Goal: Task Accomplishment & Management: Complete application form

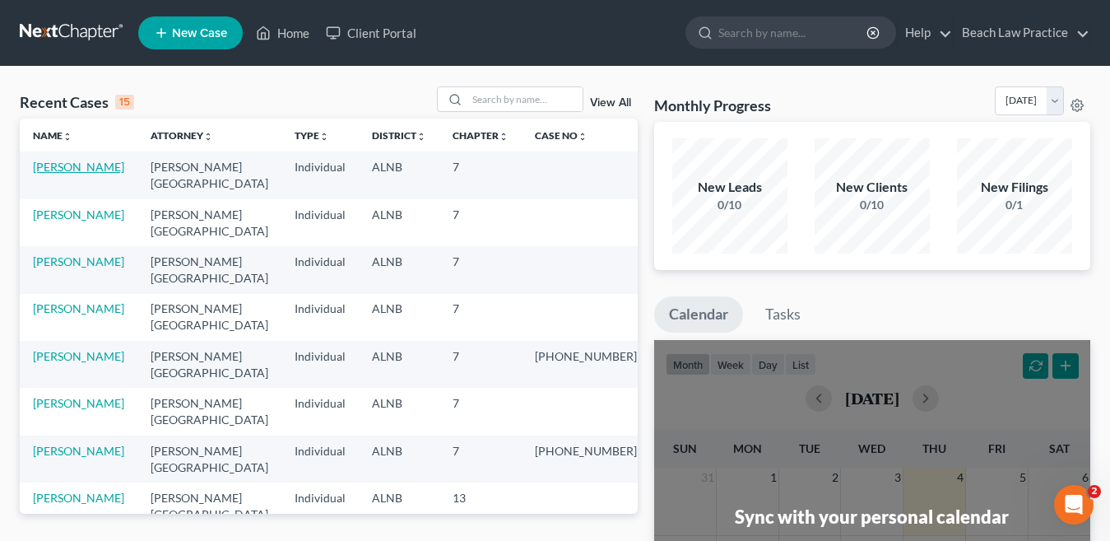
click at [86, 165] on link "[PERSON_NAME]" at bounding box center [78, 167] width 91 height 14
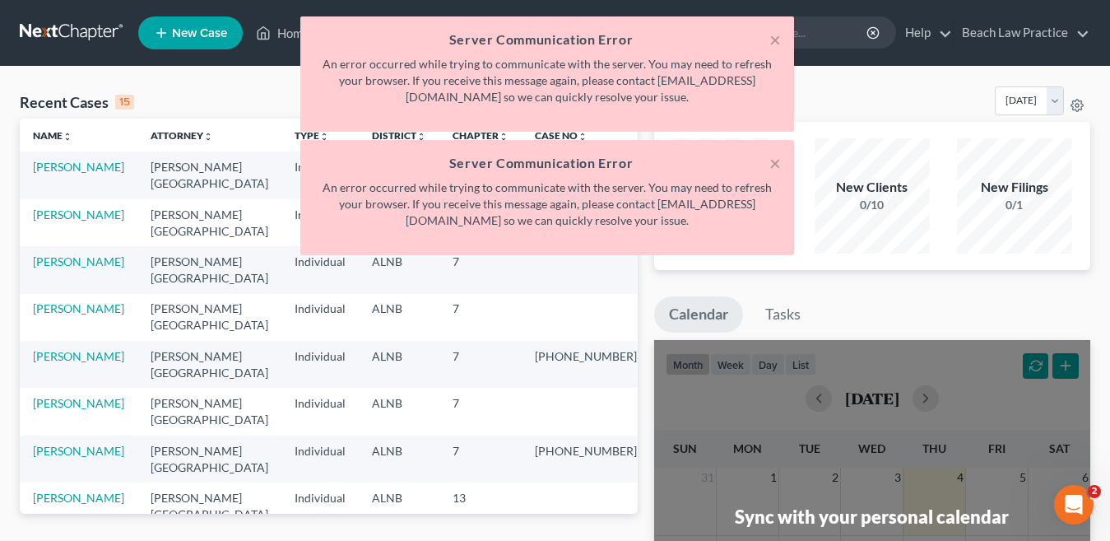
click at [257, 9] on nav "Home New Case Client Portal Beach Law Practice [EMAIL_ADDRESS][DOMAIN_NAME] My …" at bounding box center [555, 33] width 1110 height 66
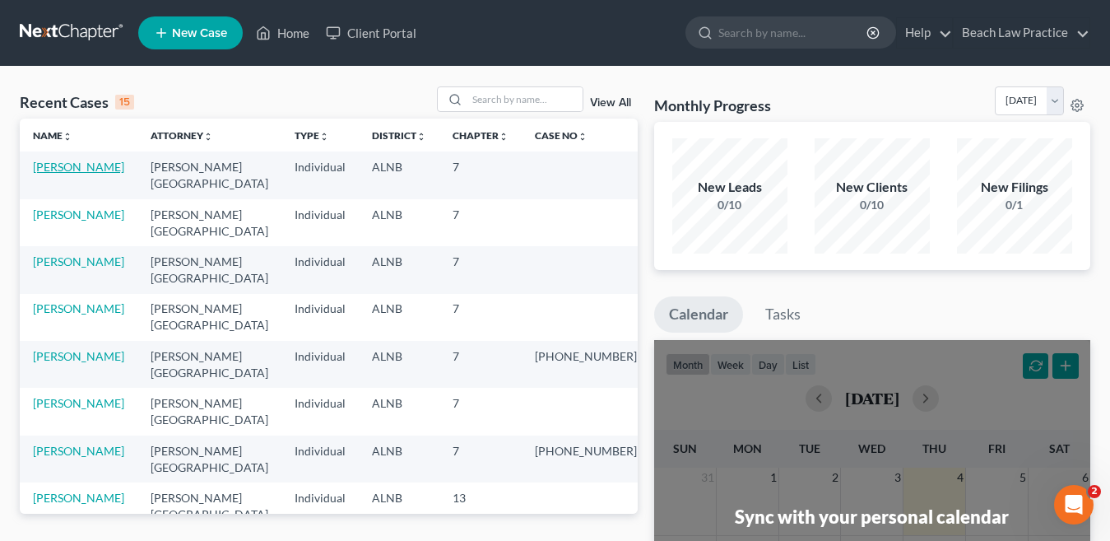
click at [50, 163] on link "[PERSON_NAME]" at bounding box center [78, 167] width 91 height 14
click at [52, 165] on link "[PERSON_NAME]" at bounding box center [78, 167] width 91 height 14
click at [87, 168] on link "[PERSON_NAME]" at bounding box center [78, 167] width 91 height 14
click at [72, 165] on link "[PERSON_NAME]" at bounding box center [78, 167] width 91 height 14
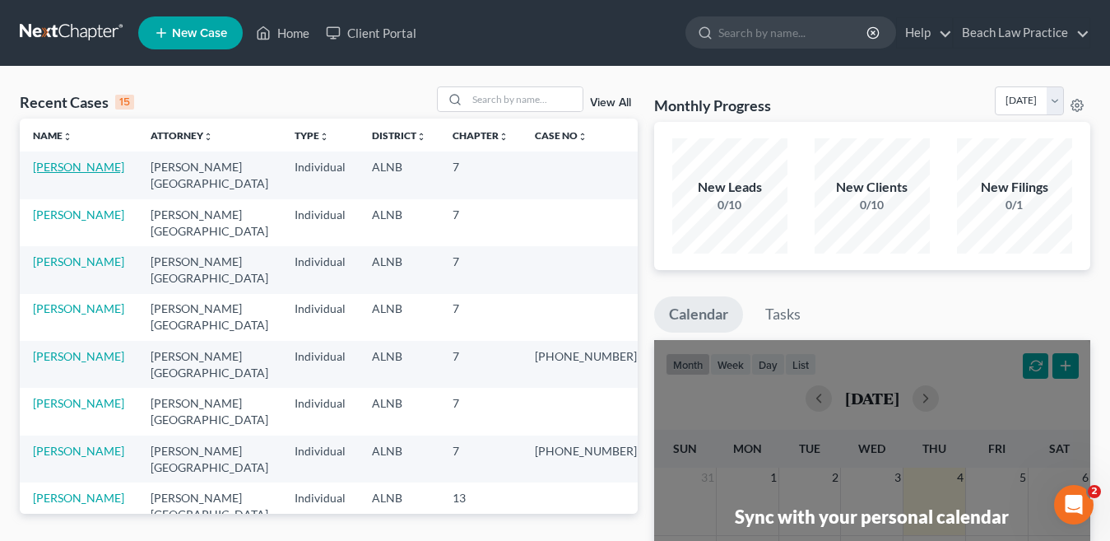
click at [69, 170] on link "[PERSON_NAME]" at bounding box center [78, 167] width 91 height 14
click at [75, 165] on link "[PERSON_NAME]" at bounding box center [78, 167] width 91 height 14
click at [707, 138] on div "New Leads 0/10" at bounding box center [730, 195] width 115 height 115
click at [92, 170] on link "[PERSON_NAME]" at bounding box center [78, 167] width 91 height 14
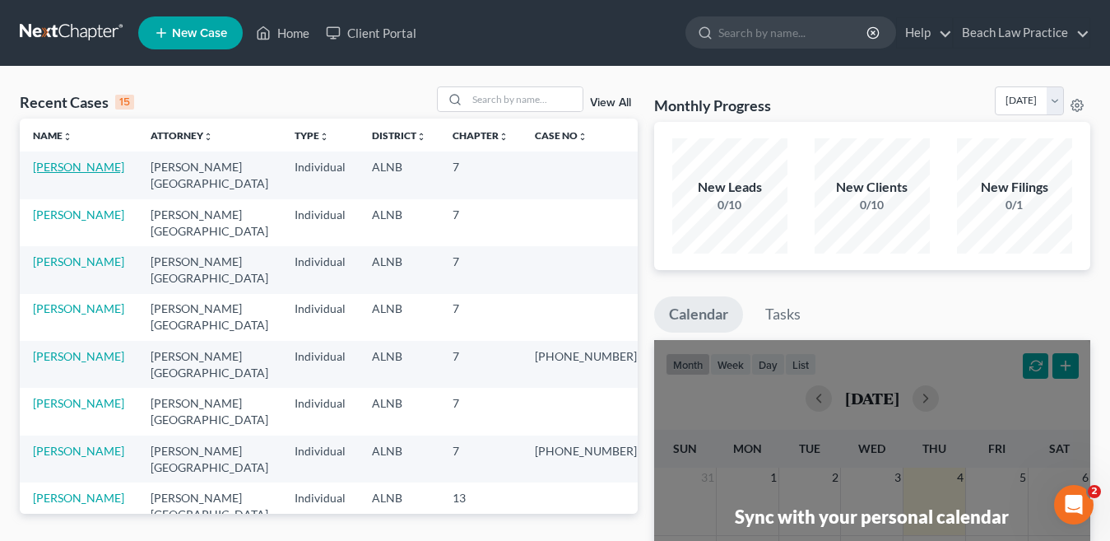
click at [85, 167] on link "[PERSON_NAME]" at bounding box center [78, 167] width 91 height 14
click at [84, 169] on link "[PERSON_NAME]" at bounding box center [78, 167] width 91 height 14
click at [69, 165] on link "[PERSON_NAME]" at bounding box center [78, 167] width 91 height 14
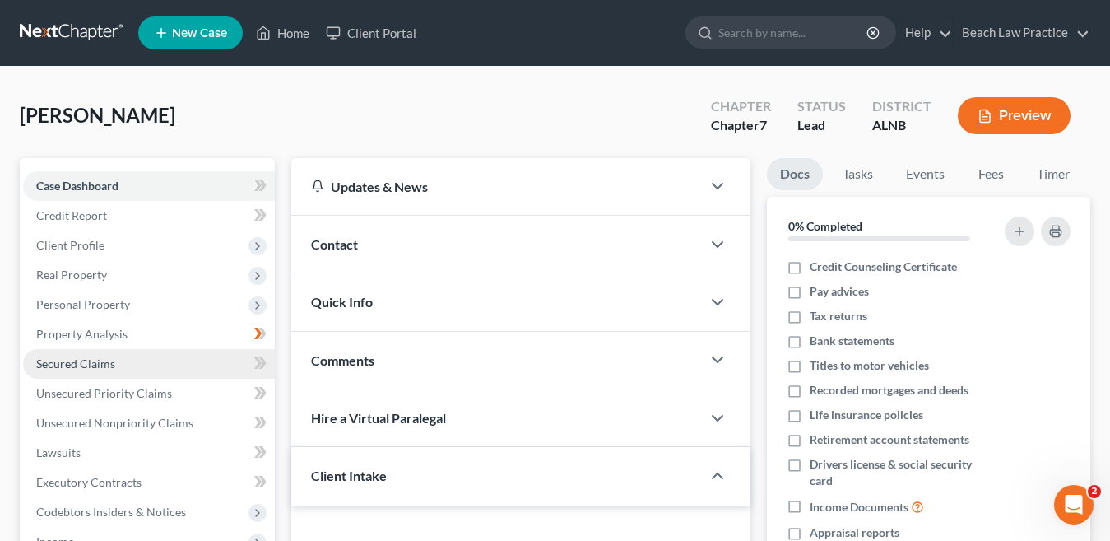
click at [113, 366] on span "Secured Claims" at bounding box center [75, 363] width 79 height 14
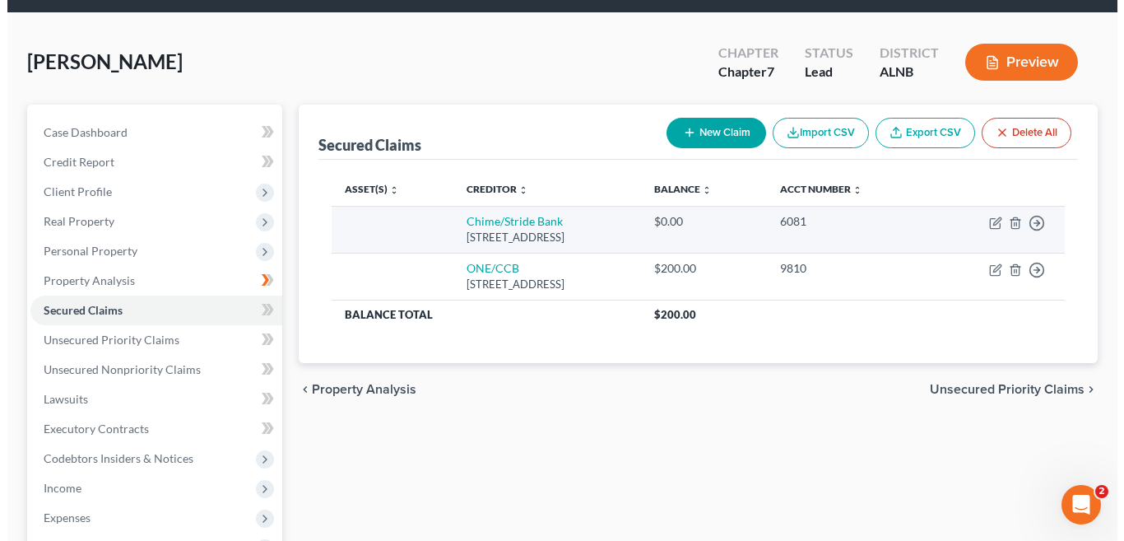
scroll to position [82, 0]
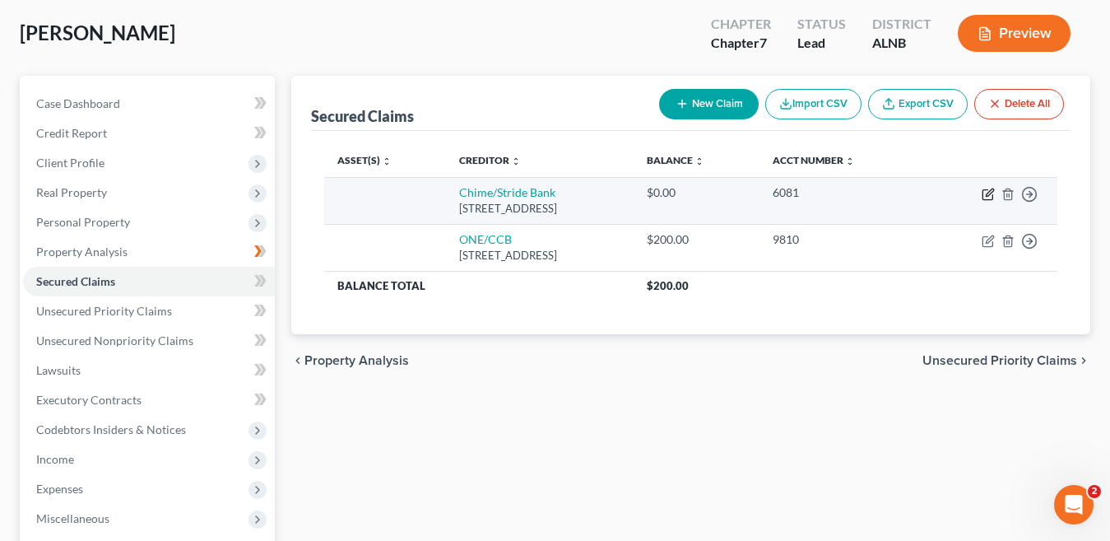
click at [985, 197] on icon "button" at bounding box center [988, 194] width 13 height 13
select select "4"
select select "0"
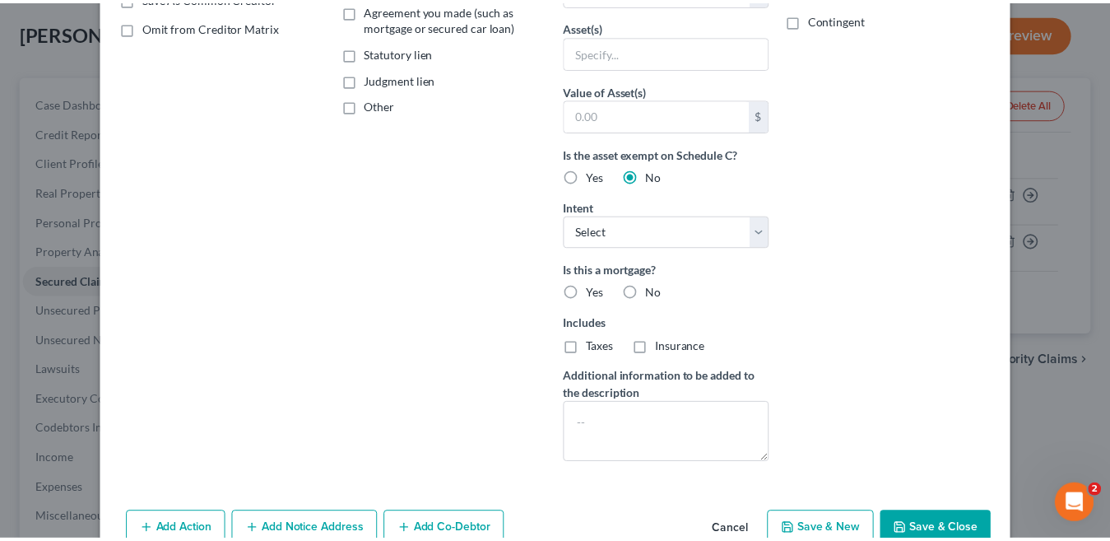
scroll to position [412, 0]
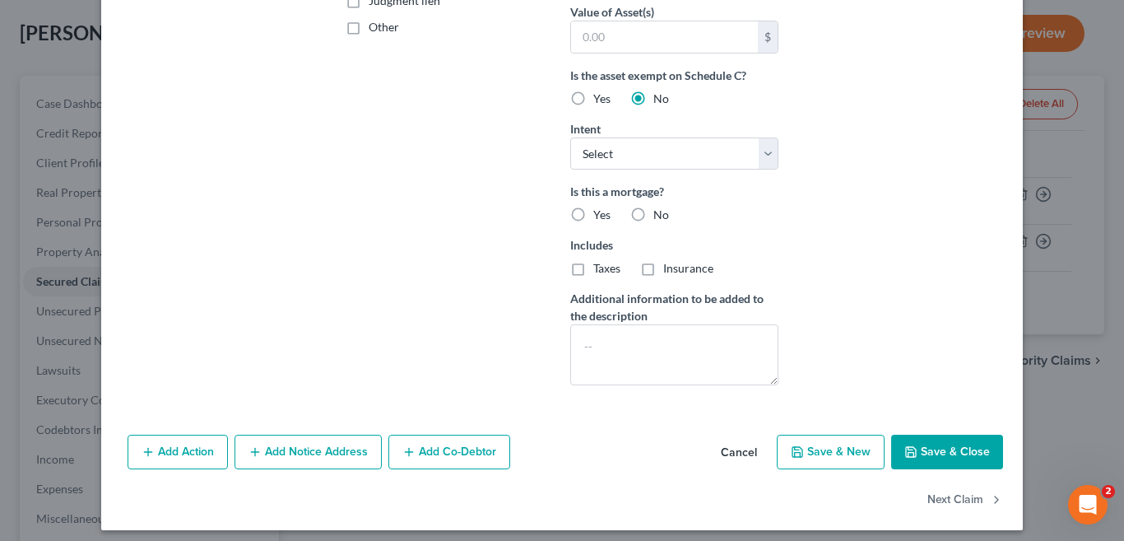
click at [738, 455] on button "Cancel" at bounding box center [739, 452] width 63 height 33
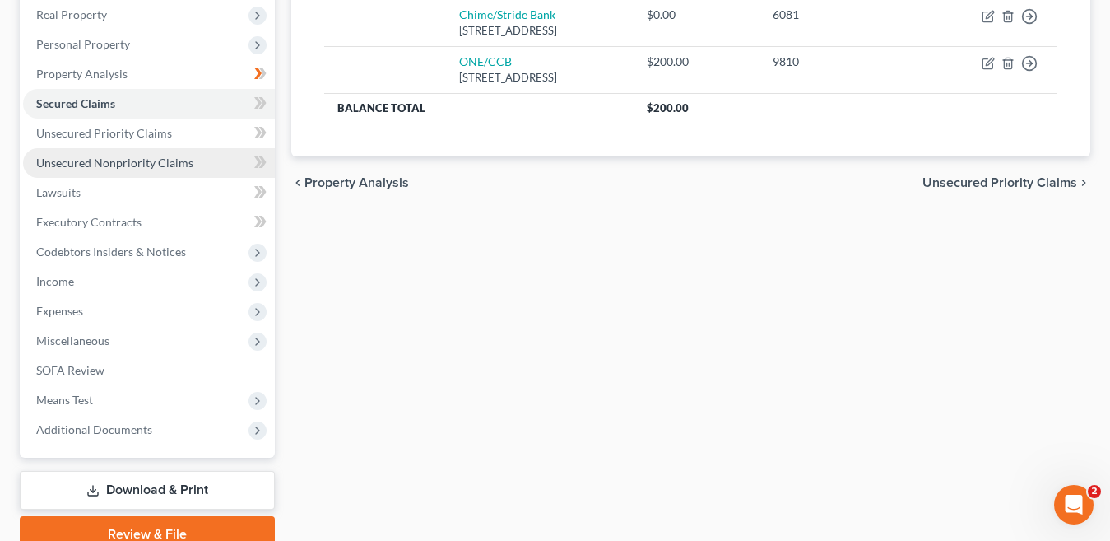
scroll to position [329, 0]
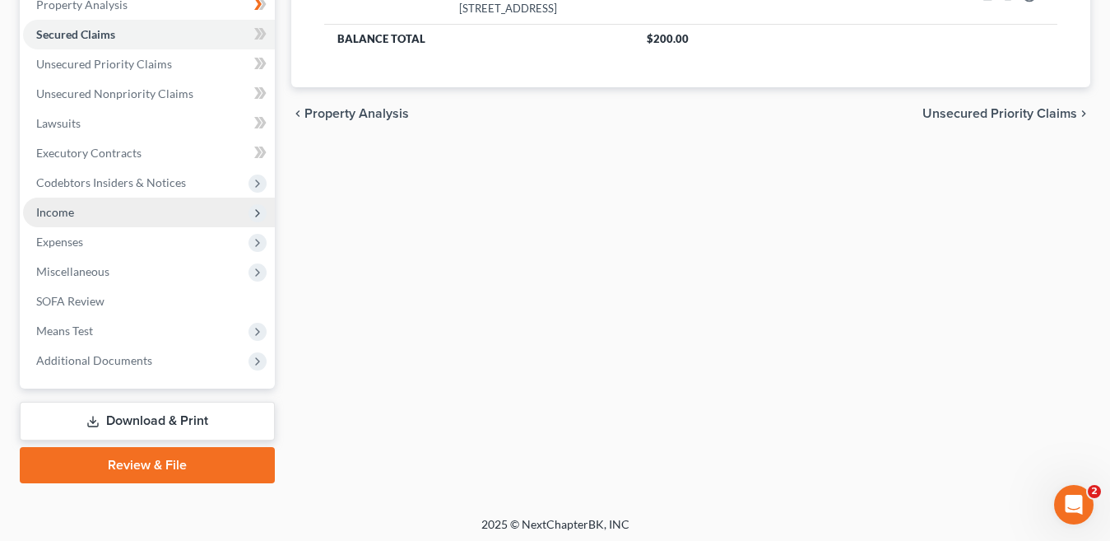
click at [81, 216] on span "Income" at bounding box center [149, 213] width 252 height 30
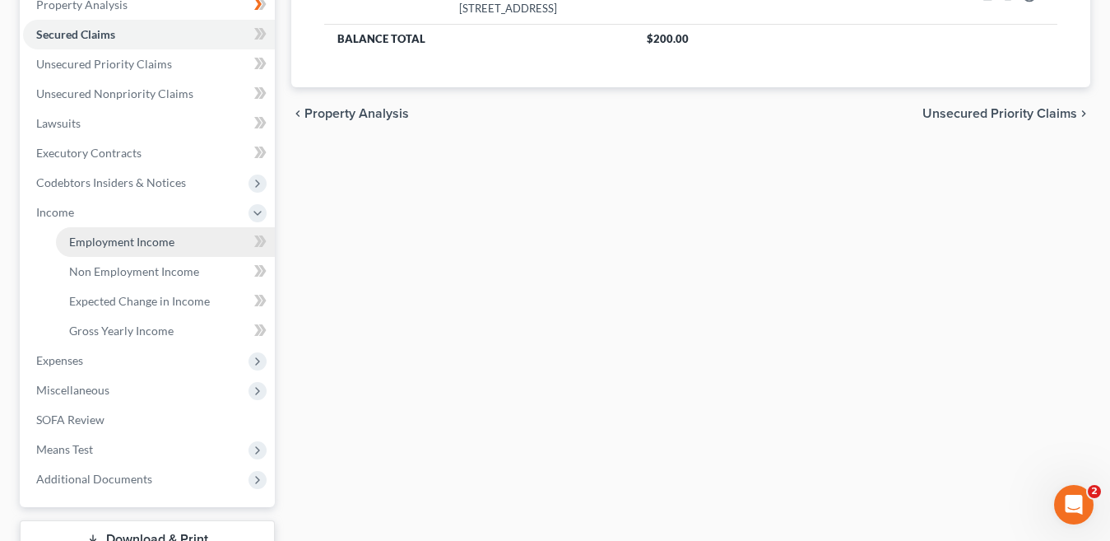
click at [128, 244] on span "Employment Income" at bounding box center [121, 242] width 105 height 14
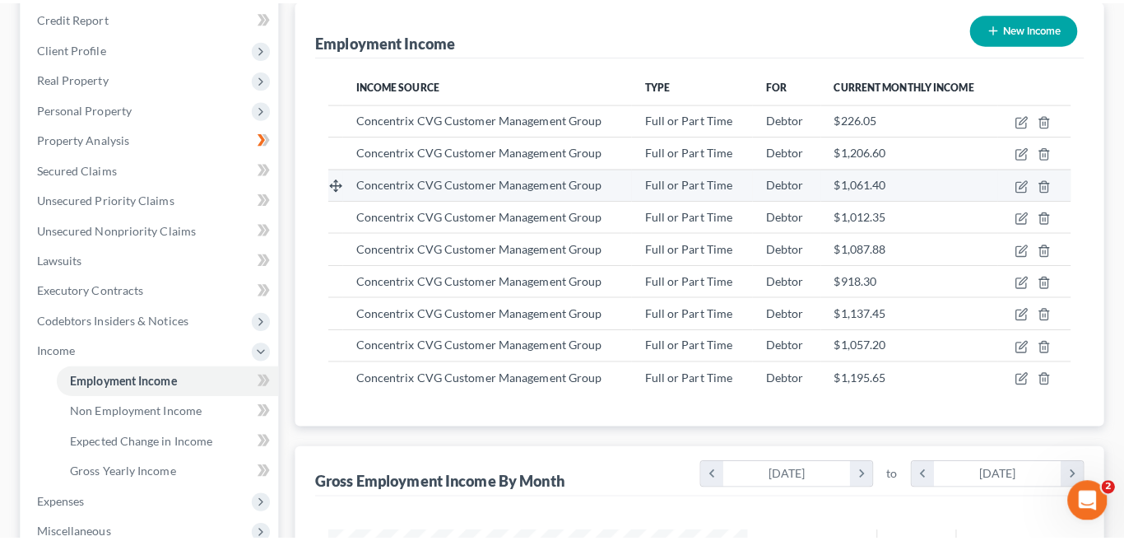
scroll to position [165, 0]
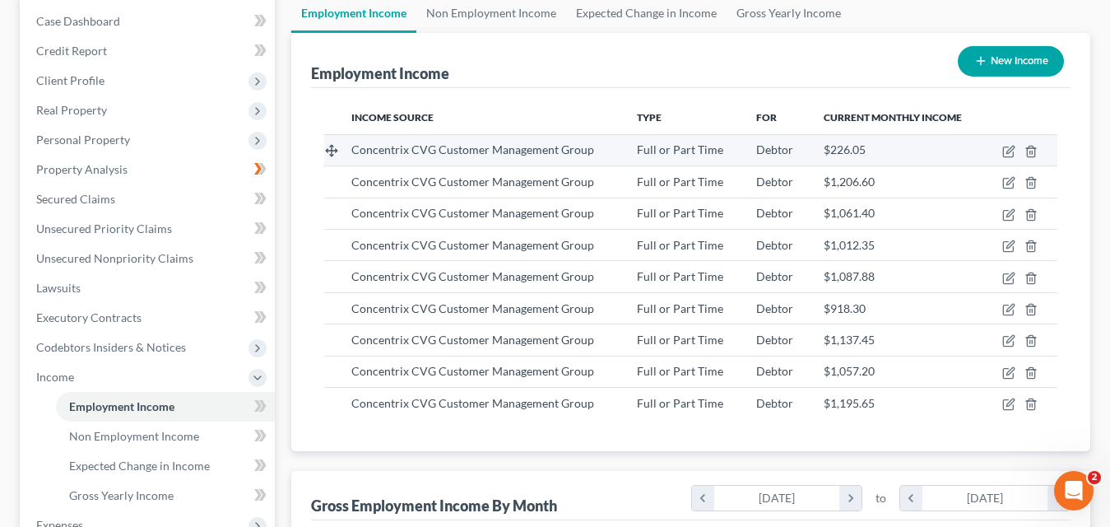
click at [874, 156] on div "$226.05" at bounding box center [898, 150] width 148 height 16
click at [961, 151] on div "$226.05" at bounding box center [898, 150] width 148 height 16
click at [845, 149] on span "$226.05" at bounding box center [845, 149] width 42 height 14
click at [1008, 152] on icon "button" at bounding box center [1010, 149] width 7 height 7
select select "0"
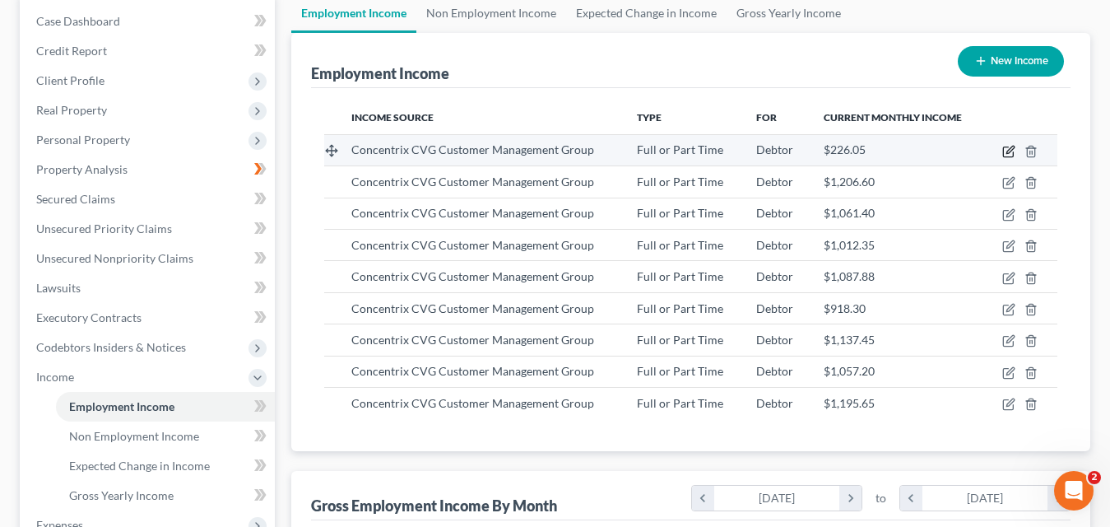
select select "36"
select select "0"
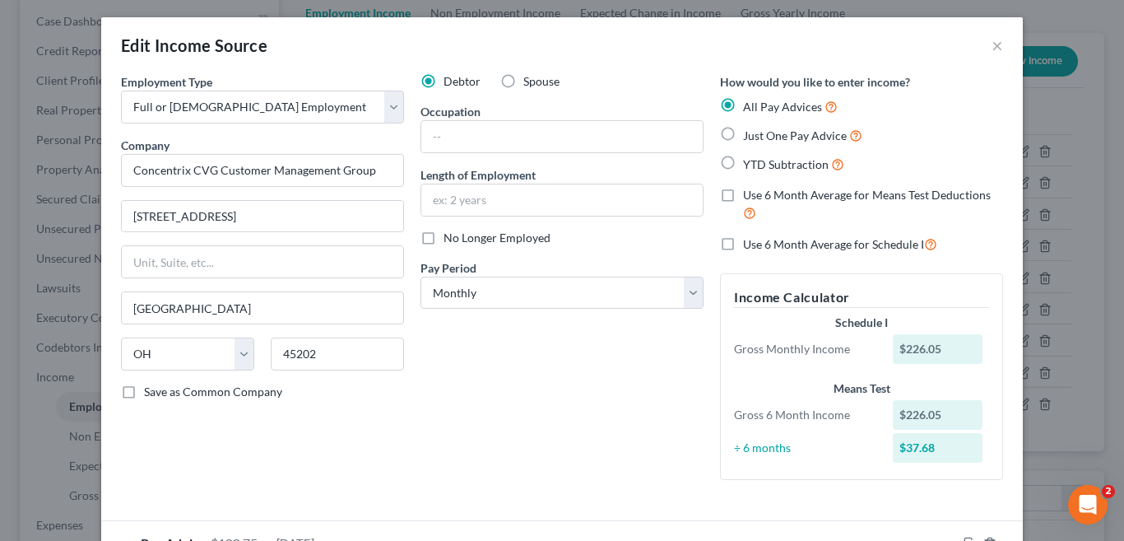
scroll to position [0, 0]
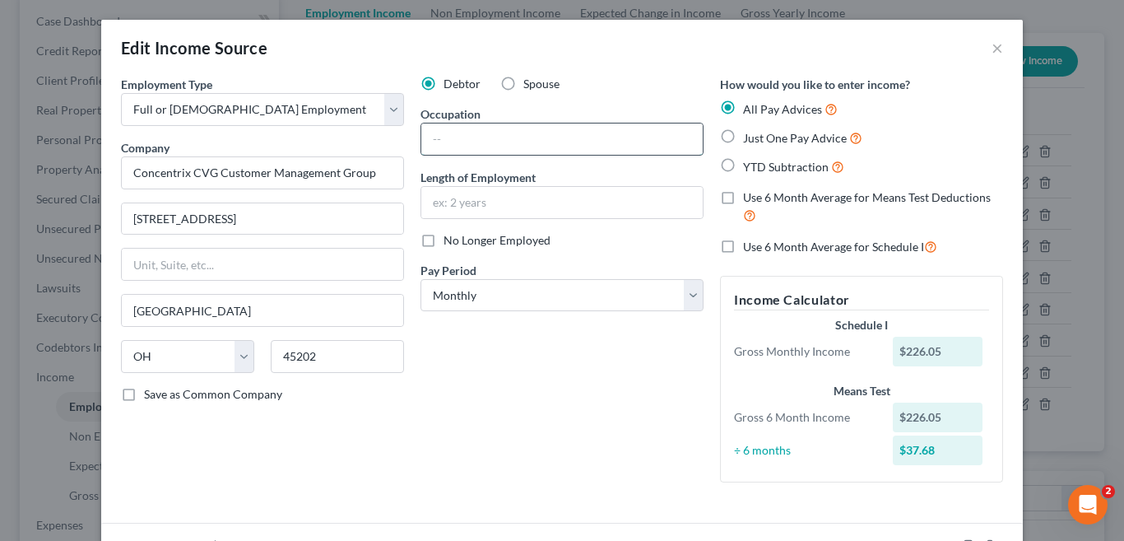
click at [547, 140] on input "text" at bounding box center [562, 138] width 282 height 31
type input "S"
type input "Customer Service Agent"
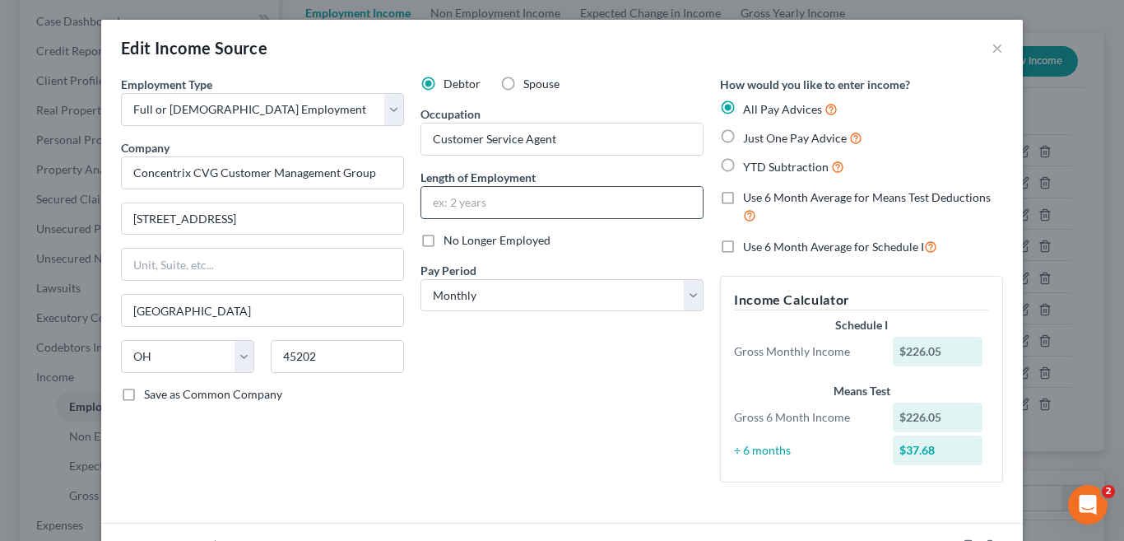
click at [513, 202] on input "text" at bounding box center [562, 202] width 282 height 31
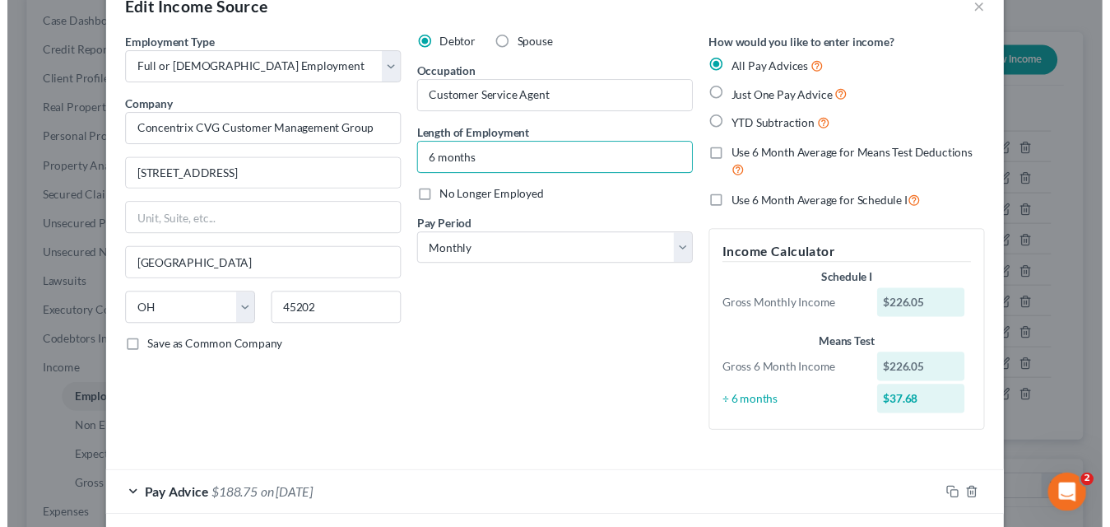
scroll to position [119, 0]
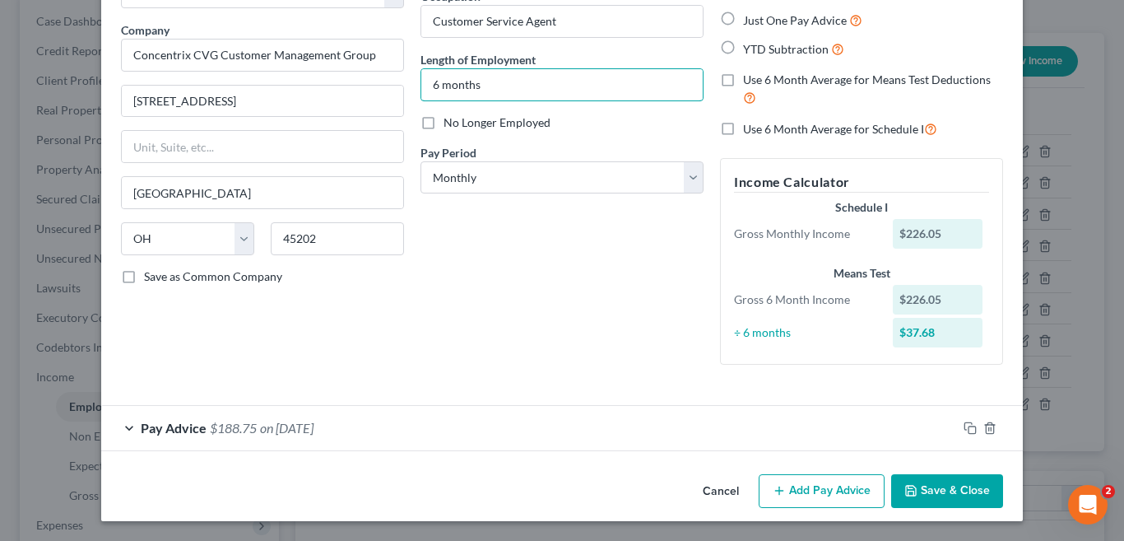
type input "6 months"
click at [927, 486] on button "Save & Close" at bounding box center [947, 491] width 112 height 35
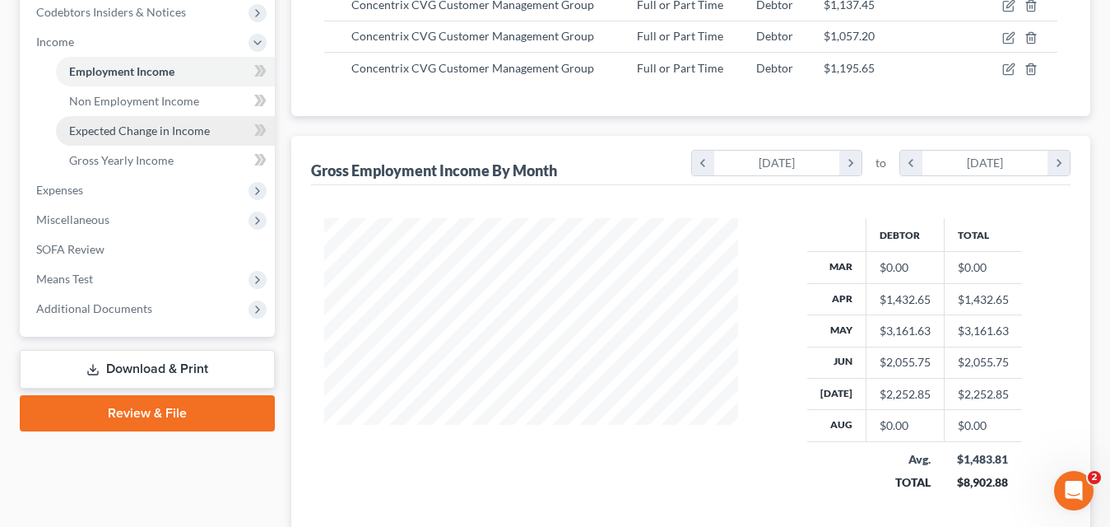
scroll to position [576, 0]
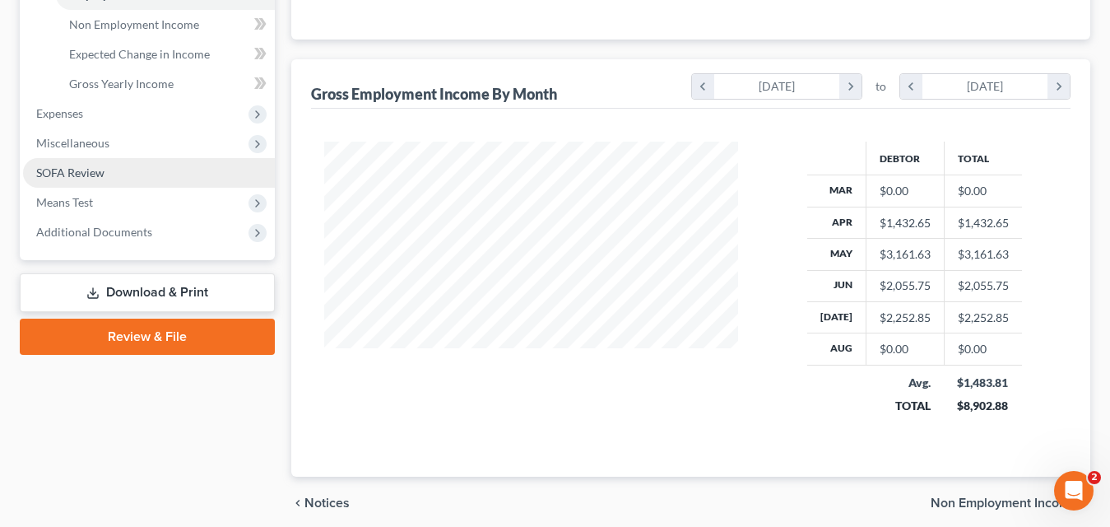
click at [99, 175] on span "SOFA Review" at bounding box center [70, 172] width 68 height 14
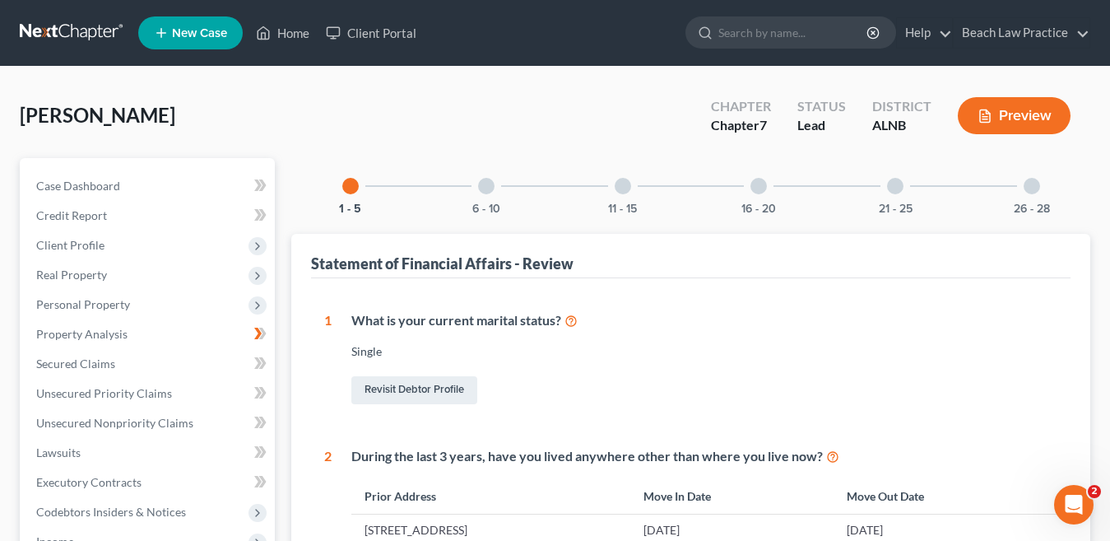
click at [898, 196] on div "21 - 25" at bounding box center [896, 186] width 56 height 56
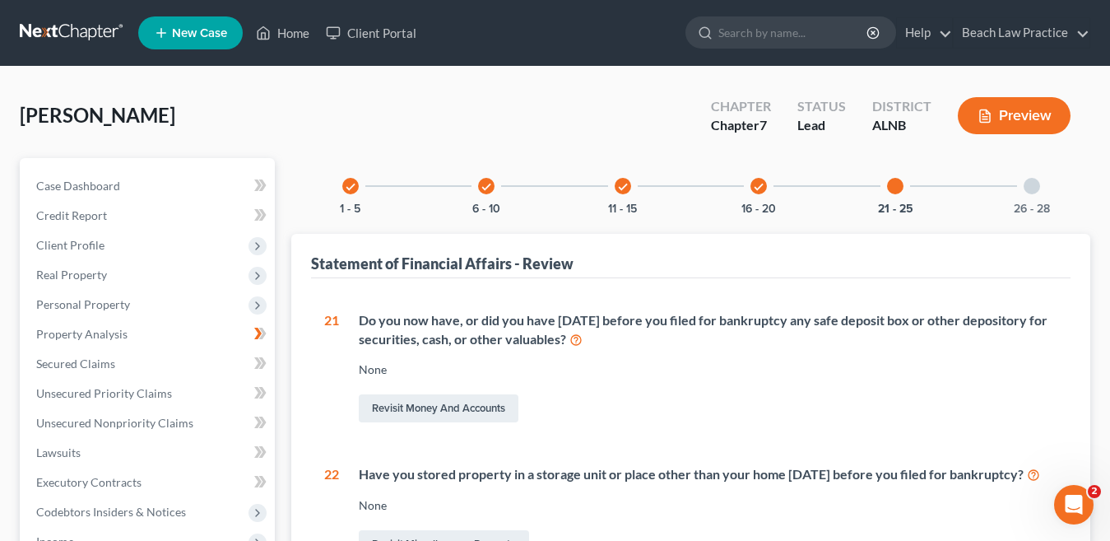
click at [1029, 195] on div "26 - 28" at bounding box center [1032, 186] width 56 height 56
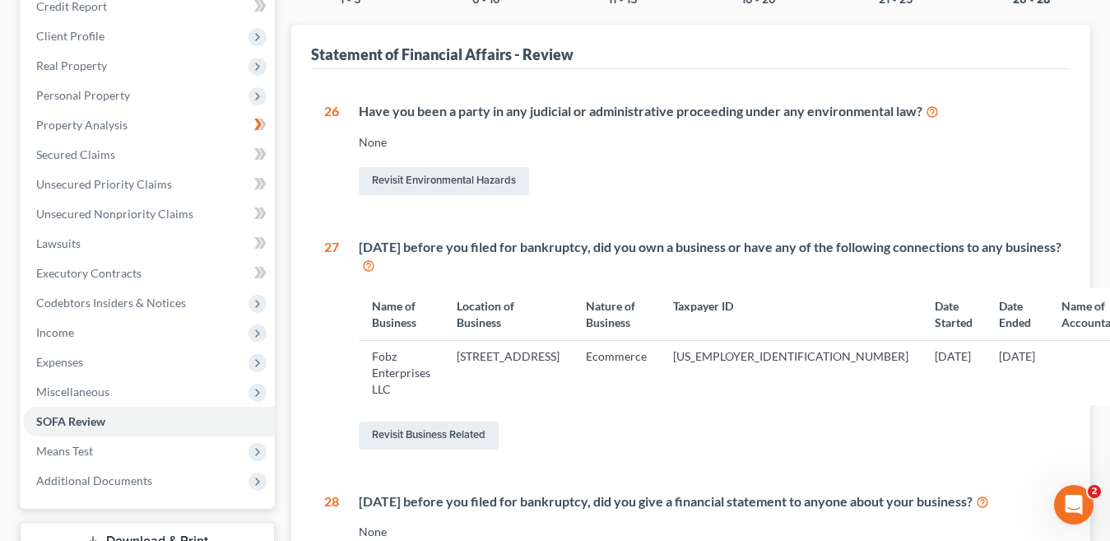
scroll to position [247, 0]
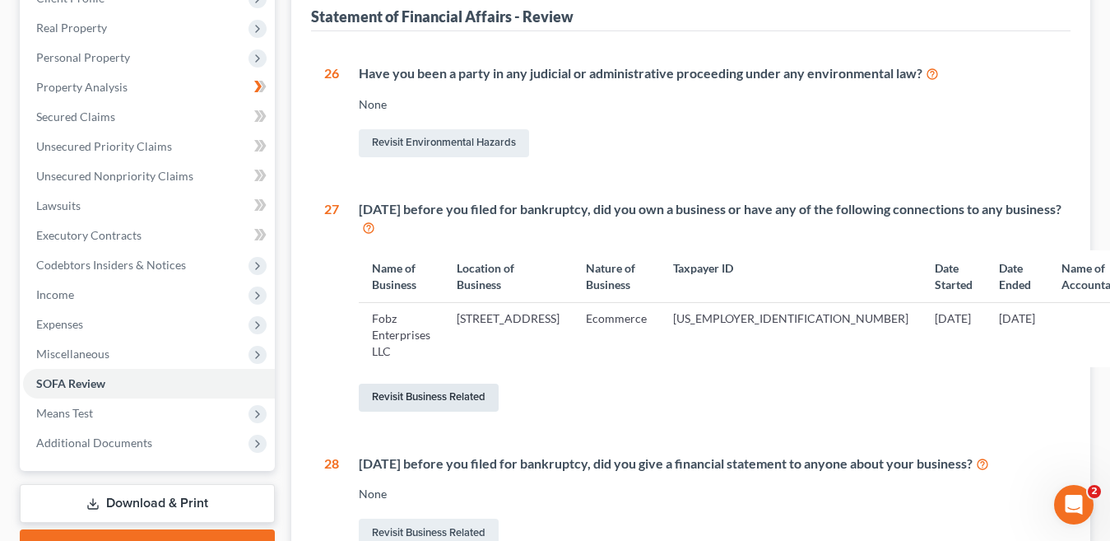
click at [437, 395] on link "Revisit Business Related" at bounding box center [429, 398] width 140 height 28
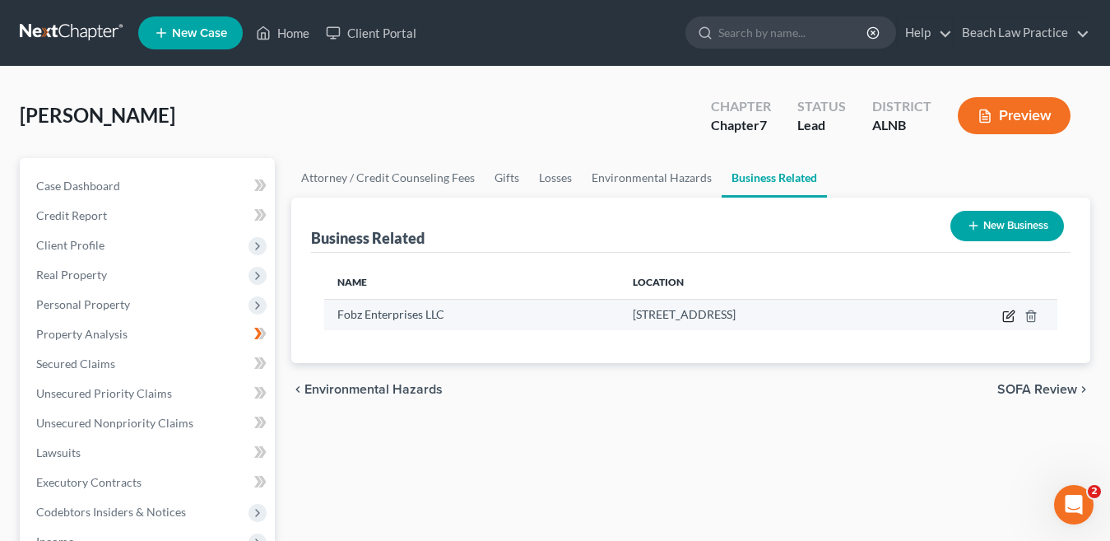
click at [1010, 319] on icon "button" at bounding box center [1009, 315] width 13 height 13
select select "sole_proprietor"
select select "39"
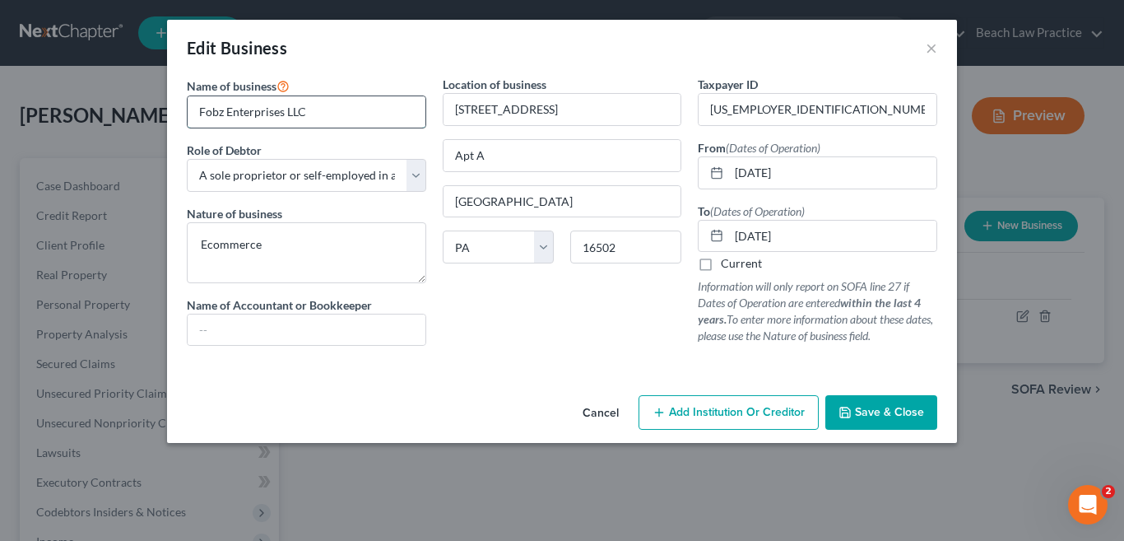
click at [213, 109] on input "Fobz Enterprises LLC" at bounding box center [307, 111] width 238 height 31
type input "Forbz Enterprises LLC"
click at [888, 417] on span "Save & Close" at bounding box center [889, 412] width 69 height 14
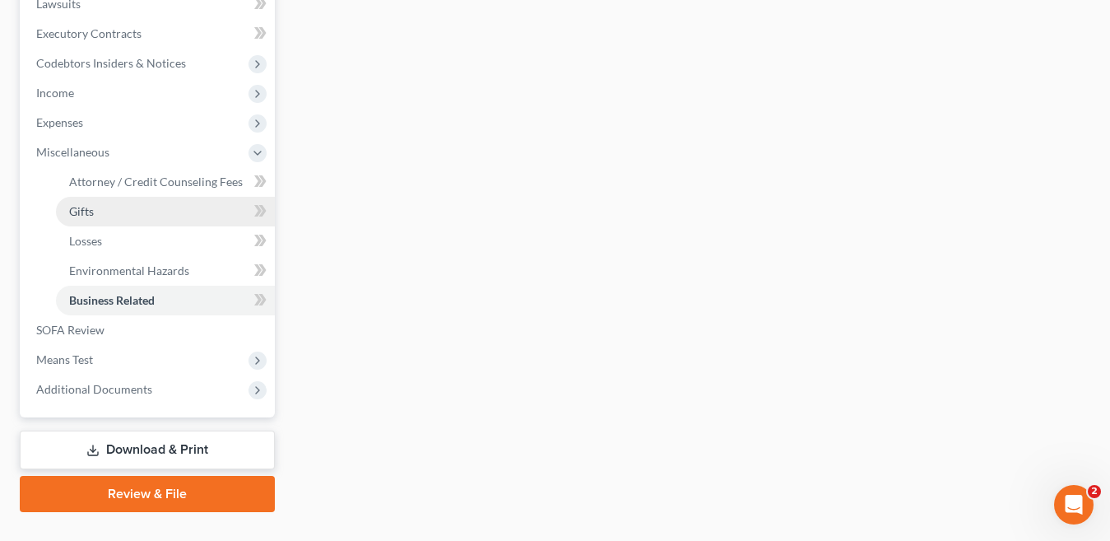
scroll to position [482, 0]
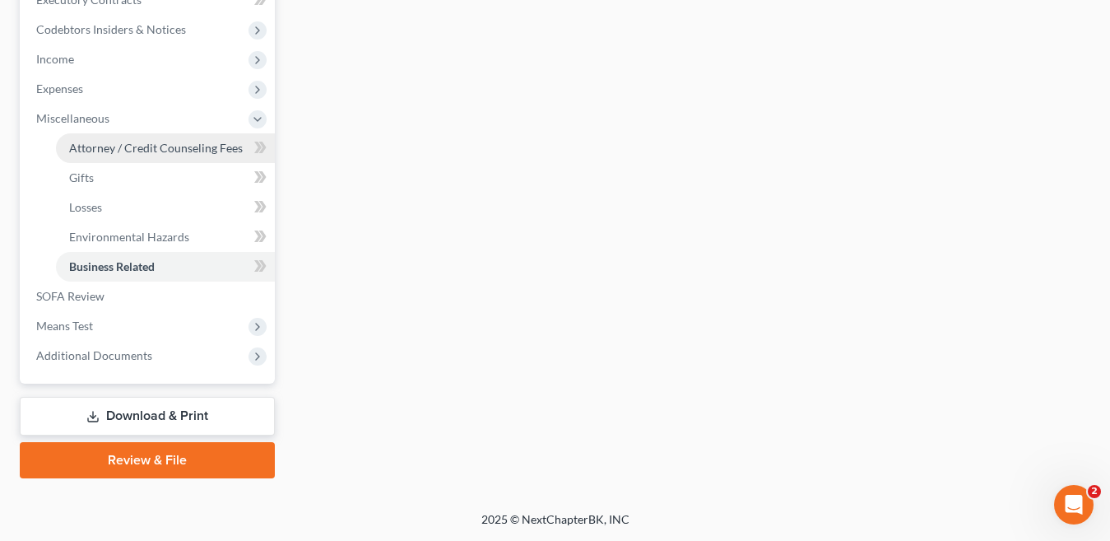
click at [182, 145] on span "Attorney / Credit Counseling Fees" at bounding box center [156, 148] width 174 height 14
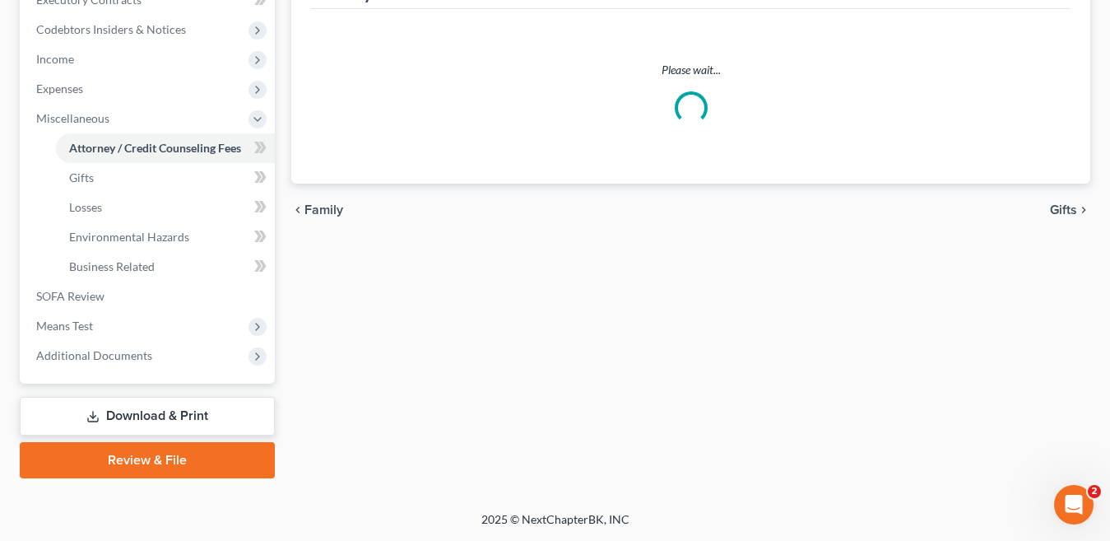
select select "0"
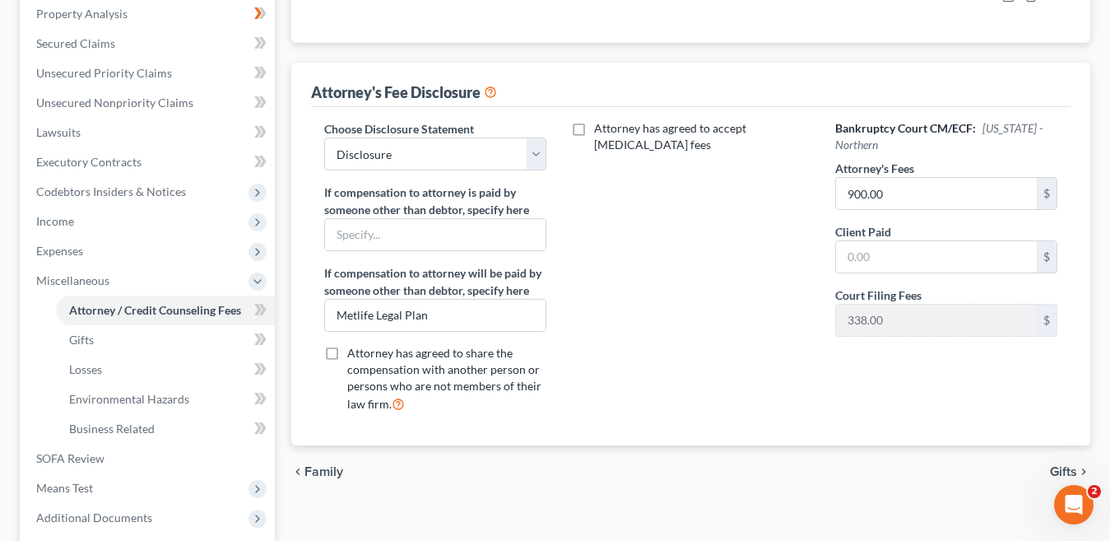
scroll to position [318, 0]
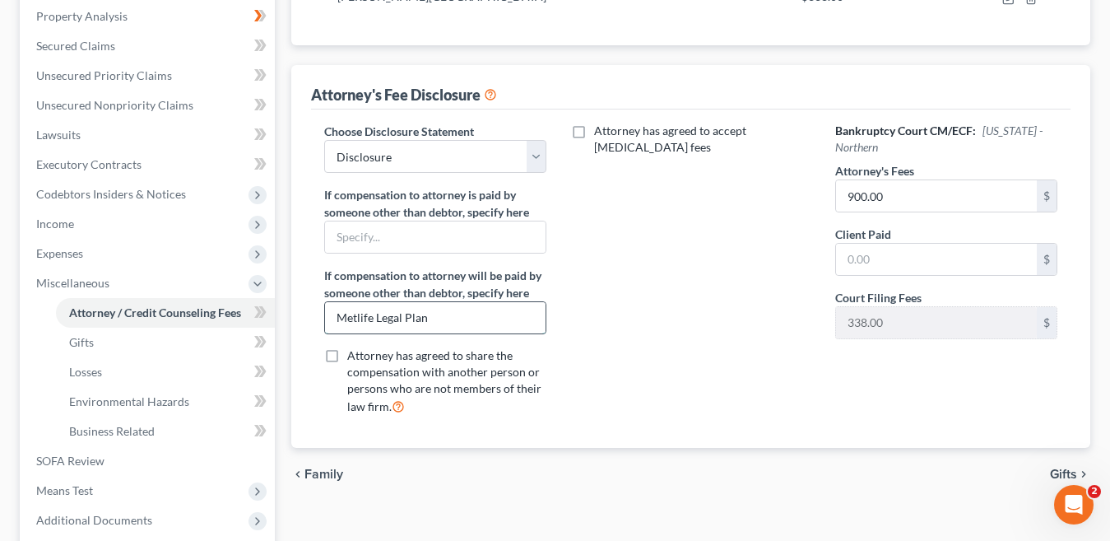
click at [444, 320] on input "Metlife Legal Plan" at bounding box center [435, 317] width 221 height 31
click at [449, 247] on input "text" at bounding box center [435, 236] width 221 height 31
click at [487, 240] on input "text" at bounding box center [435, 236] width 221 height 31
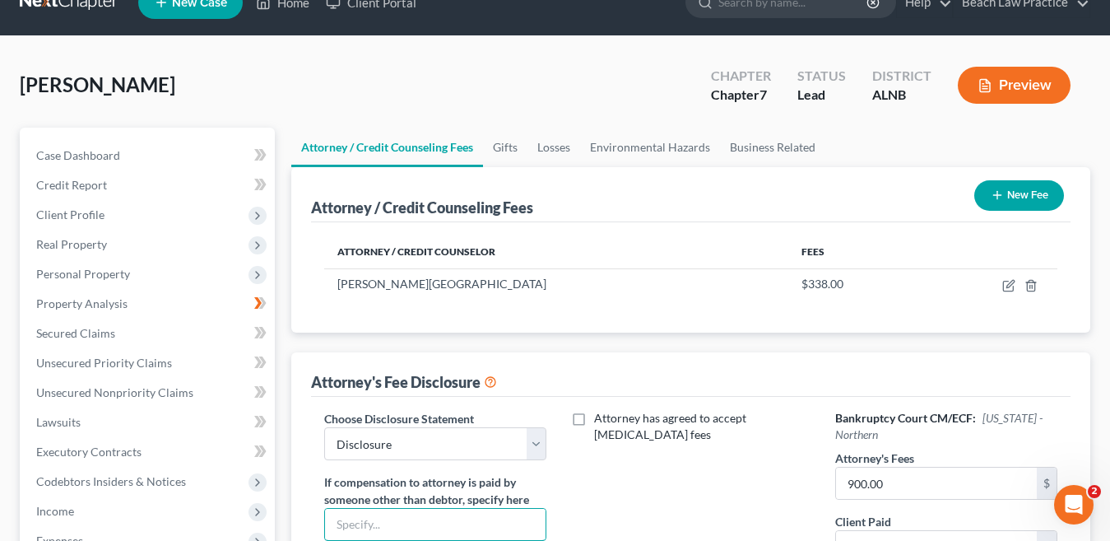
scroll to position [0, 0]
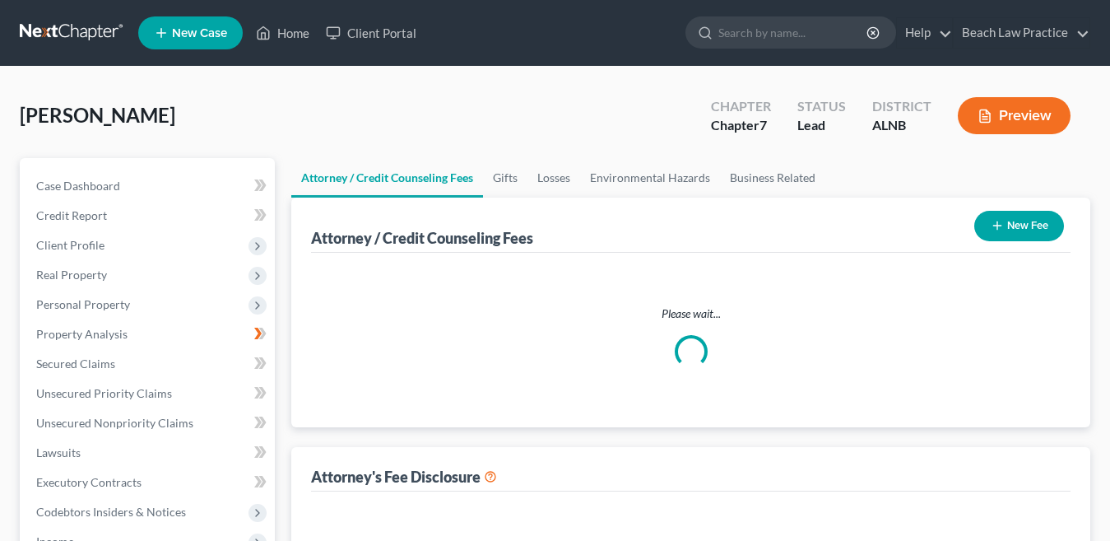
select select "0"
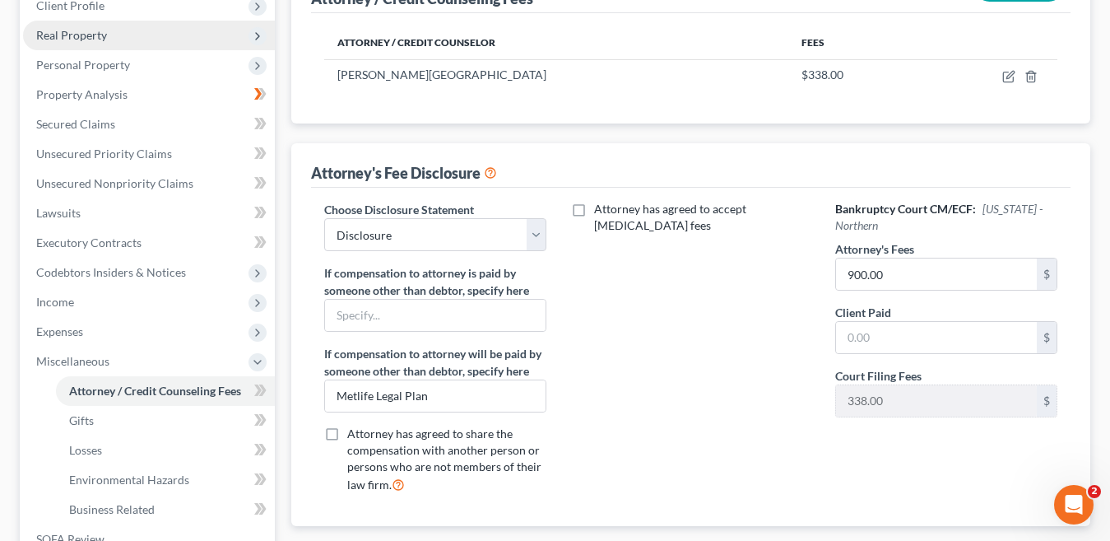
scroll to position [247, 0]
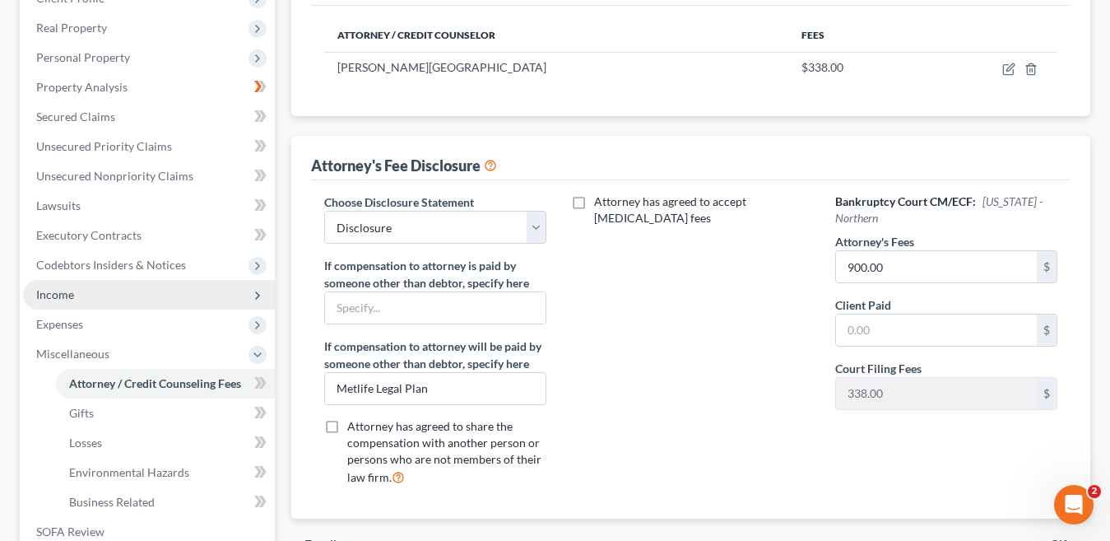
click at [104, 296] on span "Income" at bounding box center [149, 295] width 252 height 30
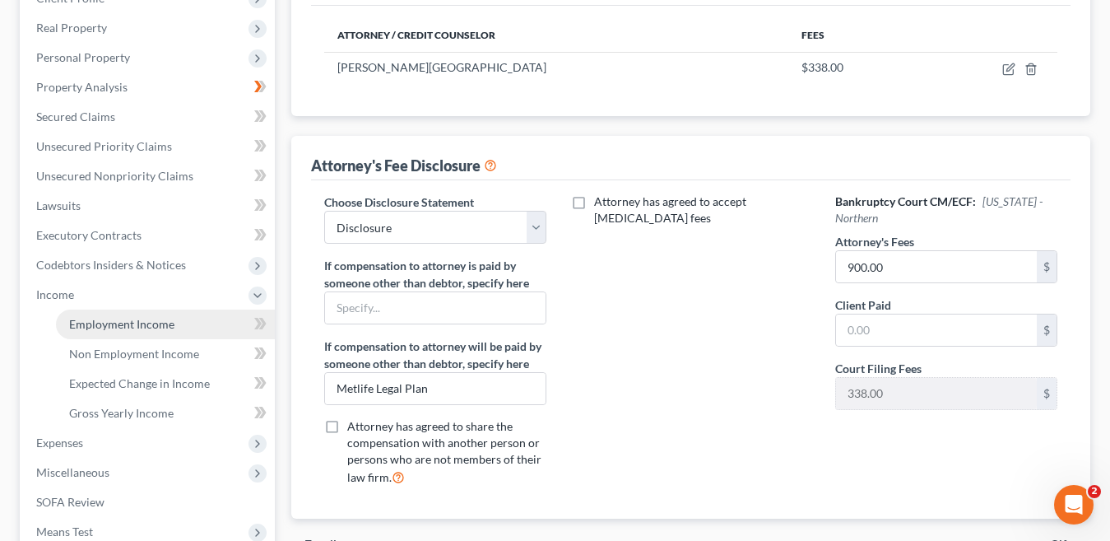
click at [151, 318] on span "Employment Income" at bounding box center [121, 324] width 105 height 14
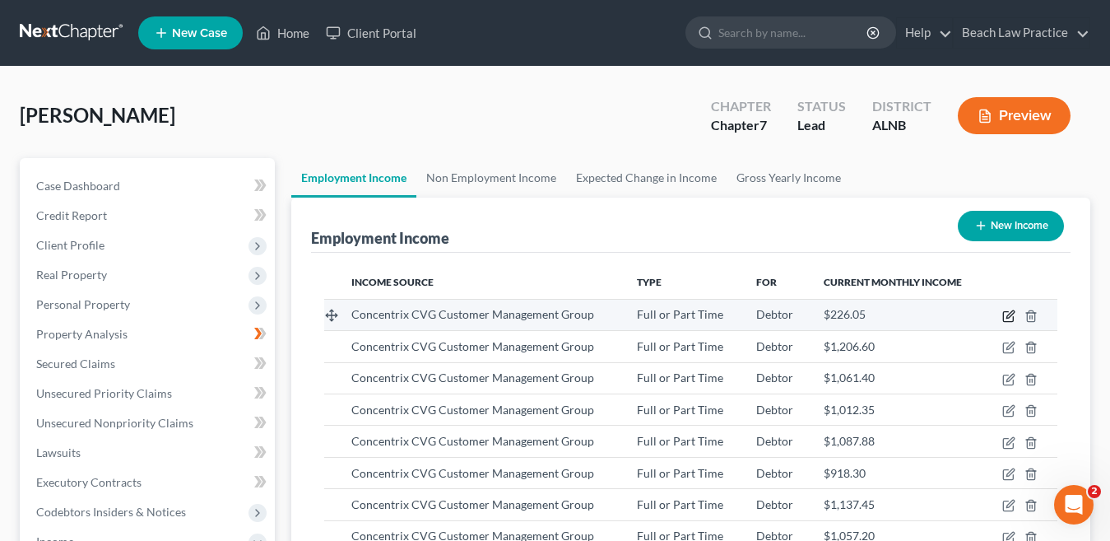
click at [1007, 315] on icon "button" at bounding box center [1009, 315] width 13 height 13
select select "0"
select select "36"
select select "0"
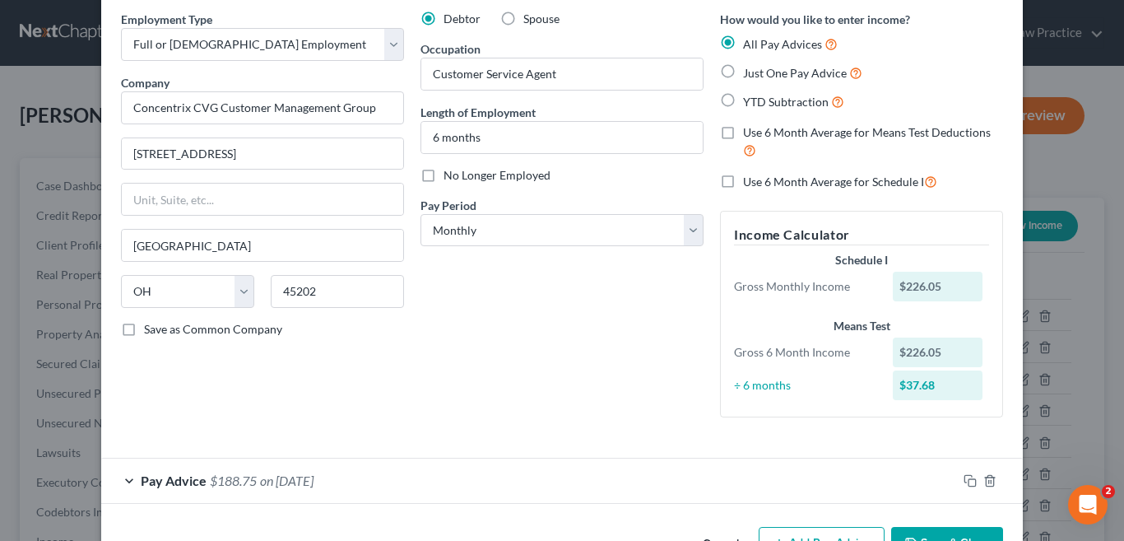
scroll to position [118, 0]
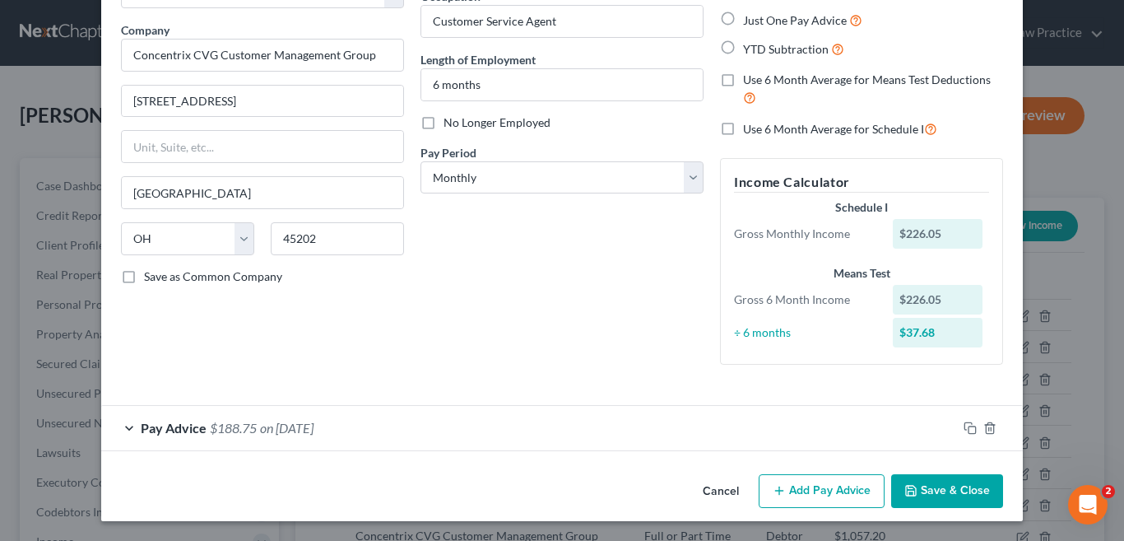
click at [840, 490] on button "Add Pay Advice" at bounding box center [822, 491] width 126 height 35
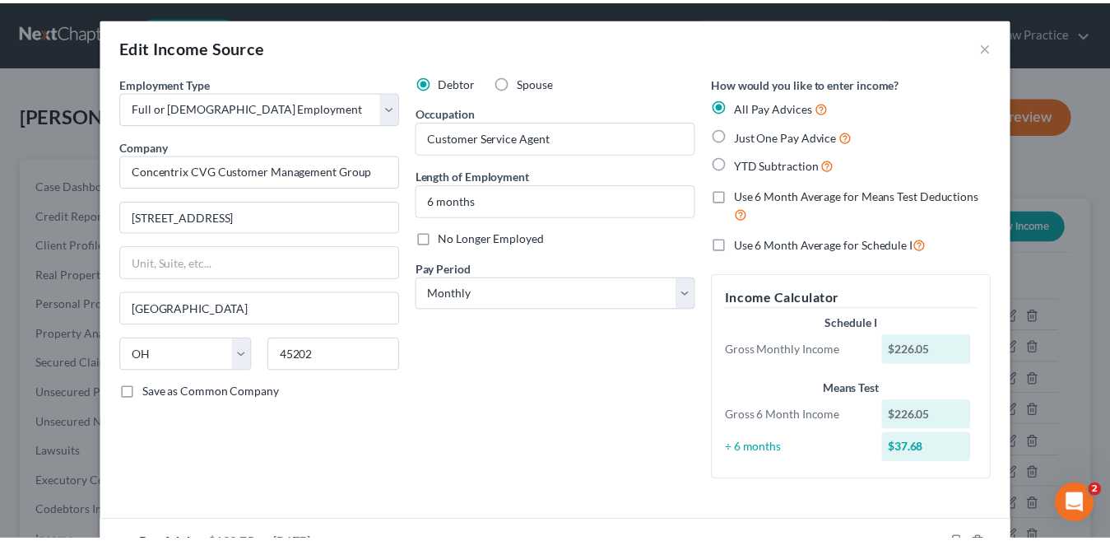
scroll to position [0, 0]
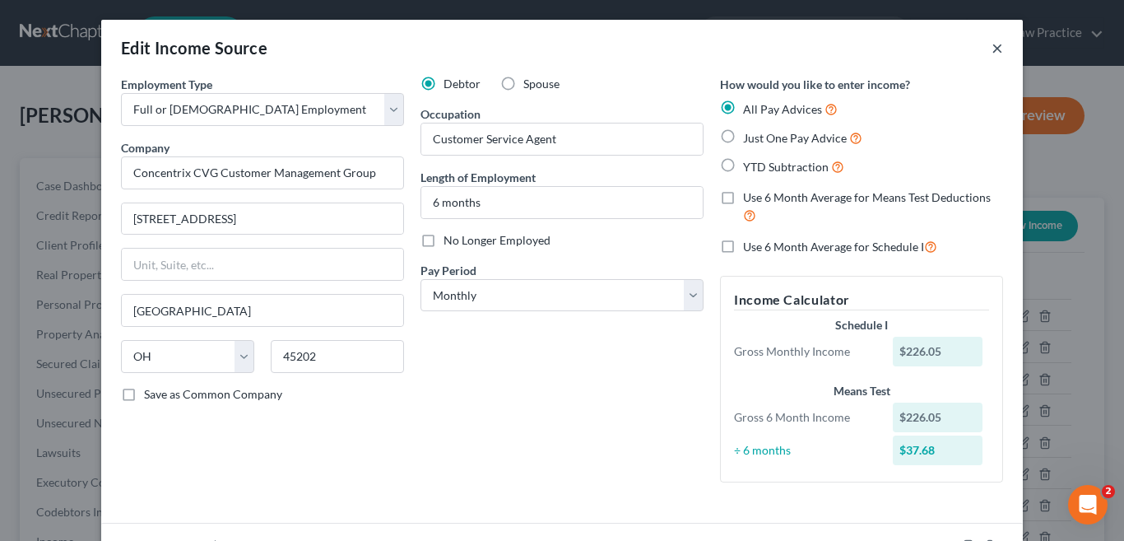
click at [992, 49] on button "×" at bounding box center [998, 48] width 12 height 20
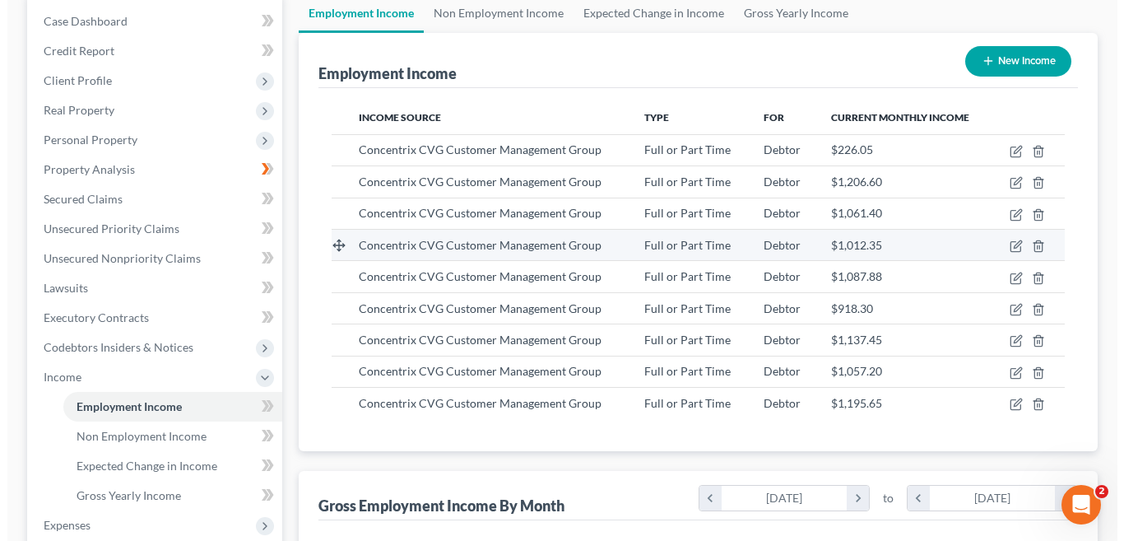
scroll to position [82, 0]
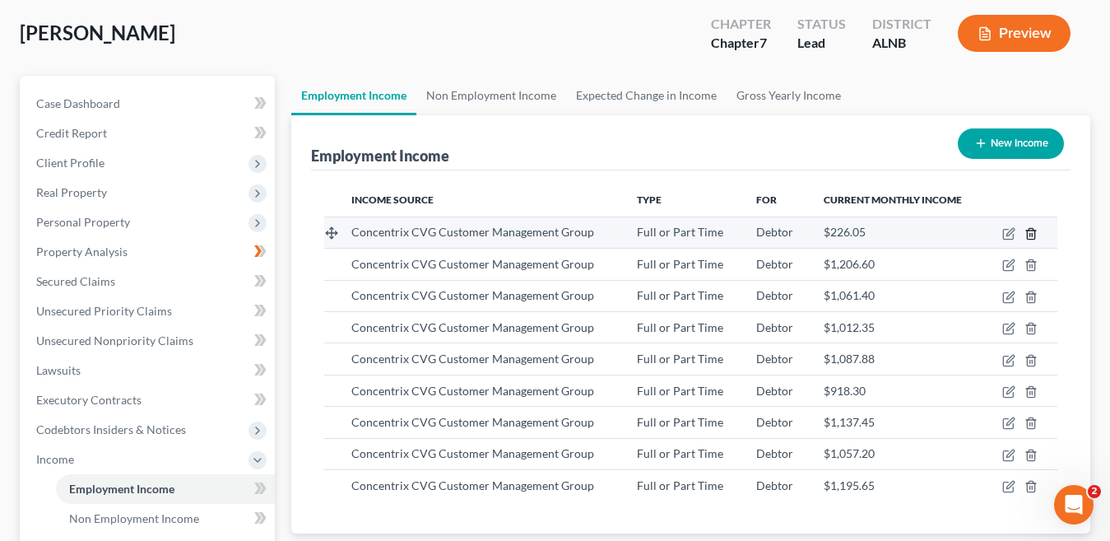
click at [1034, 235] on icon "button" at bounding box center [1031, 233] width 13 height 13
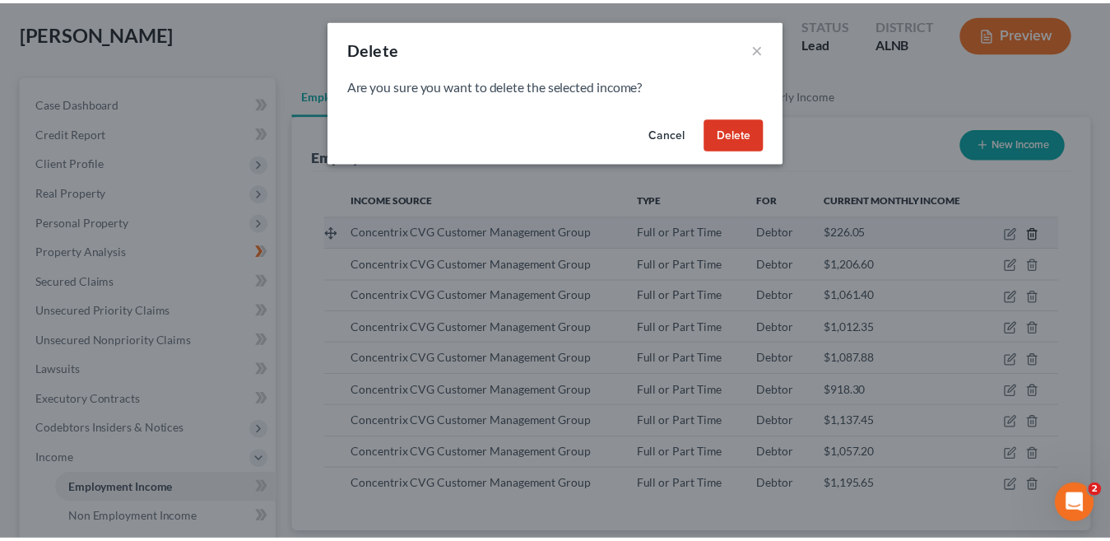
scroll to position [296, 454]
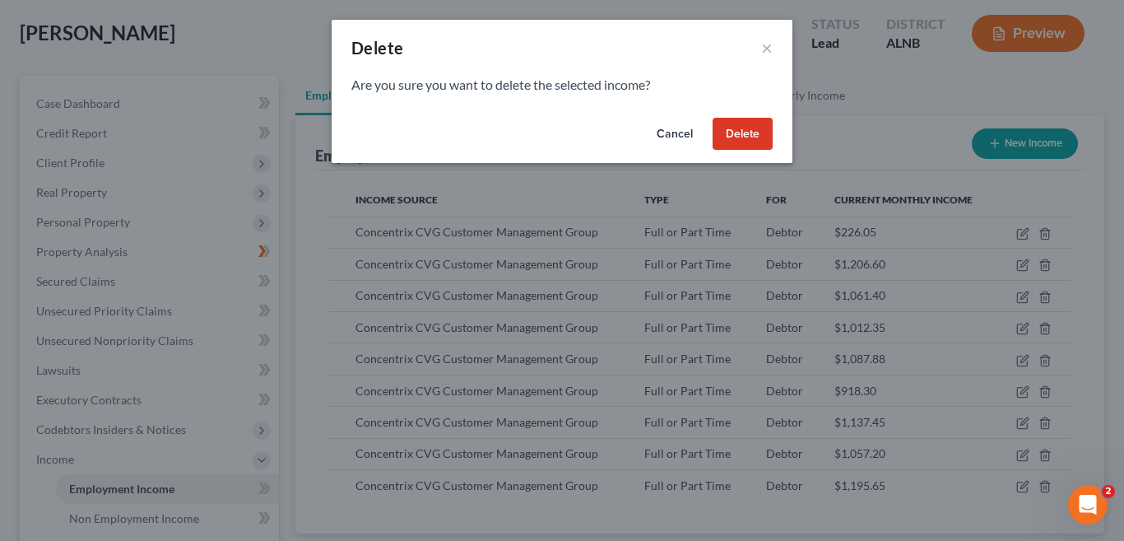
click at [753, 137] on button "Delete" at bounding box center [743, 134] width 60 height 33
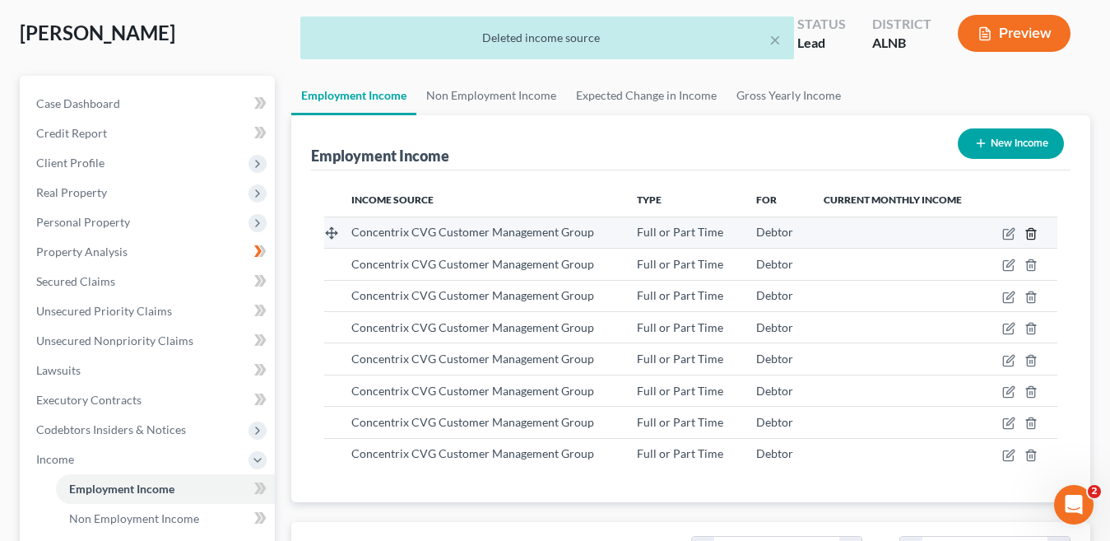
scroll to position [296, 447]
click at [1032, 234] on line "button" at bounding box center [1032, 234] width 0 height 3
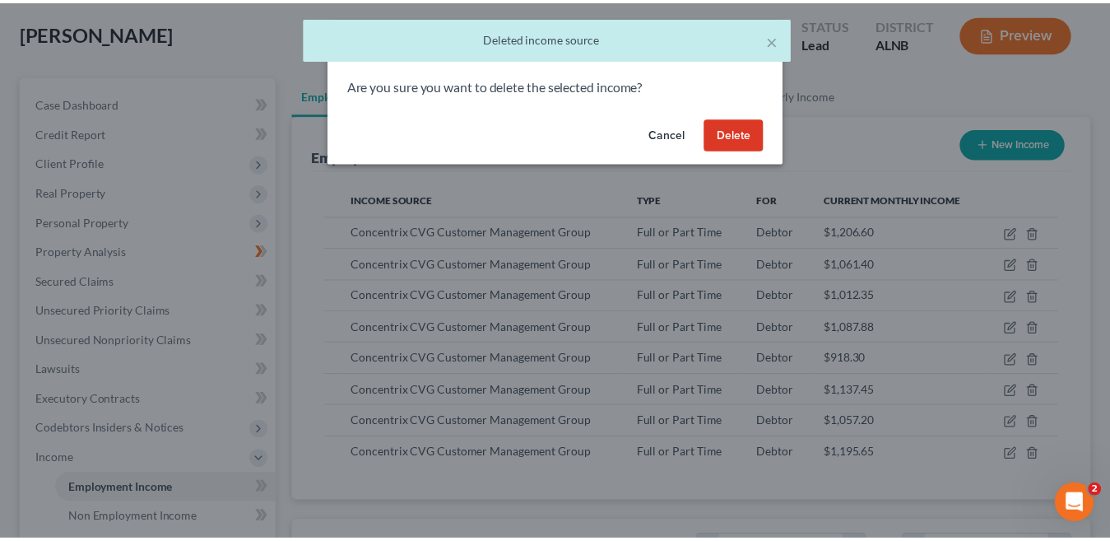
scroll to position [296, 454]
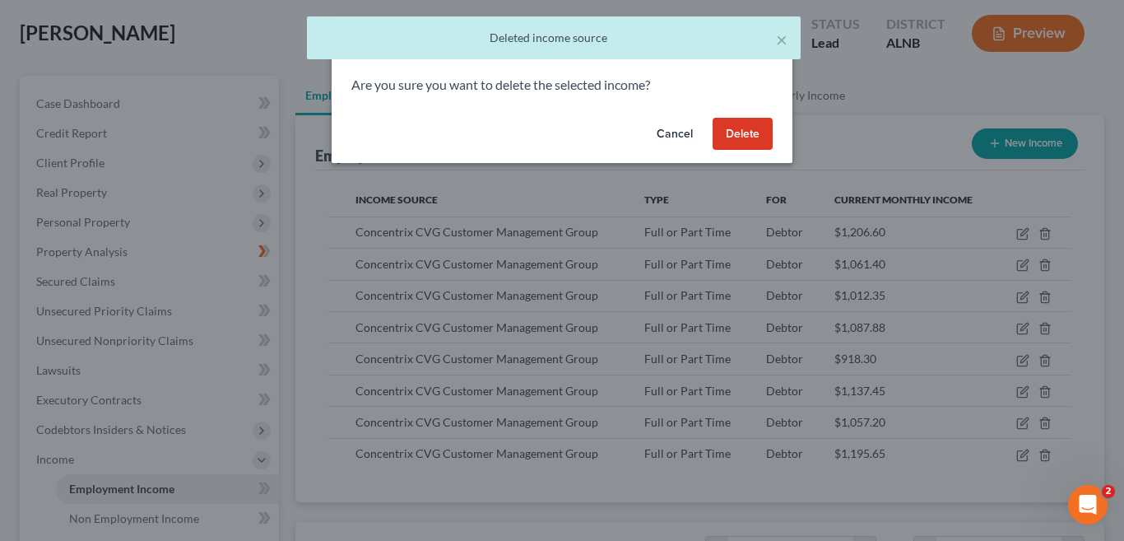
click at [751, 133] on button "Delete" at bounding box center [743, 134] width 60 height 33
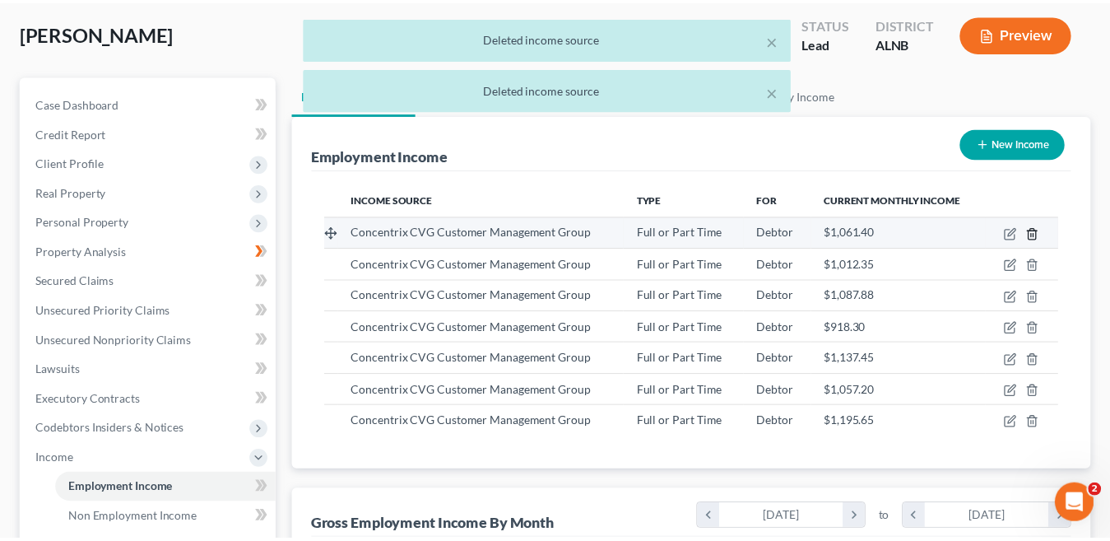
scroll to position [296, 447]
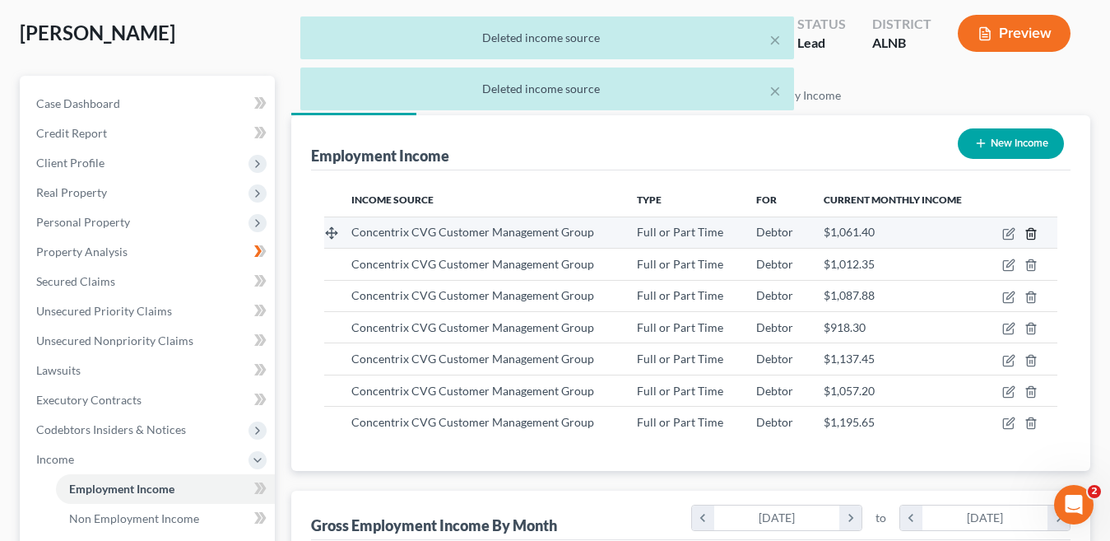
click at [1031, 235] on line "button" at bounding box center [1031, 234] width 0 height 3
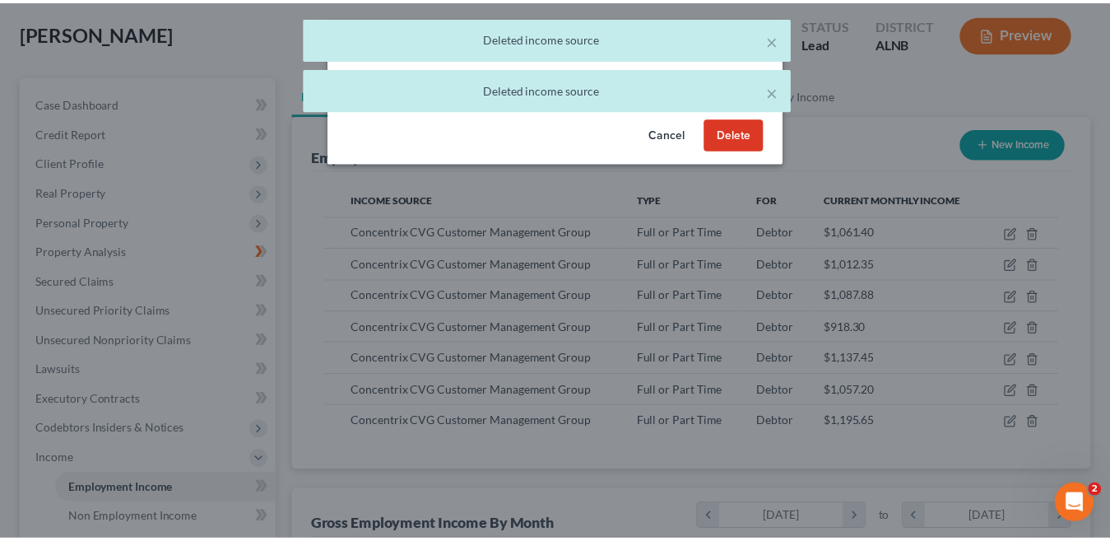
scroll to position [296, 454]
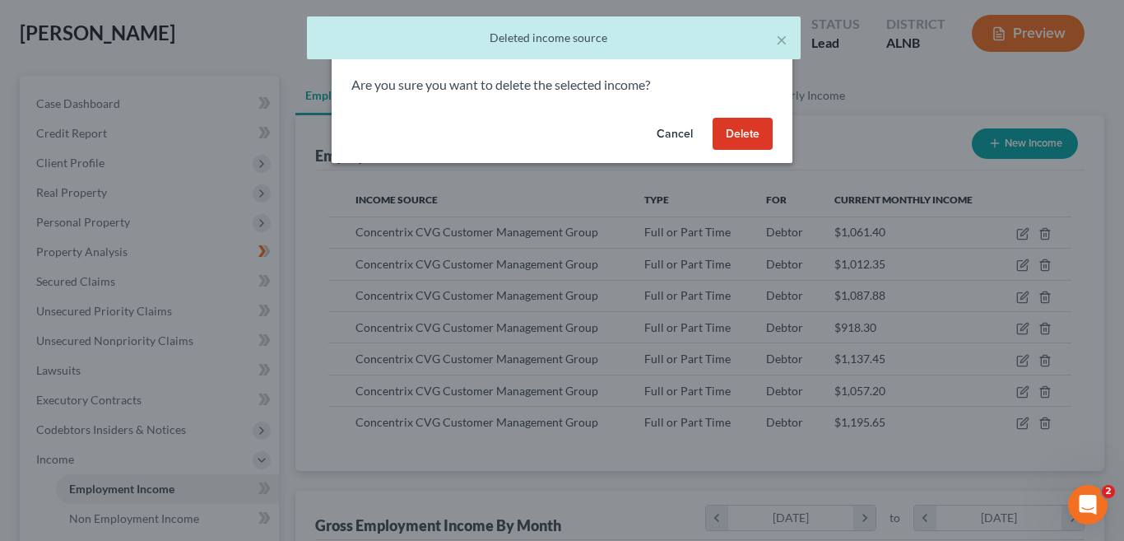
click at [738, 133] on button "Delete" at bounding box center [743, 134] width 60 height 33
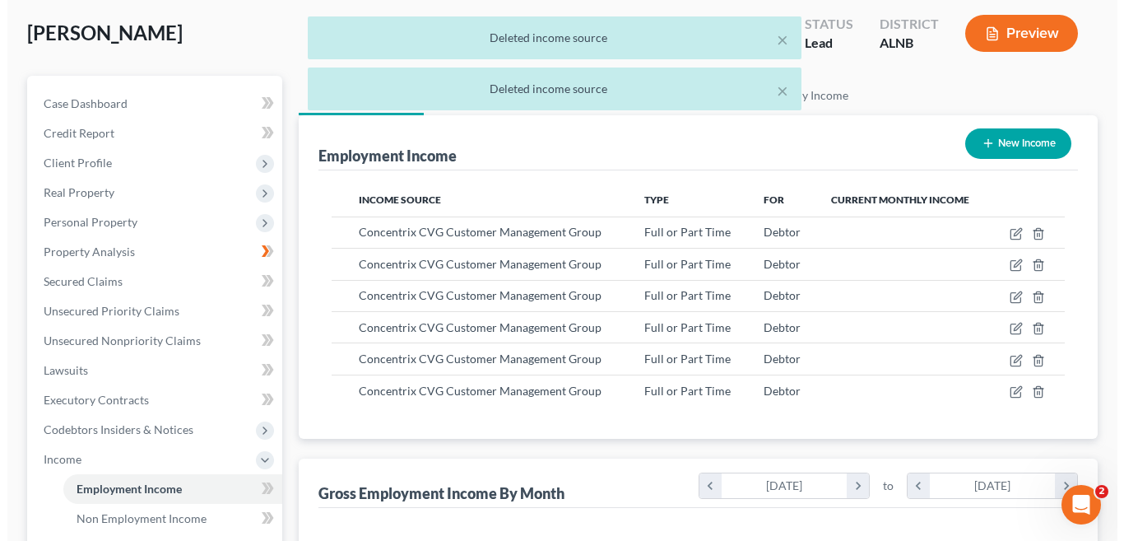
scroll to position [822839, 822687]
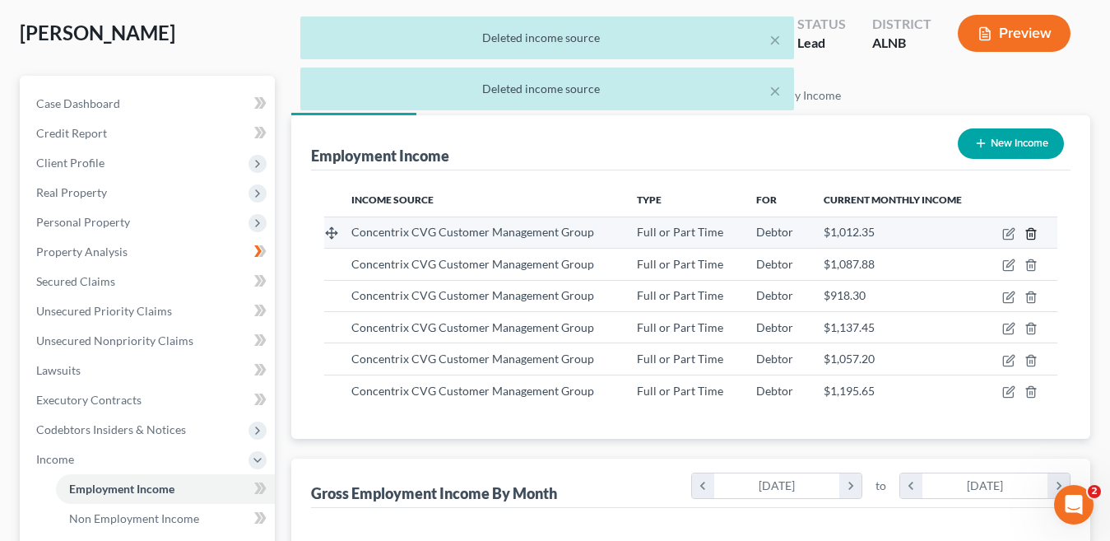
click at [1031, 233] on line "button" at bounding box center [1031, 234] width 0 height 3
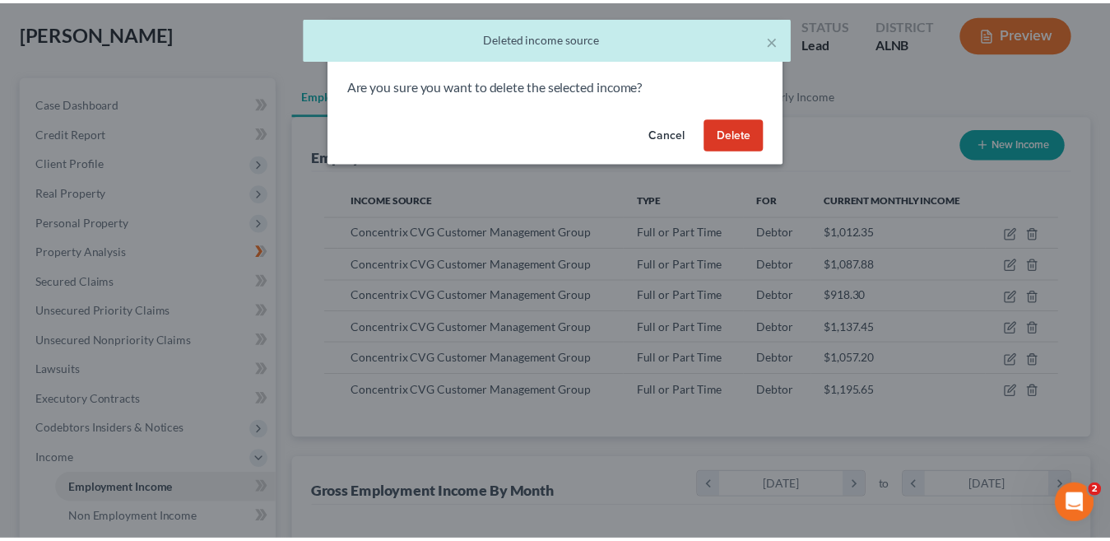
scroll to position [296, 454]
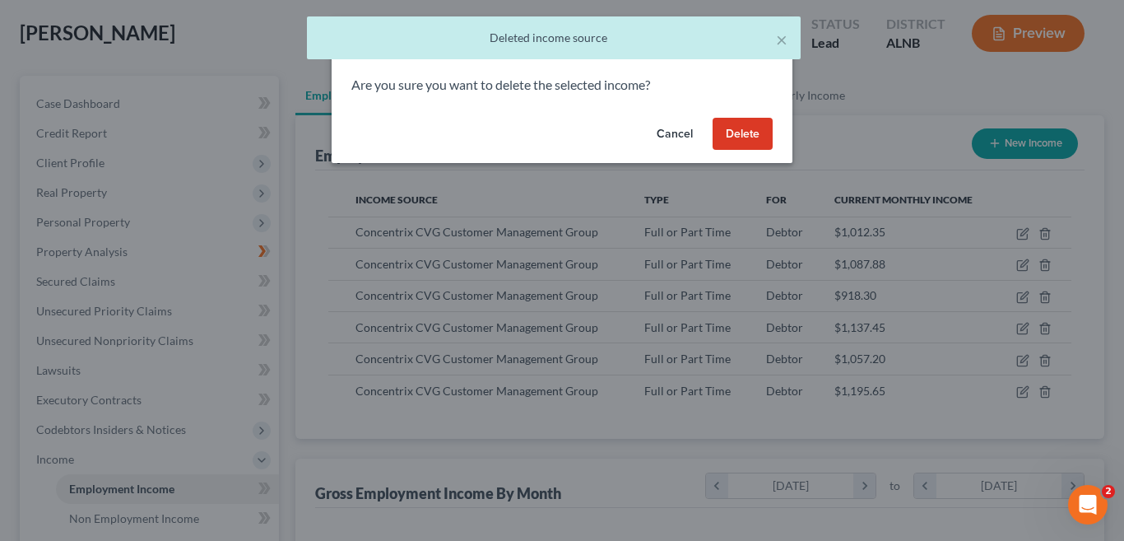
click at [752, 142] on button "Delete" at bounding box center [743, 134] width 60 height 33
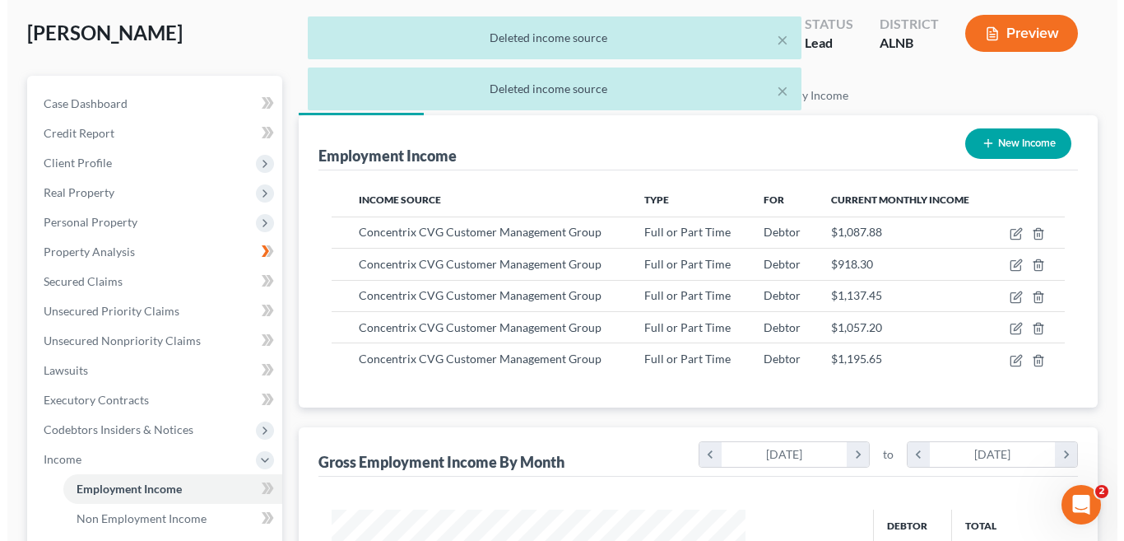
scroll to position [822839, 822687]
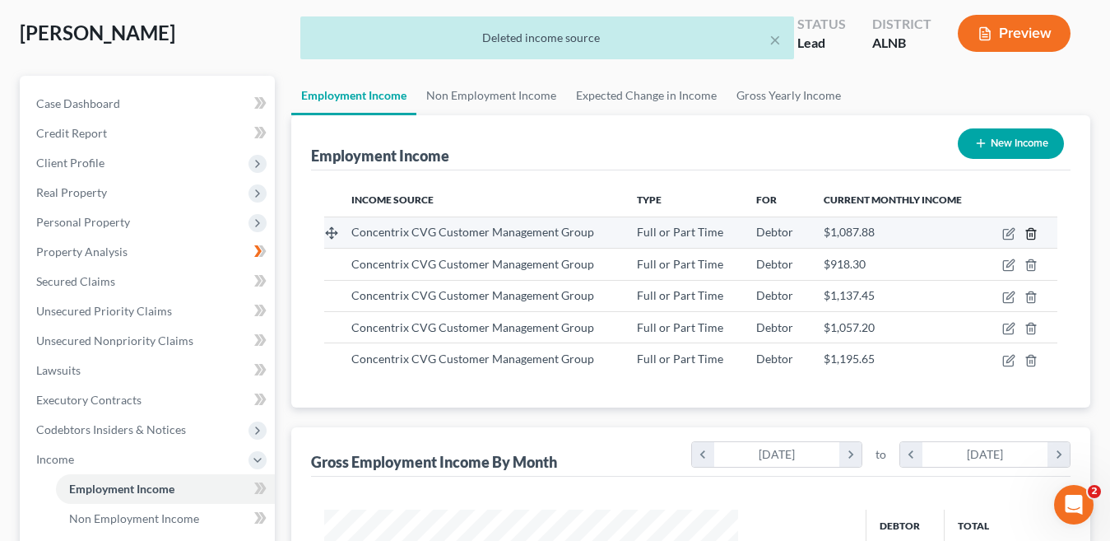
click at [1032, 235] on line "button" at bounding box center [1032, 234] width 0 height 3
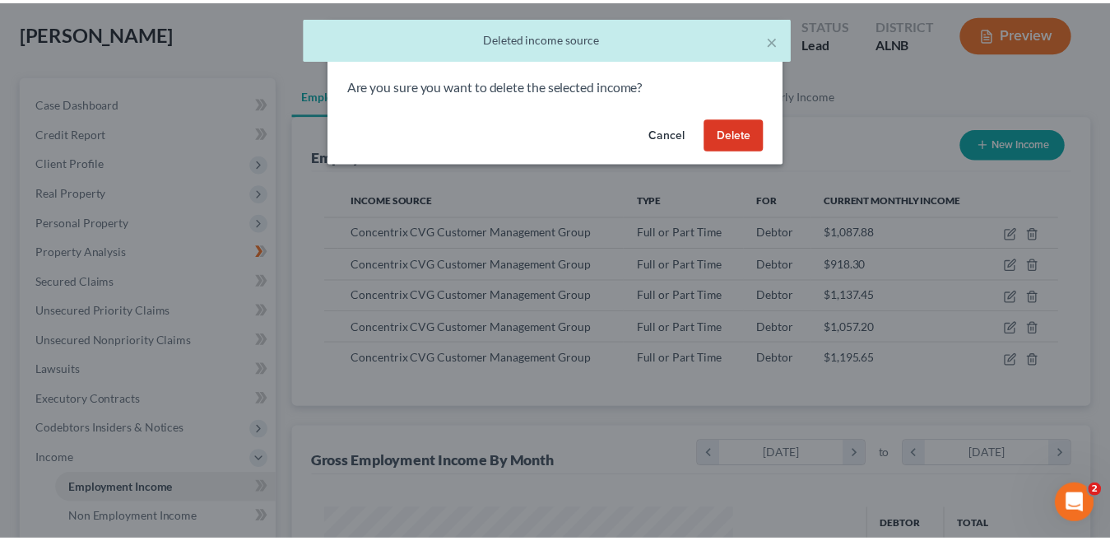
scroll to position [296, 454]
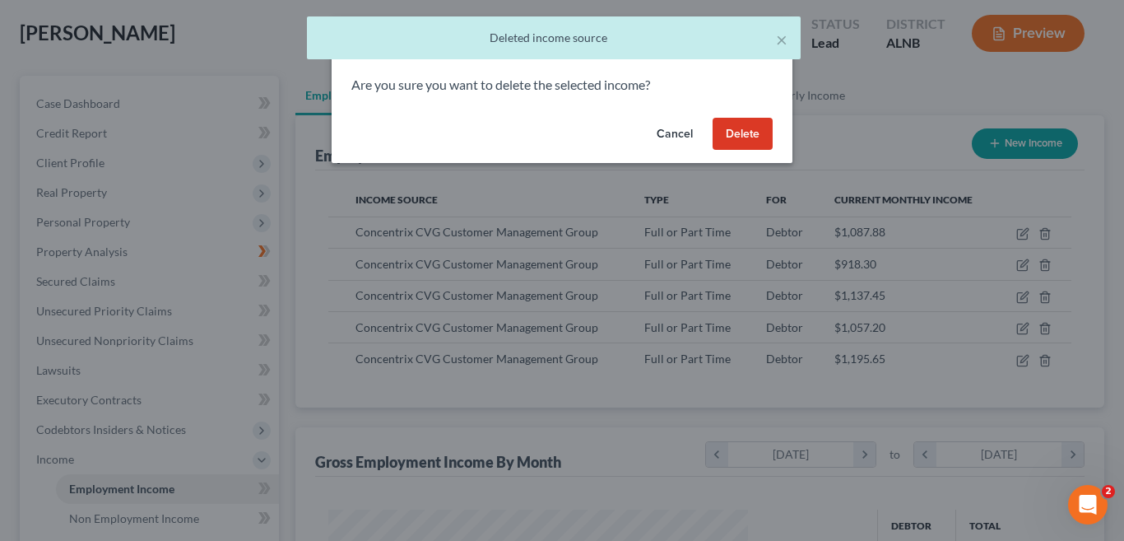
click at [730, 133] on button "Delete" at bounding box center [743, 134] width 60 height 33
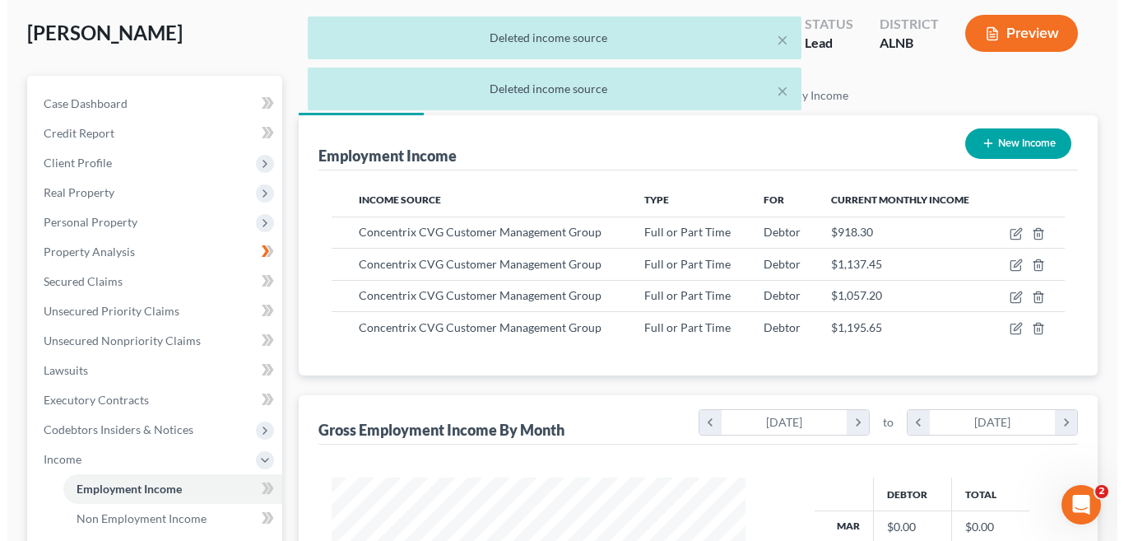
scroll to position [822839, 822687]
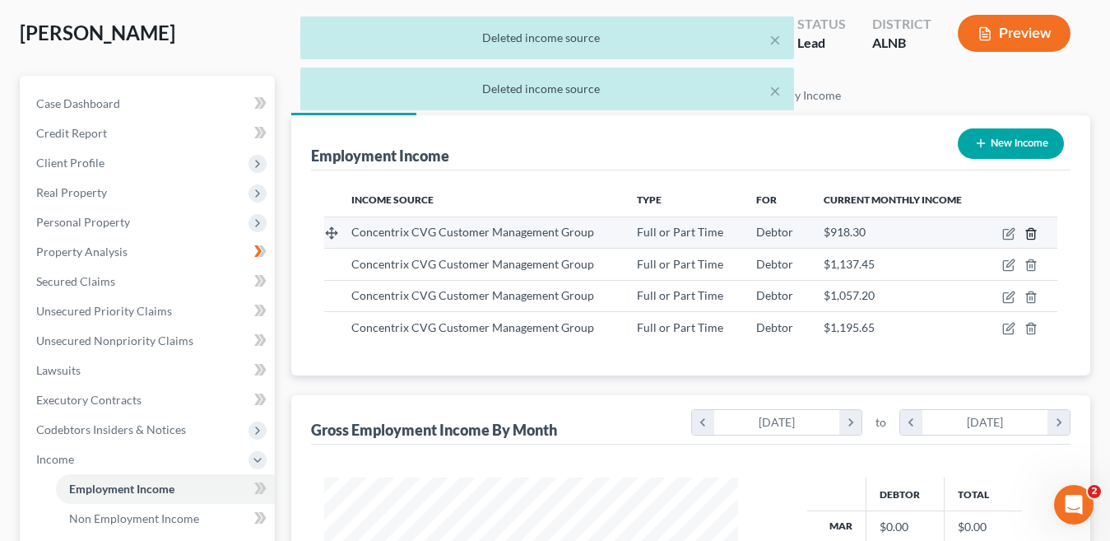
click at [1035, 232] on icon "button" at bounding box center [1030, 233] width 7 height 11
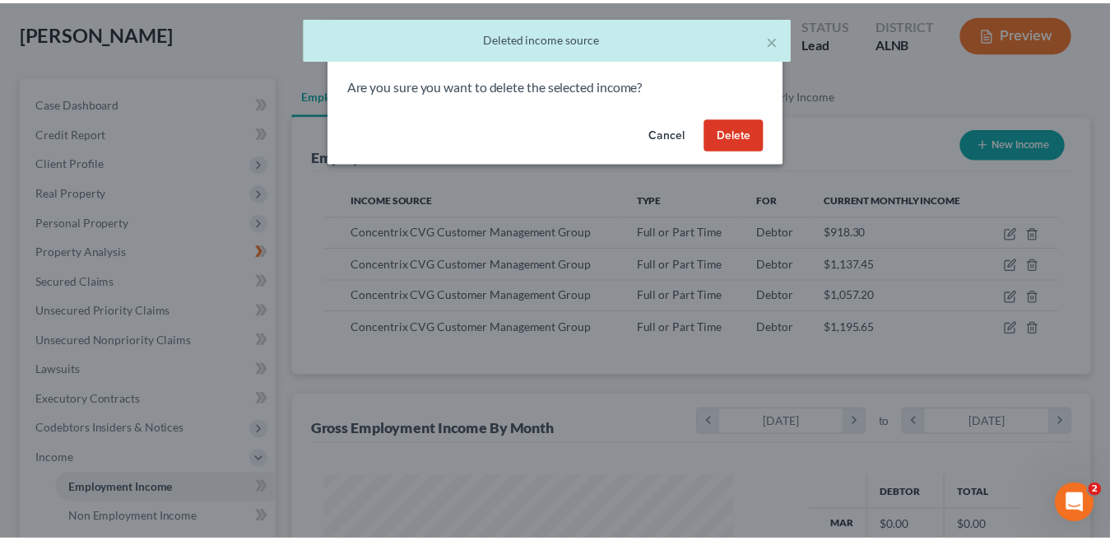
scroll to position [0, 0]
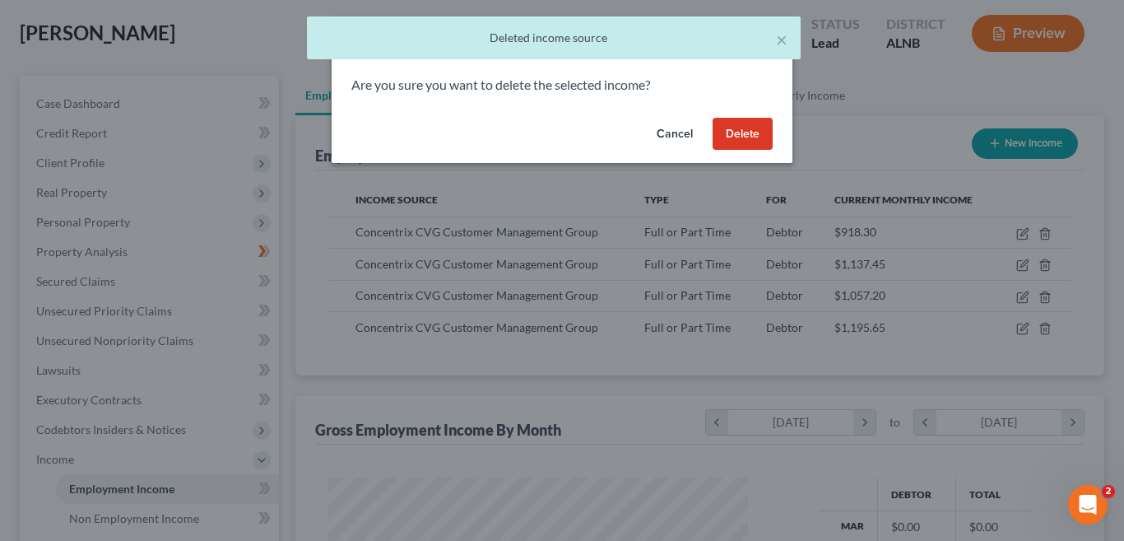
click at [746, 133] on button "Delete" at bounding box center [743, 134] width 60 height 33
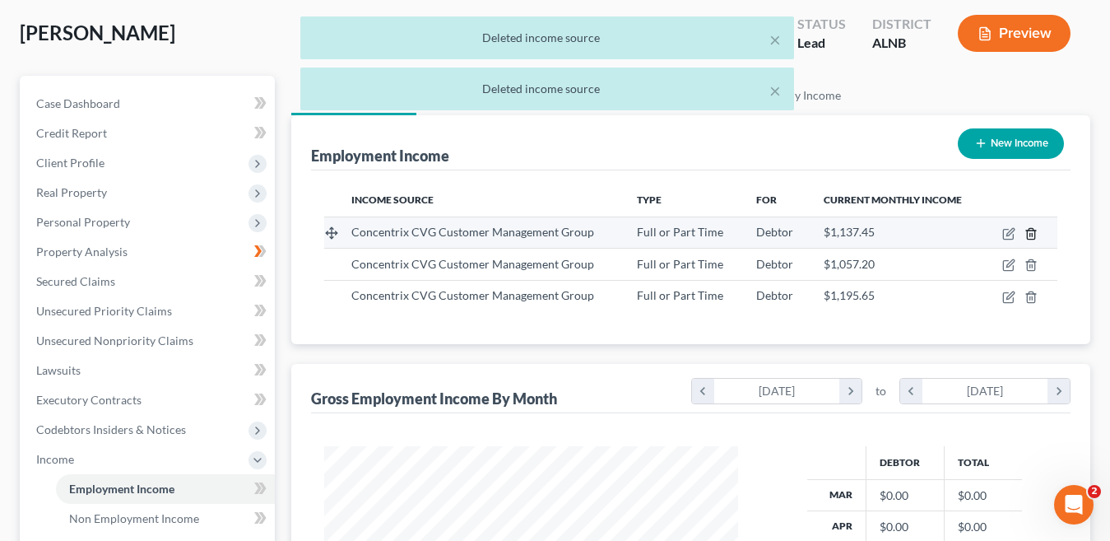
click at [1034, 234] on icon "button" at bounding box center [1031, 233] width 13 height 13
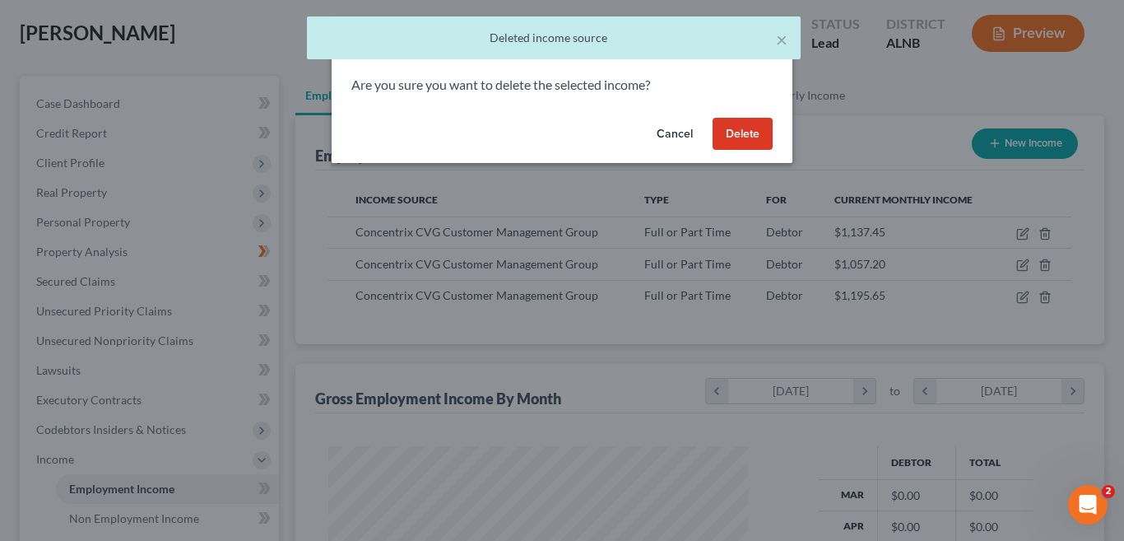
click at [738, 133] on button "Delete" at bounding box center [743, 134] width 60 height 33
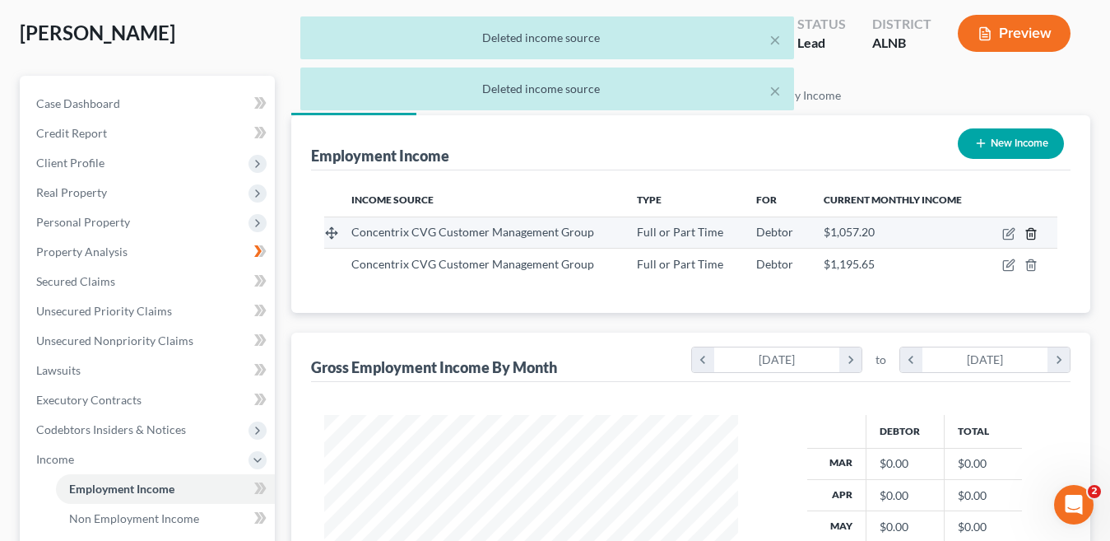
click at [1032, 235] on line "button" at bounding box center [1032, 234] width 0 height 3
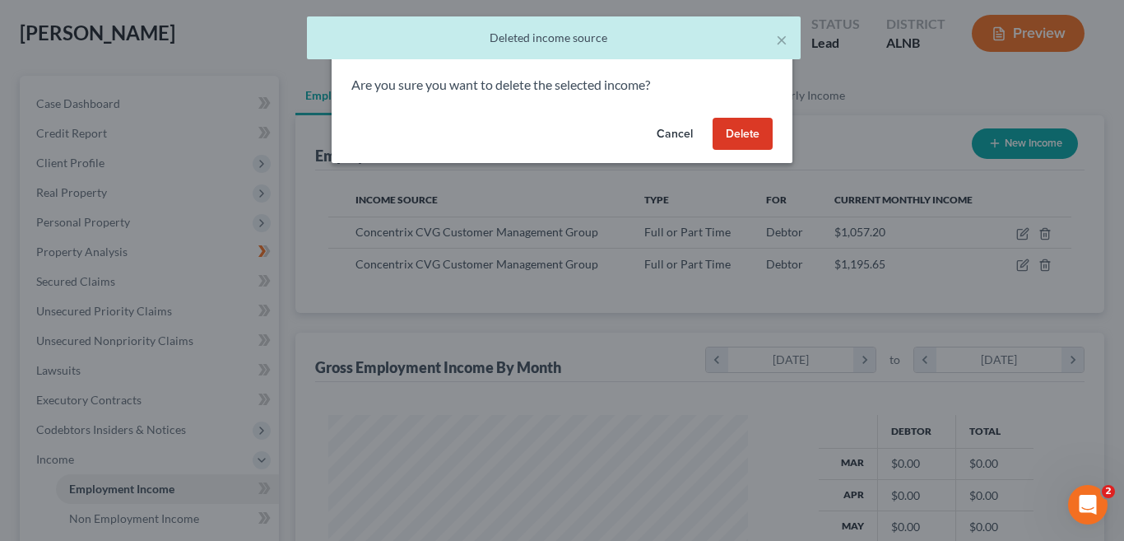
click at [745, 137] on button "Delete" at bounding box center [743, 134] width 60 height 33
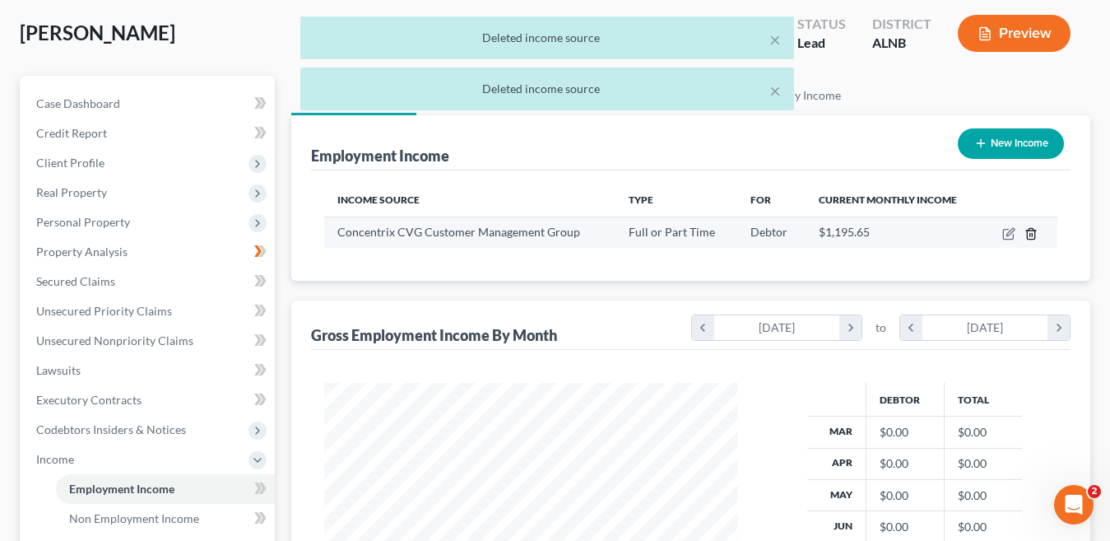
click at [1031, 235] on line "button" at bounding box center [1031, 234] width 0 height 3
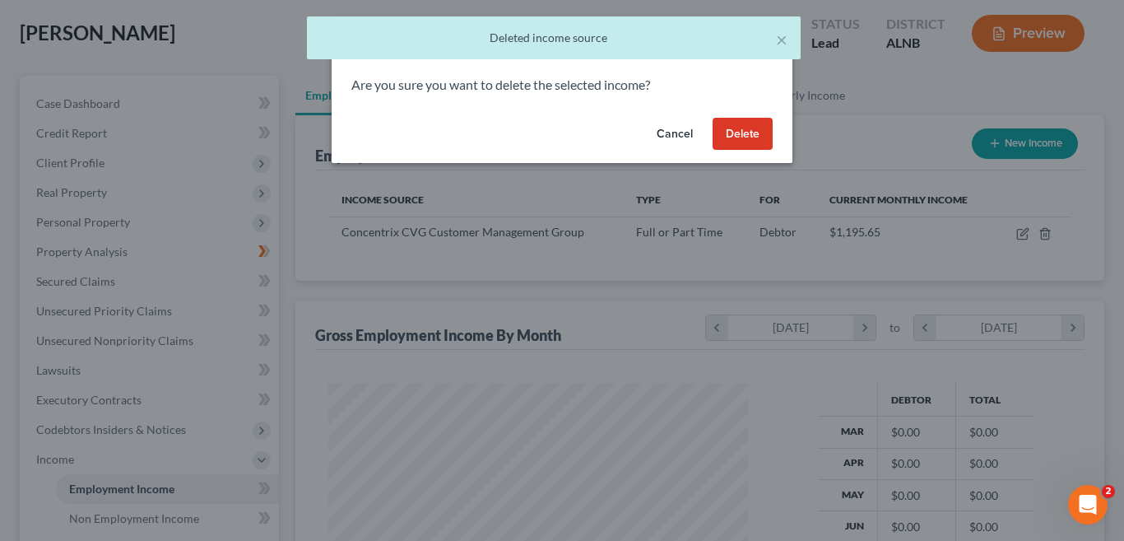
click at [753, 133] on button "Delete" at bounding box center [743, 134] width 60 height 33
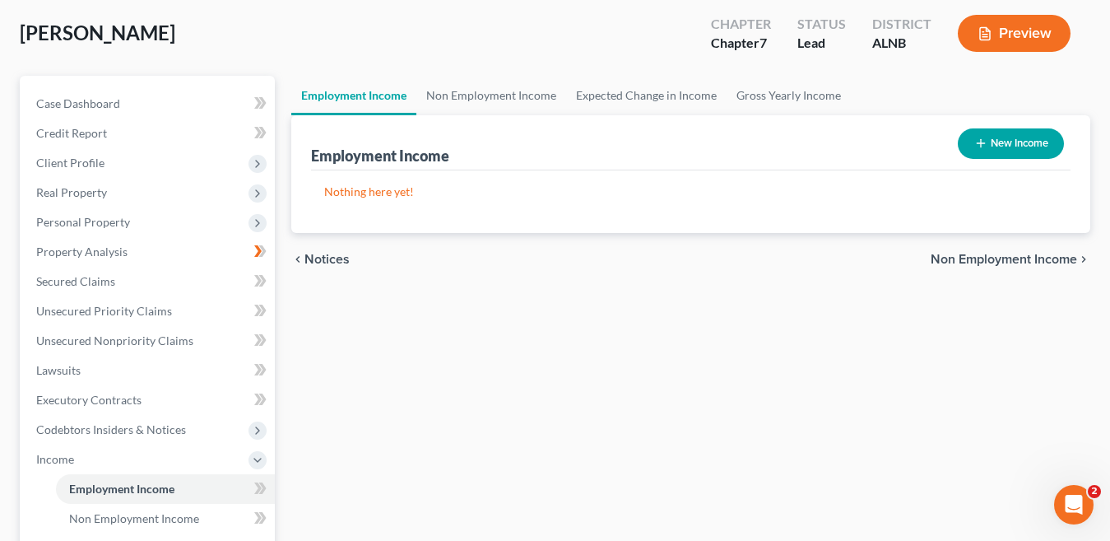
click at [1030, 148] on button "New Income" at bounding box center [1011, 143] width 106 height 30
select select "0"
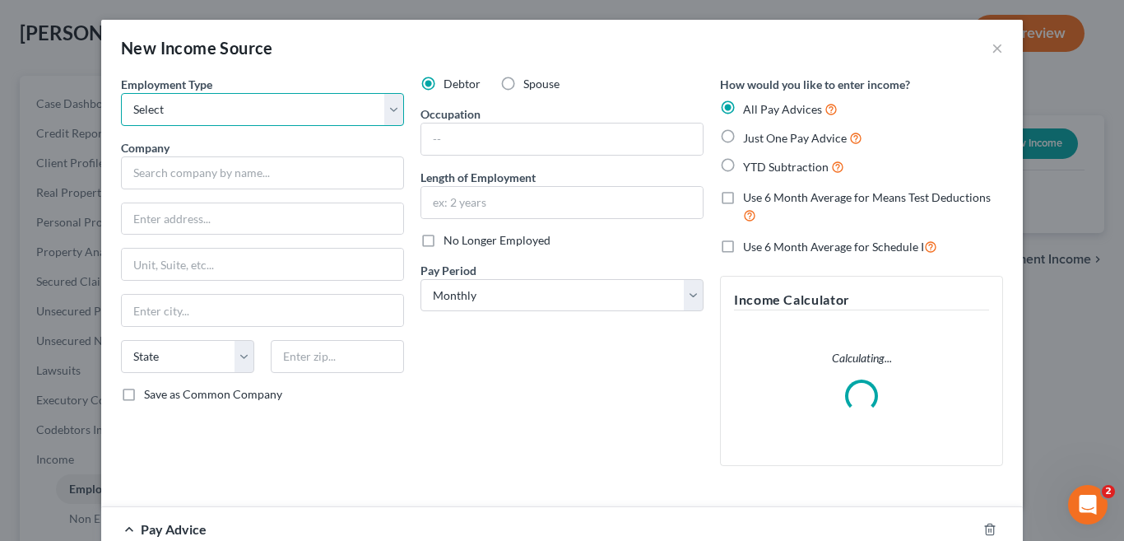
click at [386, 110] on select "Select Full or Part Time Employment Self Employment" at bounding box center [262, 109] width 283 height 33
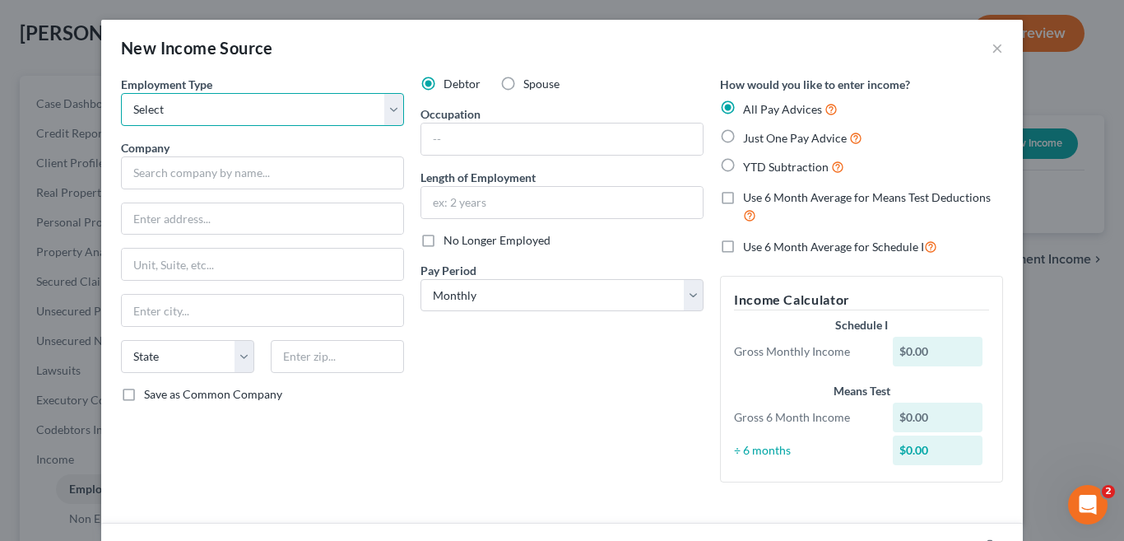
select select "0"
click at [121, 93] on select "Select Full or Part Time Employment Self Employment" at bounding box center [262, 109] width 283 height 33
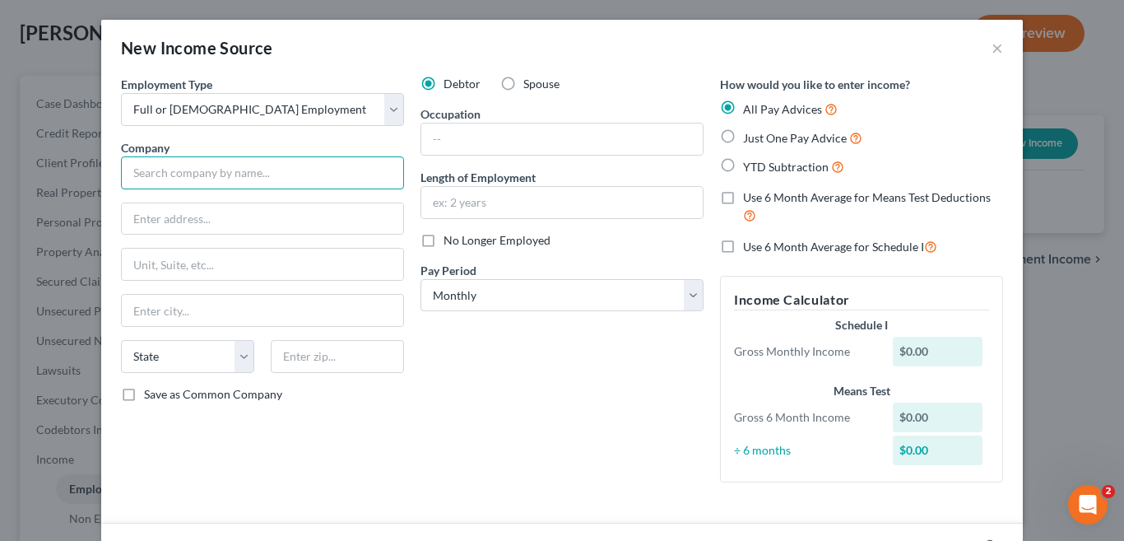
click at [301, 180] on input "text" at bounding box center [262, 172] width 283 height 33
click at [212, 175] on input "Concentrus" at bounding box center [262, 172] width 283 height 33
type input "Concentrix"
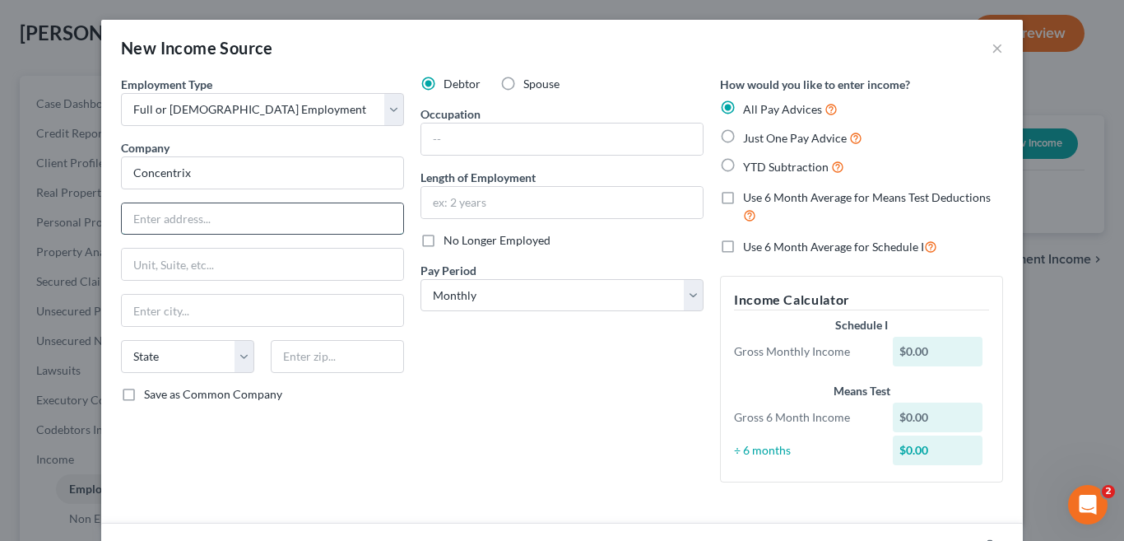
click at [182, 207] on input "text" at bounding box center [263, 218] width 282 height 31
type input "39899 Balentine Drive"
click at [148, 263] on input "text" at bounding box center [263, 264] width 282 height 31
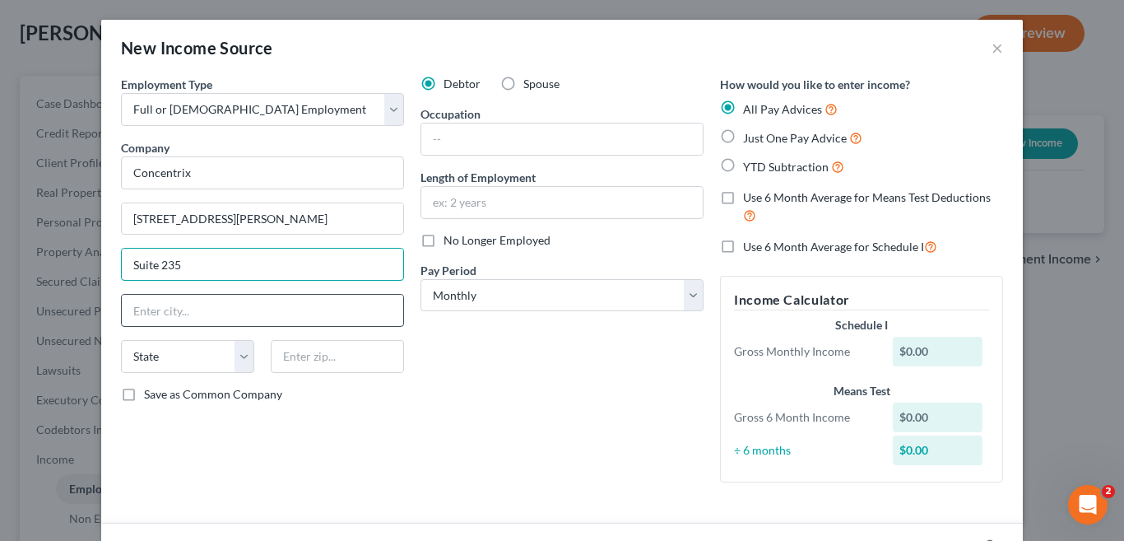
type input "Suite 235"
click at [172, 319] on input "text" at bounding box center [263, 310] width 282 height 31
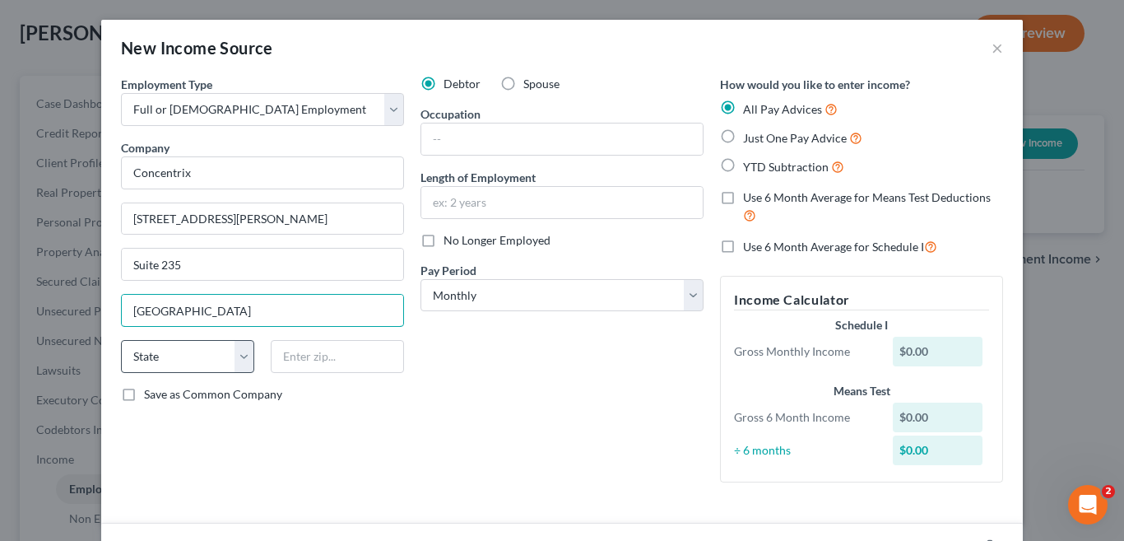
type input "Newark"
click at [235, 361] on select "State AL AK AR AZ CA CO CT DE DC FL GA GU HI ID IL IN IA KS KY LA ME MD MA MI M…" at bounding box center [187, 356] width 133 height 33
select select "4"
click at [121, 340] on select "State AL AK AR AZ CA CO CT DE DC FL GA GU HI ID IL IN IA KS KY LA ME MD MA MI M…" at bounding box center [187, 356] width 133 height 33
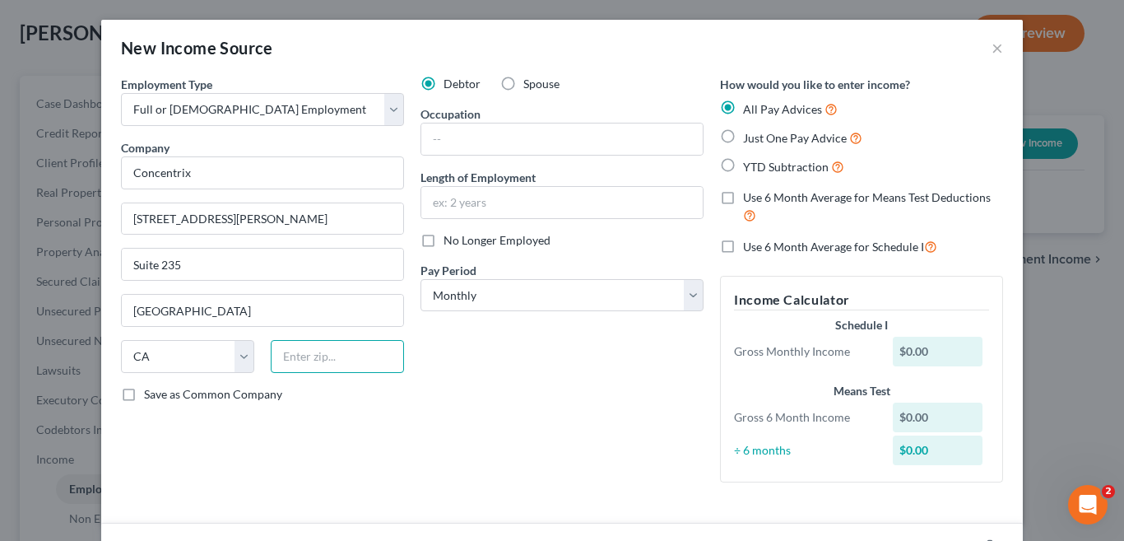
click at [316, 353] on input "text" at bounding box center [337, 356] width 133 height 33
type input "94560"
click at [493, 395] on div "Debtor Spouse Occupation Length of Employment No Longer Employed Pay Period * S…" at bounding box center [562, 286] width 300 height 420
click at [444, 135] on input "text" at bounding box center [562, 138] width 282 height 31
type input "Customer Service Agent"
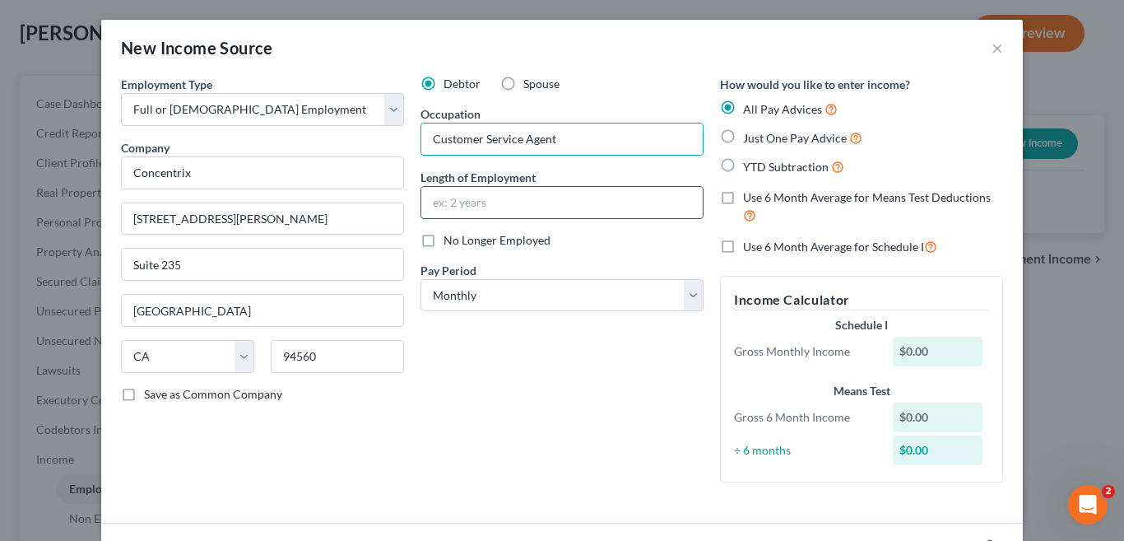
click at [454, 196] on input "text" at bounding box center [562, 202] width 282 height 31
type input "6 months"
click at [546, 396] on div "Debtor Spouse Occupation Customer Service Agent Length of Employment 6 months N…" at bounding box center [562, 286] width 300 height 420
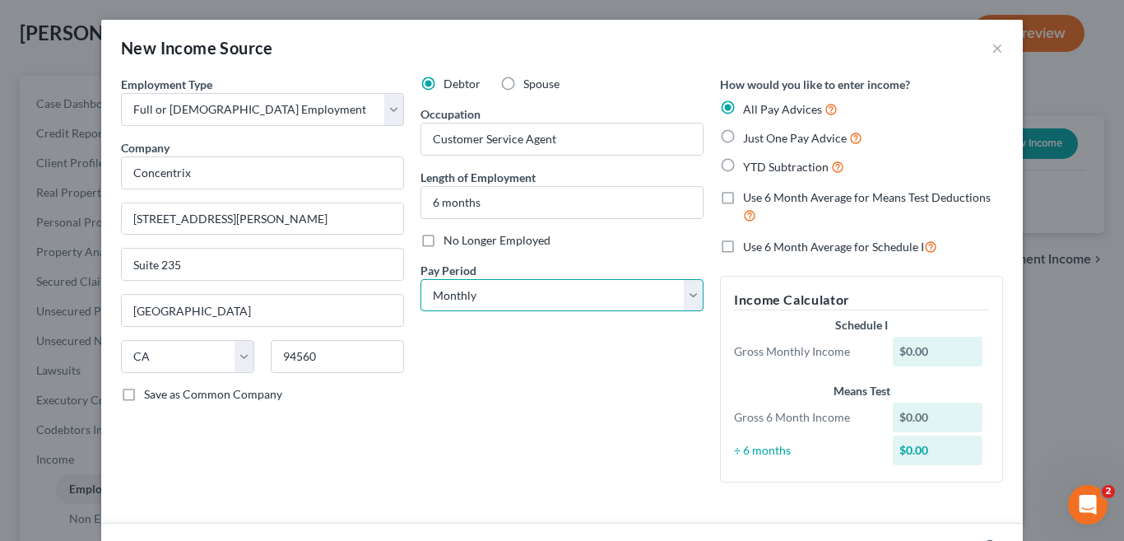
click at [686, 298] on select "Select Monthly Twice Monthly Every Other Week Weekly" at bounding box center [562, 295] width 283 height 33
select select "2"
click at [421, 279] on select "Select Monthly Twice Monthly Every Other Week Weekly" at bounding box center [562, 295] width 283 height 33
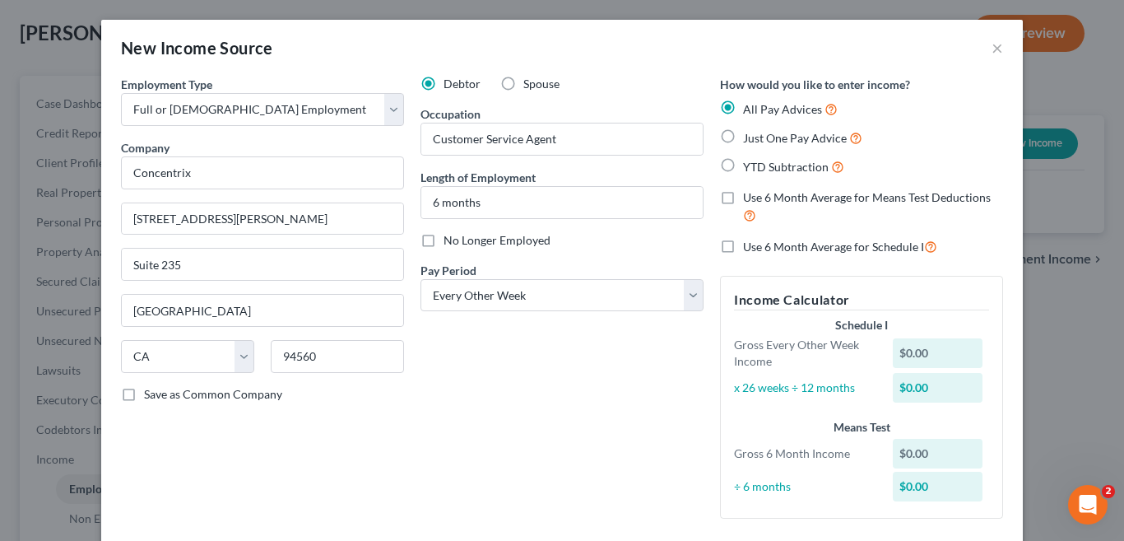
click at [743, 137] on label "Just One Pay Advice" at bounding box center [802, 137] width 119 height 19
click at [750, 137] on input "Just One Pay Advice" at bounding box center [755, 133] width 11 height 11
radio input "true"
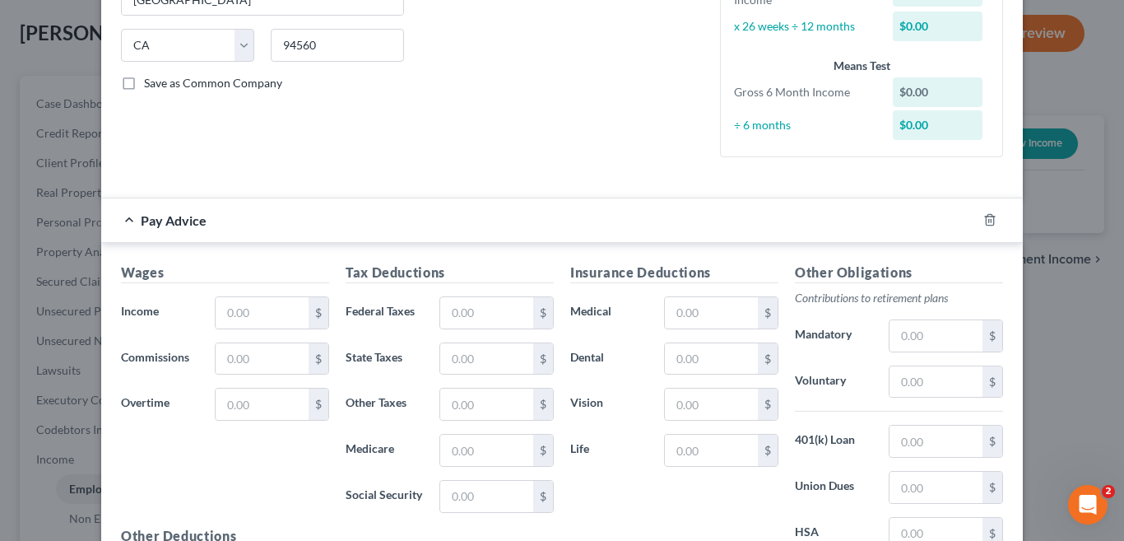
scroll to position [329, 0]
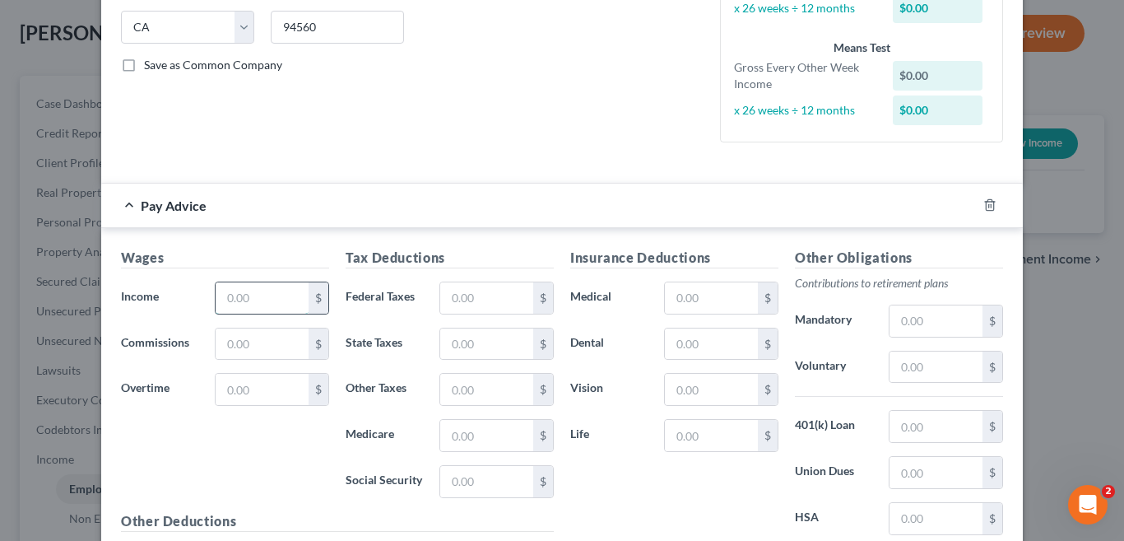
click at [249, 303] on input "text" at bounding box center [262, 297] width 93 height 31
type input "1,057"
click at [483, 294] on input "text" at bounding box center [486, 297] width 93 height 31
click at [487, 301] on input "text" at bounding box center [486, 297] width 93 height 31
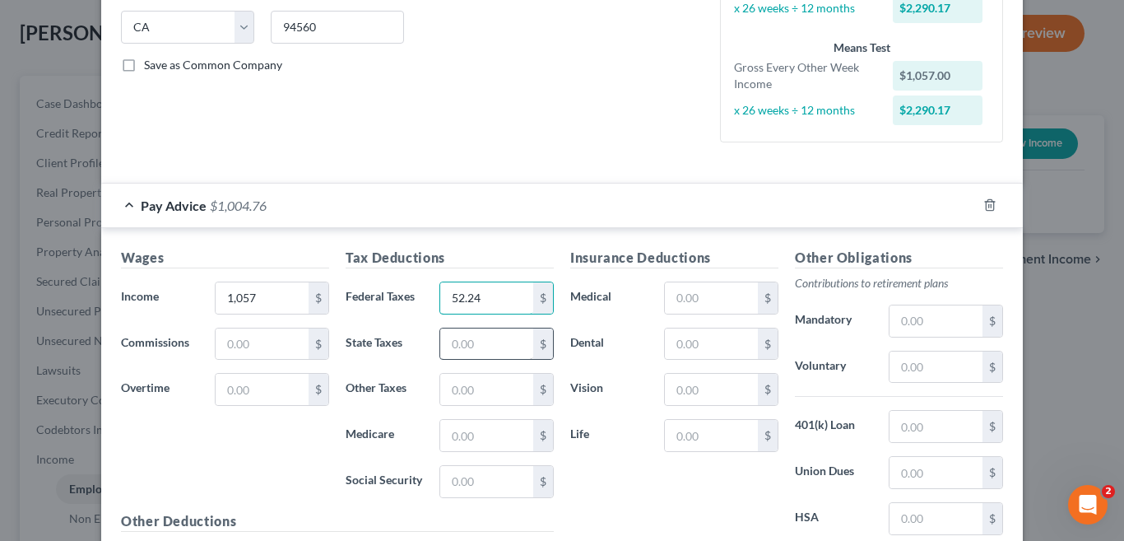
type input "52.24"
click at [473, 347] on input "text" at bounding box center [486, 343] width 93 height 31
type input "30.00"
click at [489, 483] on input "text" at bounding box center [486, 481] width 93 height 31
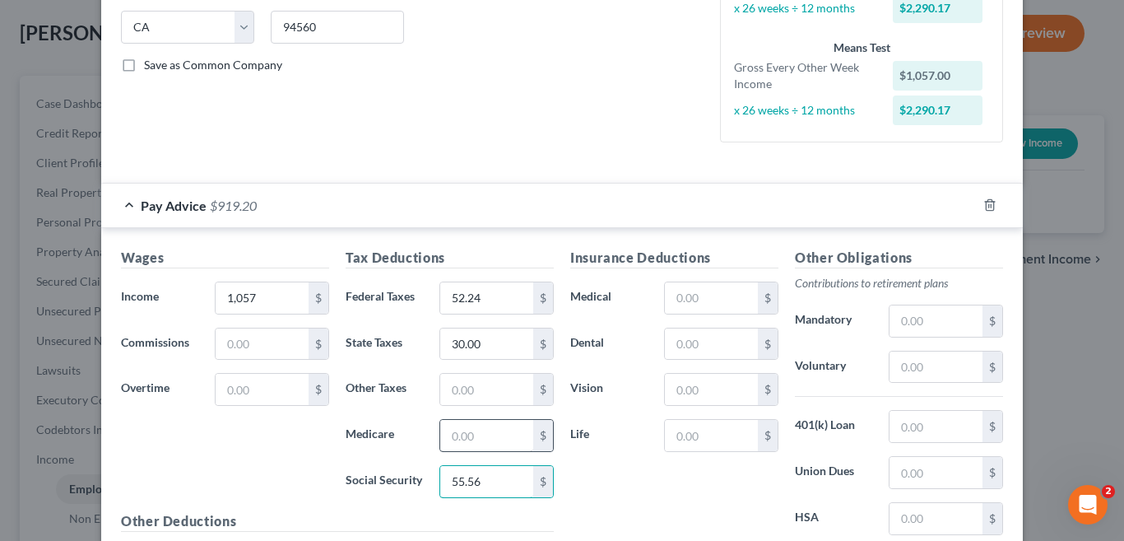
type input "55.56"
click at [473, 433] on input "text" at bounding box center [486, 435] width 93 height 31
type input "13.04"
click at [616, 395] on label "Vision" at bounding box center [609, 389] width 94 height 33
click at [714, 341] on input "text" at bounding box center [711, 343] width 93 height 31
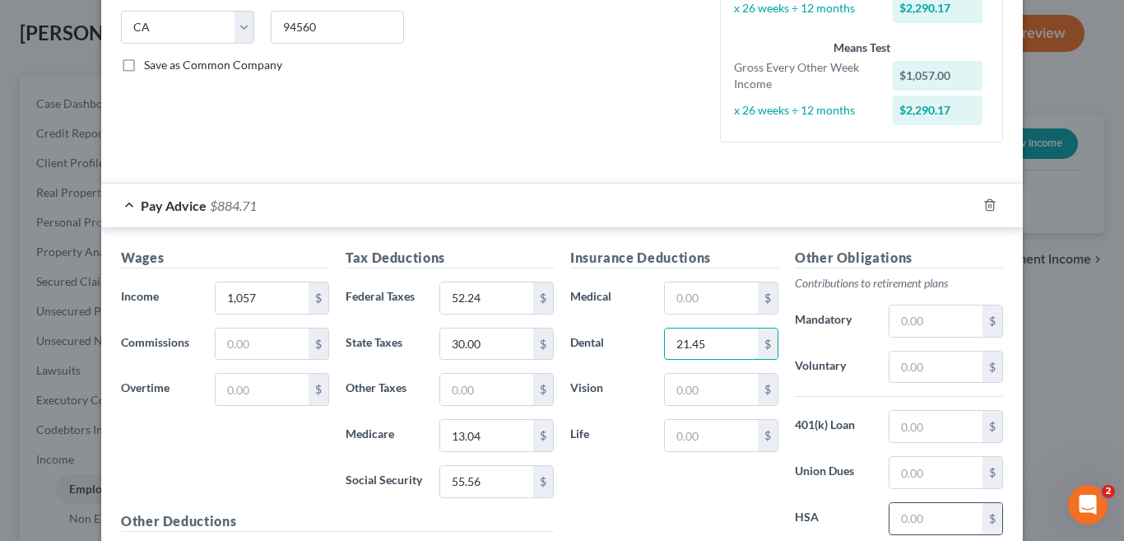
type input "21.45"
click at [936, 520] on input "text" at bounding box center [936, 518] width 93 height 31
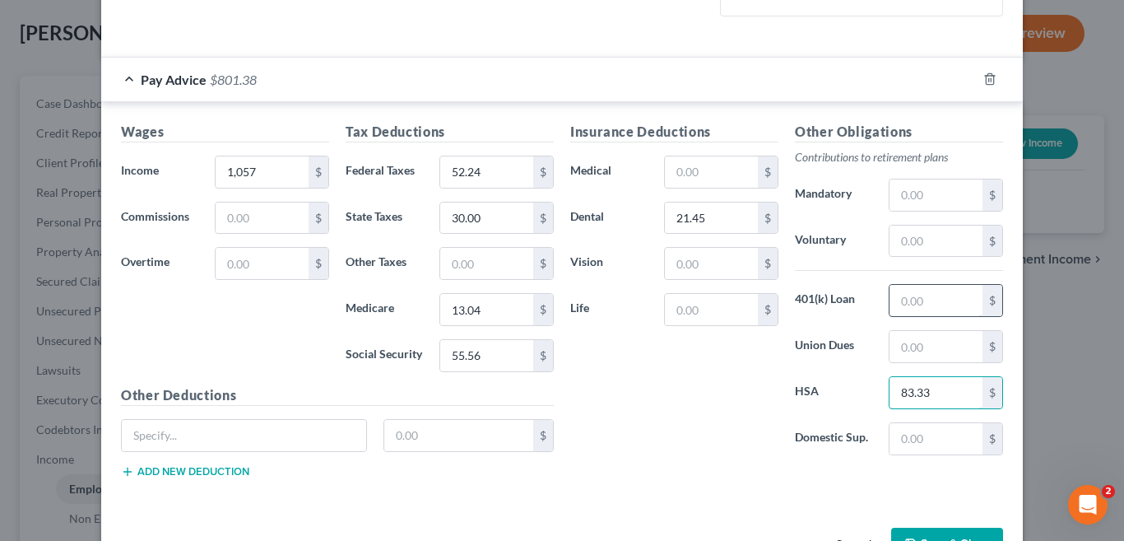
scroll to position [494, 0]
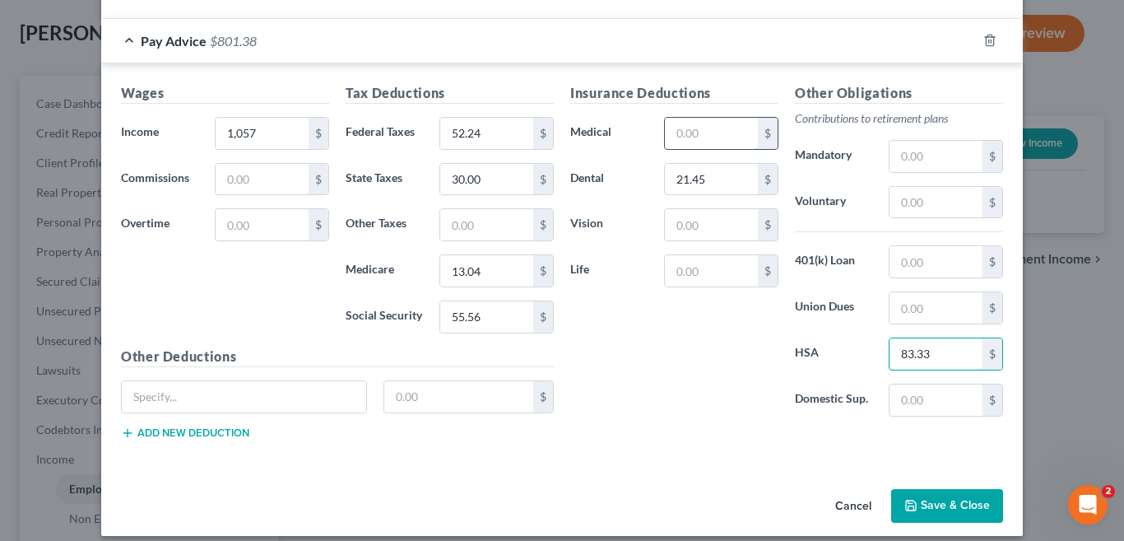
type input "83.33"
click at [707, 134] on input "text" at bounding box center [711, 133] width 93 height 31
type input "53.11"
click at [652, 356] on div "Insurance Deductions Medical 53.11 $ Dental 21.45 $ Vision $ Life $" at bounding box center [674, 256] width 225 height 347
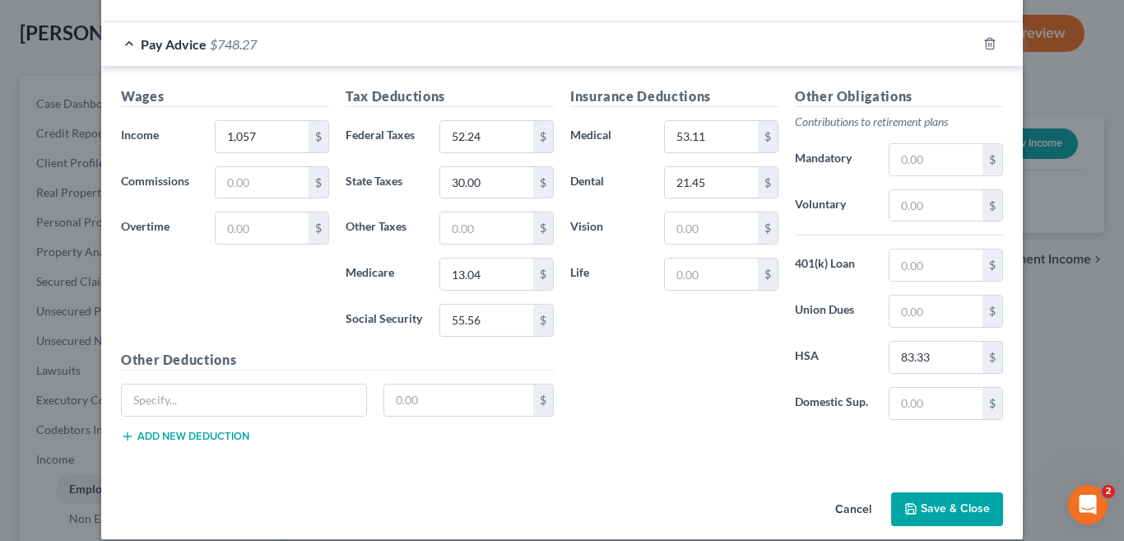
scroll to position [509, 0]
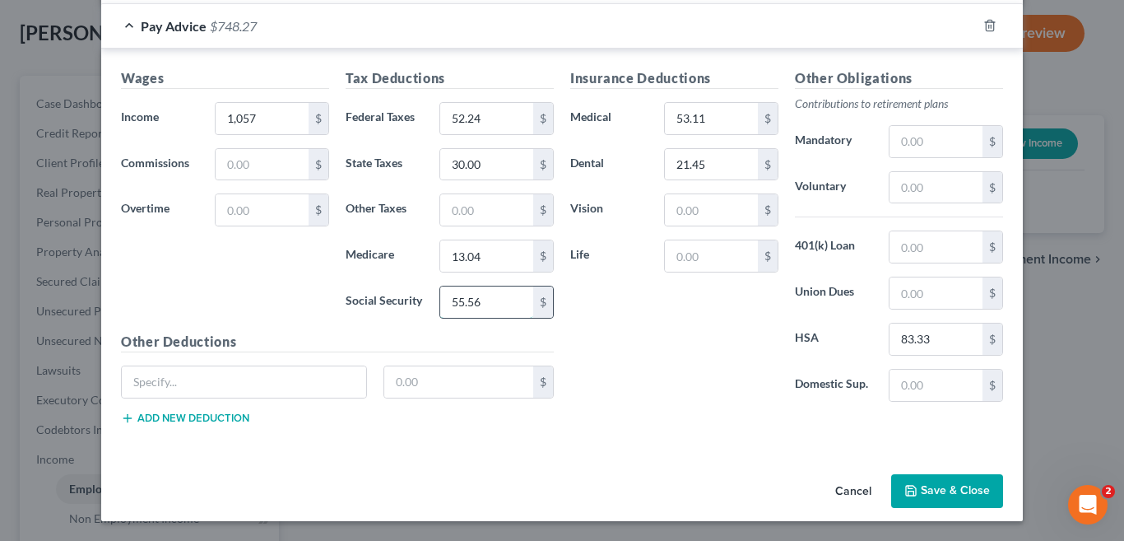
click at [479, 302] on input "55.56" at bounding box center [486, 301] width 93 height 31
click at [477, 305] on input "55.56" at bounding box center [486, 301] width 93 height 31
type input "55.76"
click at [630, 370] on div "Insurance Deductions Medical 53.11 $ Dental 21.45 $ Vision $ Life $" at bounding box center [674, 241] width 225 height 347
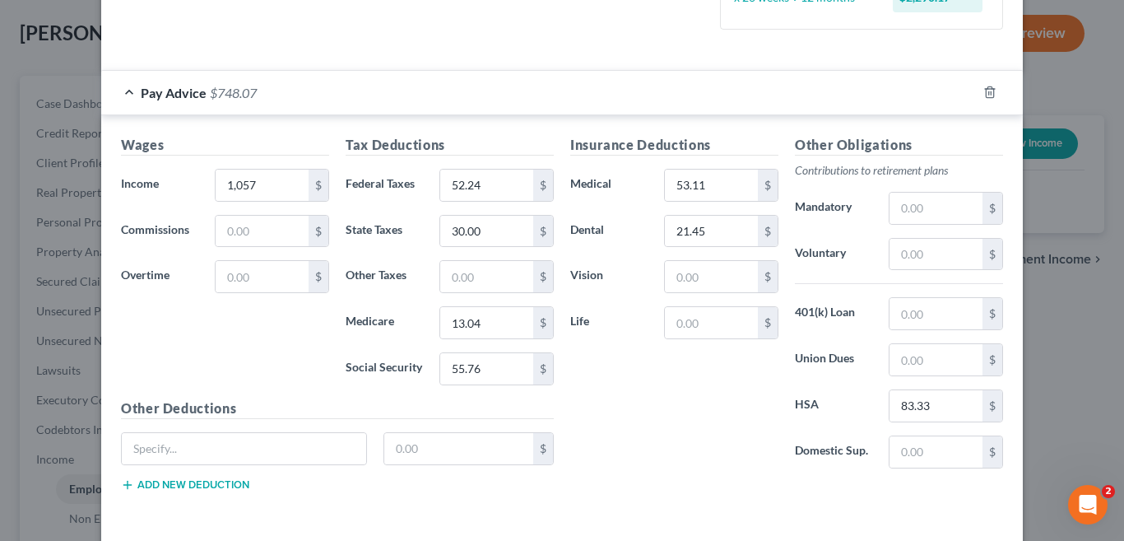
scroll to position [344, 0]
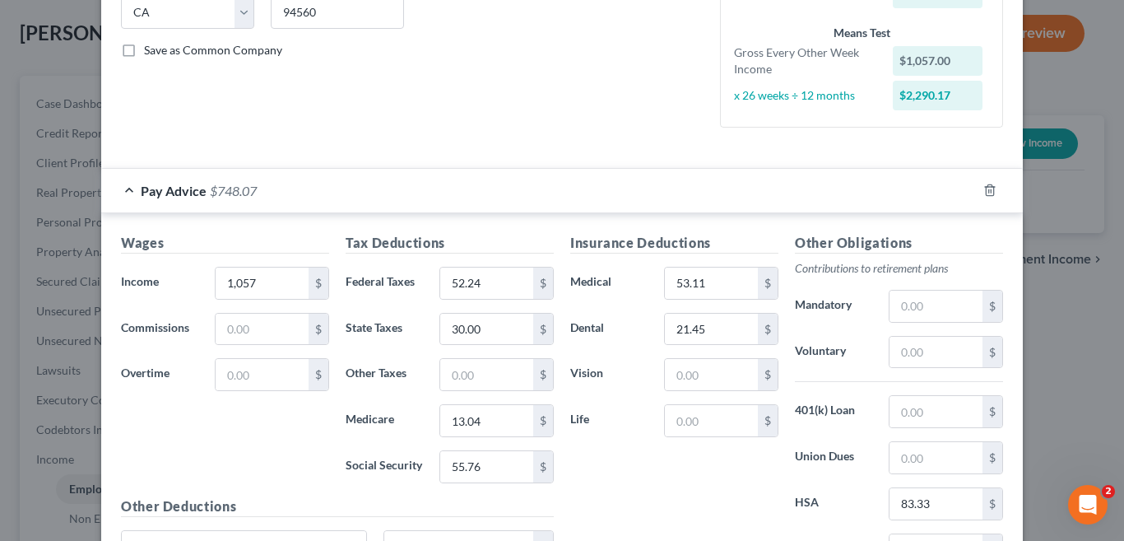
click at [389, 171] on div "Pay Advice $748.07" at bounding box center [539, 191] width 876 height 44
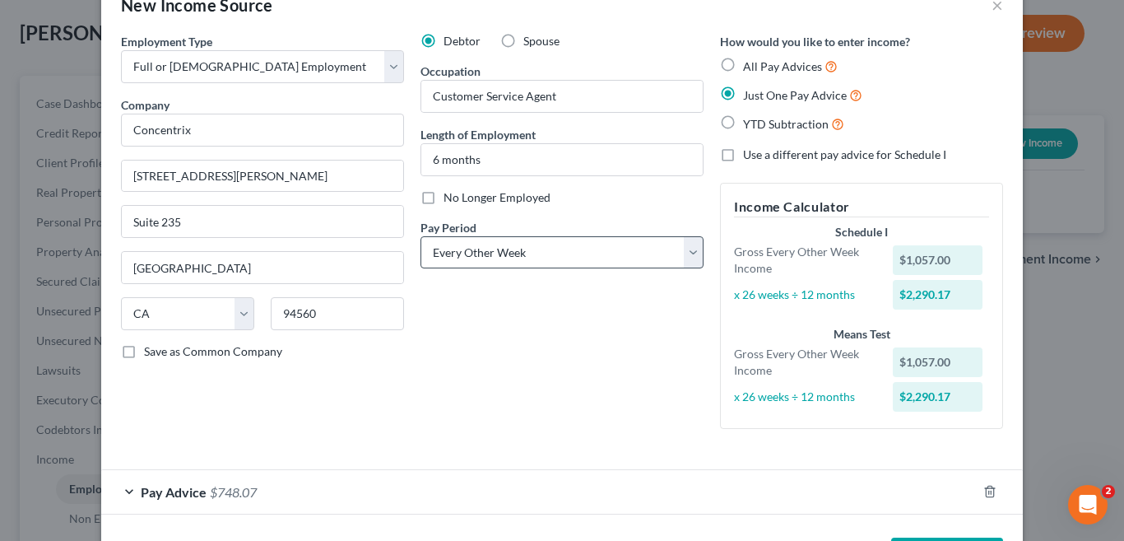
scroll to position [106, 0]
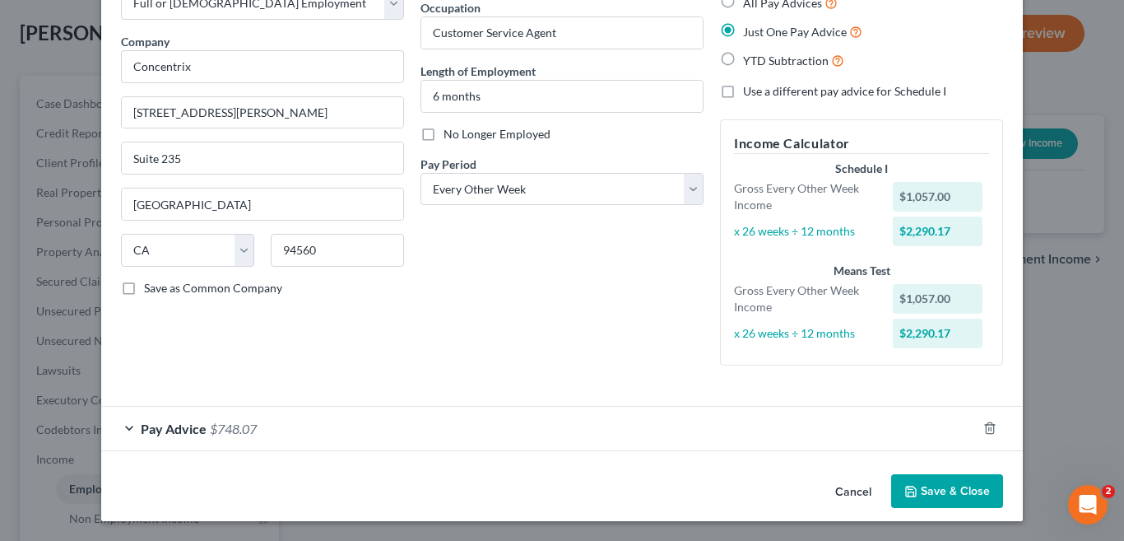
click at [221, 426] on span "$748.07" at bounding box center [233, 429] width 47 height 16
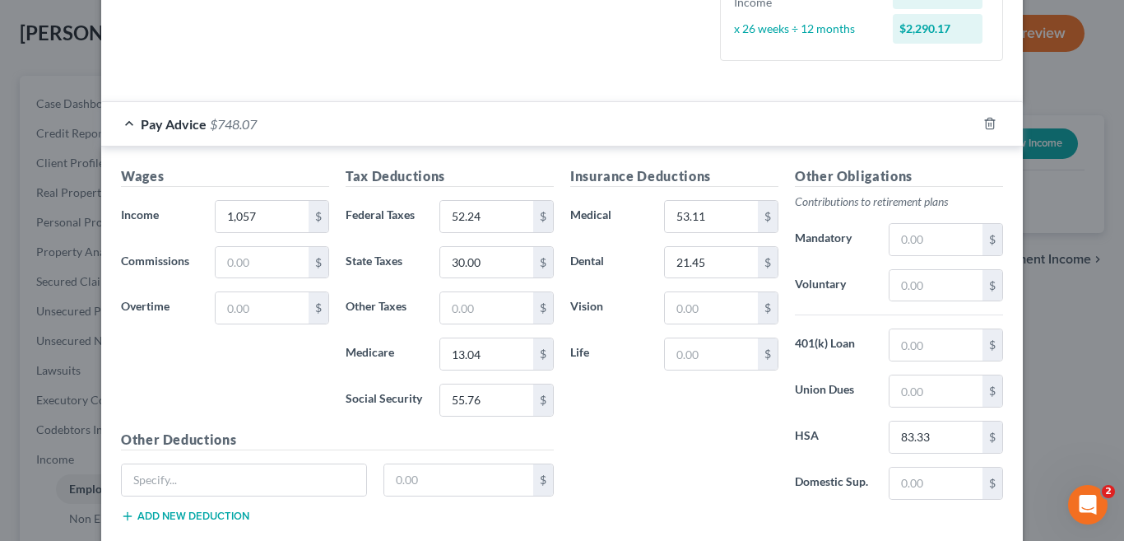
scroll to position [426, 0]
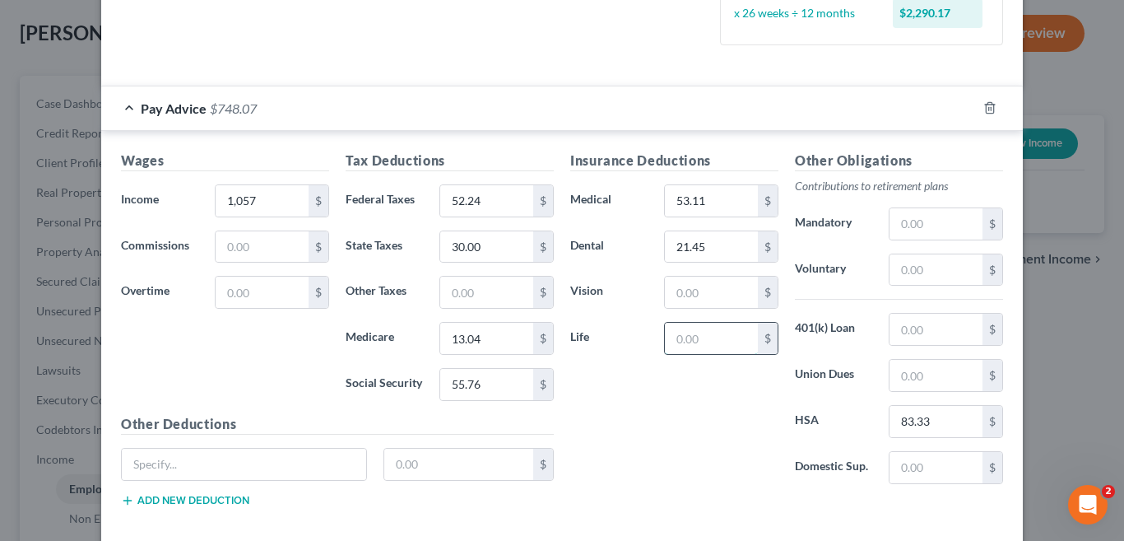
click at [711, 343] on input "text" at bounding box center [711, 338] width 93 height 31
click at [738, 504] on div "Insurance Deductions Medical 53.11 $ Dental 21.45 $ Vision $ Life $ Other Oblig…" at bounding box center [786, 336] width 449 height 370
click at [710, 342] on input "text" at bounding box center [711, 338] width 93 height 31
type input "4"
click at [938, 266] on input "text" at bounding box center [936, 269] width 93 height 31
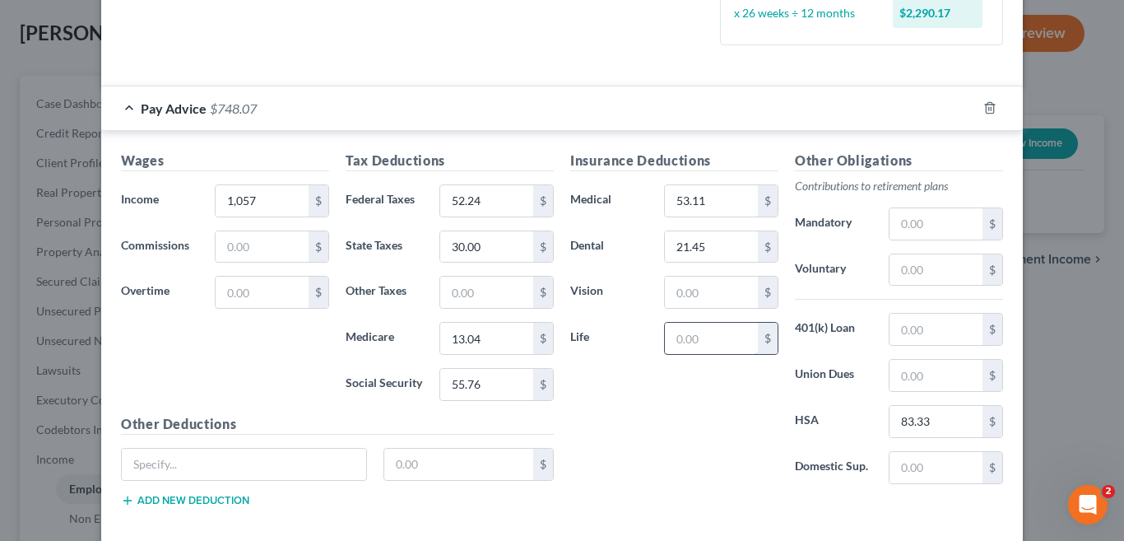
click at [702, 337] on input "text" at bounding box center [711, 338] width 93 height 31
type input "3.94"
click at [926, 272] on input "text" at bounding box center [936, 269] width 93 height 31
type input "18.15"
click at [674, 465] on div "Insurance Deductions Medical 53.11 $ Dental 21.45 $ Vision $ Life 3.94 $" at bounding box center [674, 324] width 225 height 347
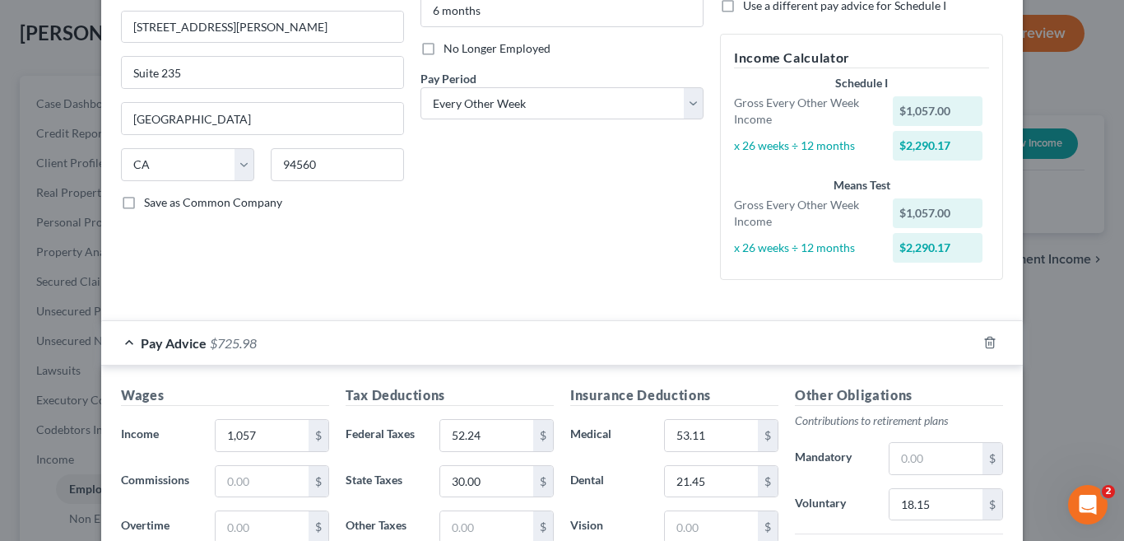
scroll to position [179, 0]
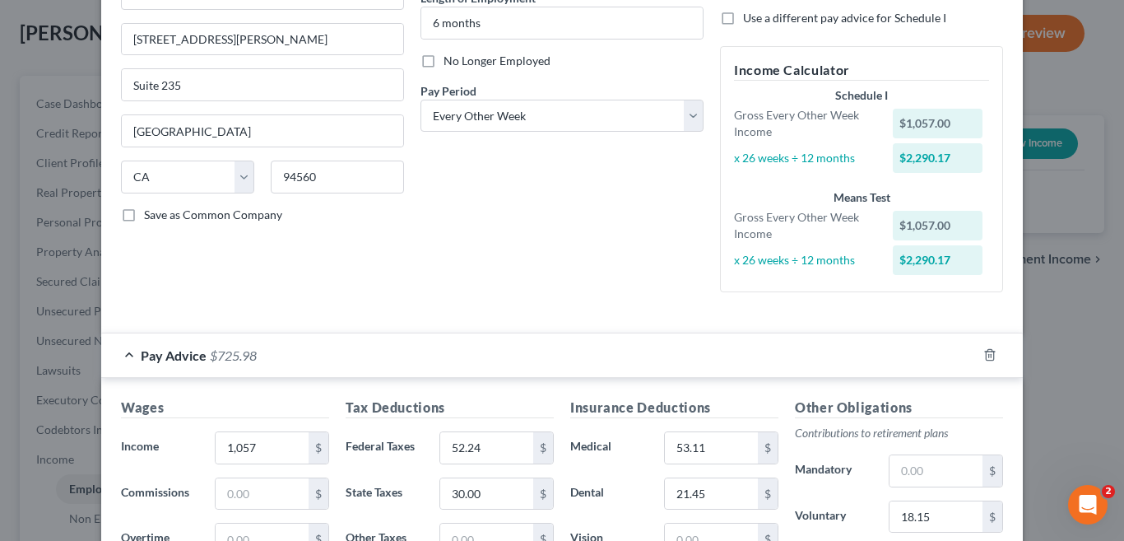
click at [454, 294] on div "Debtor Spouse Occupation Customer Service Agent Length of Employment 6 months N…" at bounding box center [562, 100] width 300 height 409
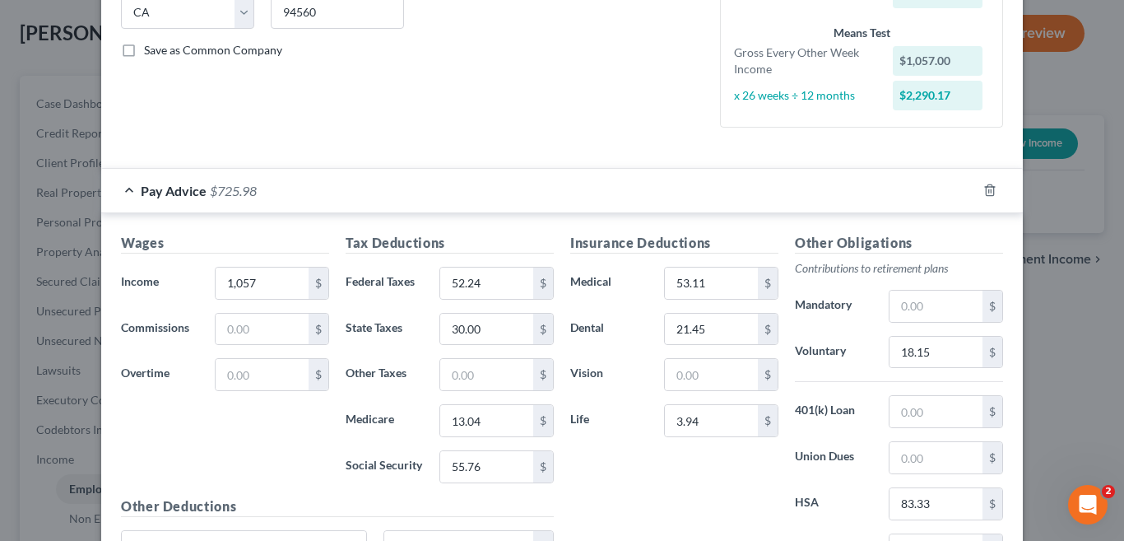
scroll to position [426, 0]
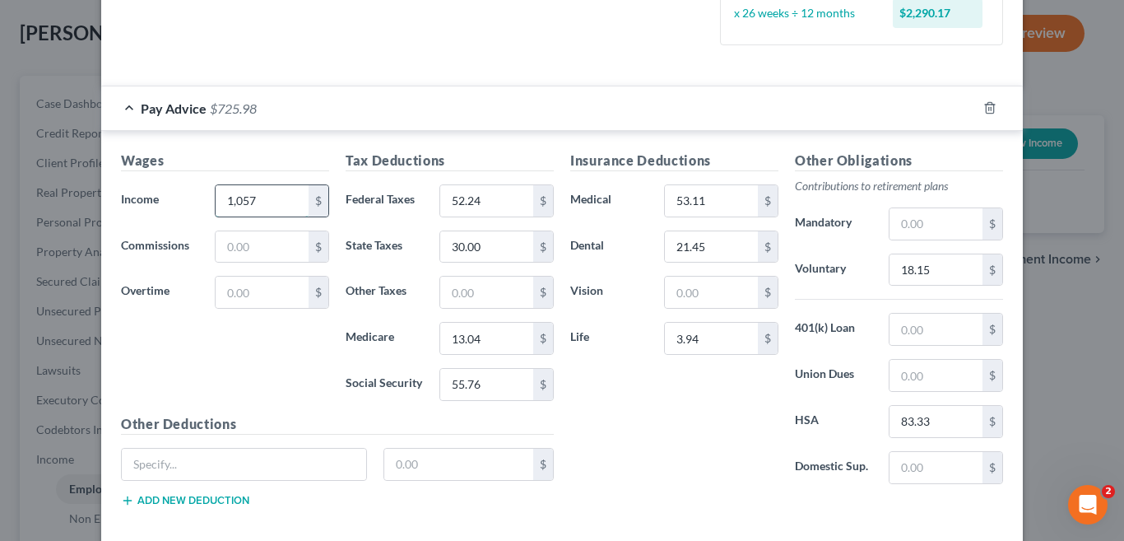
click at [259, 200] on input "1,057" at bounding box center [262, 200] width 93 height 31
click at [258, 200] on input "1,057" at bounding box center [262, 200] width 93 height 31
type input "1,057.20"
click at [397, 86] on div "Pay Advice $726.18" at bounding box center [539, 108] width 876 height 44
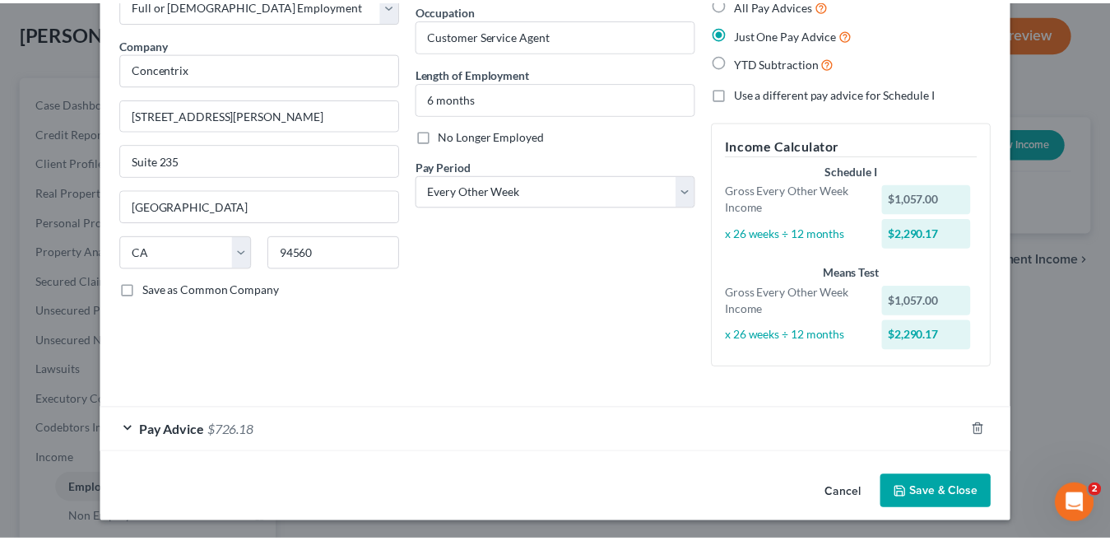
scroll to position [106, 0]
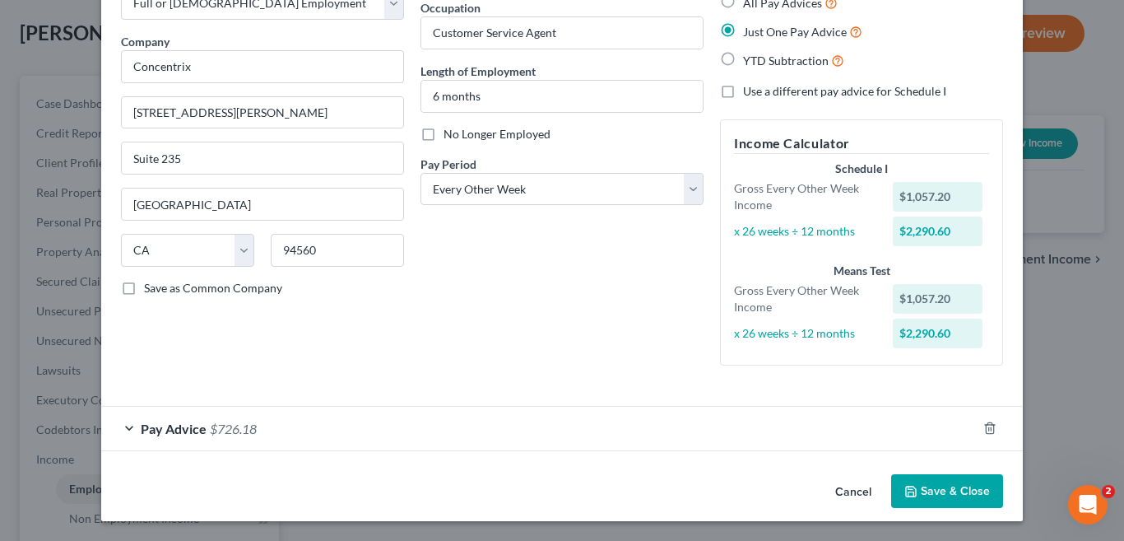
drag, startPoint x: 958, startPoint y: 492, endPoint x: 513, endPoint y: 349, distance: 467.8
click at [957, 491] on button "Save & Close" at bounding box center [947, 491] width 112 height 35
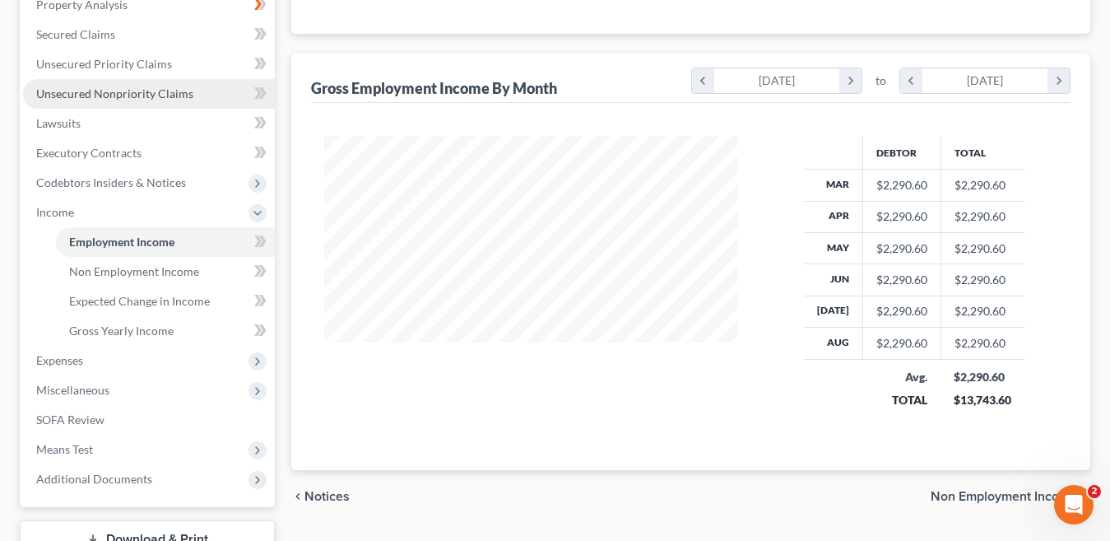
scroll to position [412, 0]
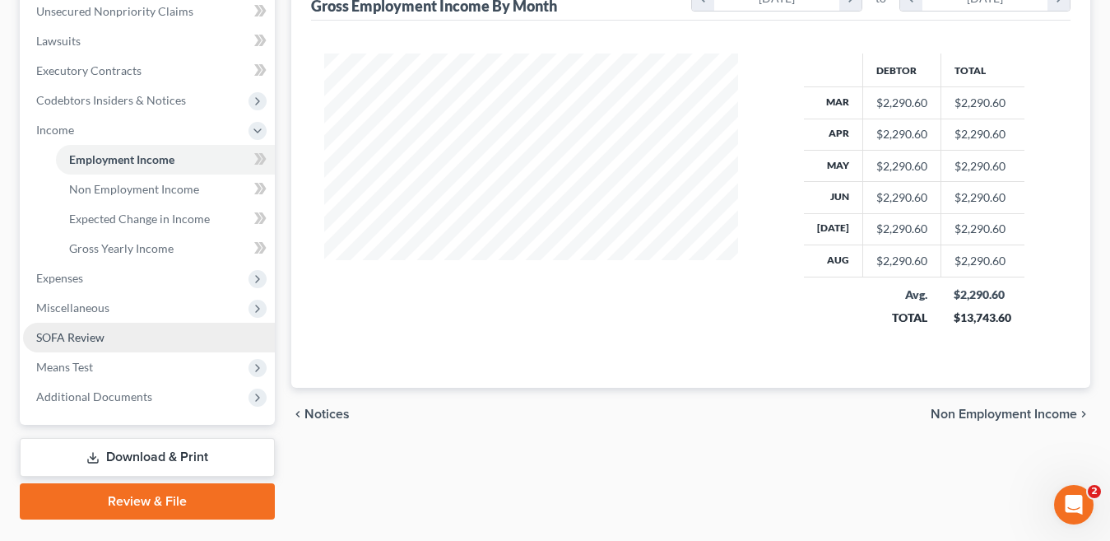
click at [67, 334] on span "SOFA Review" at bounding box center [70, 337] width 68 height 14
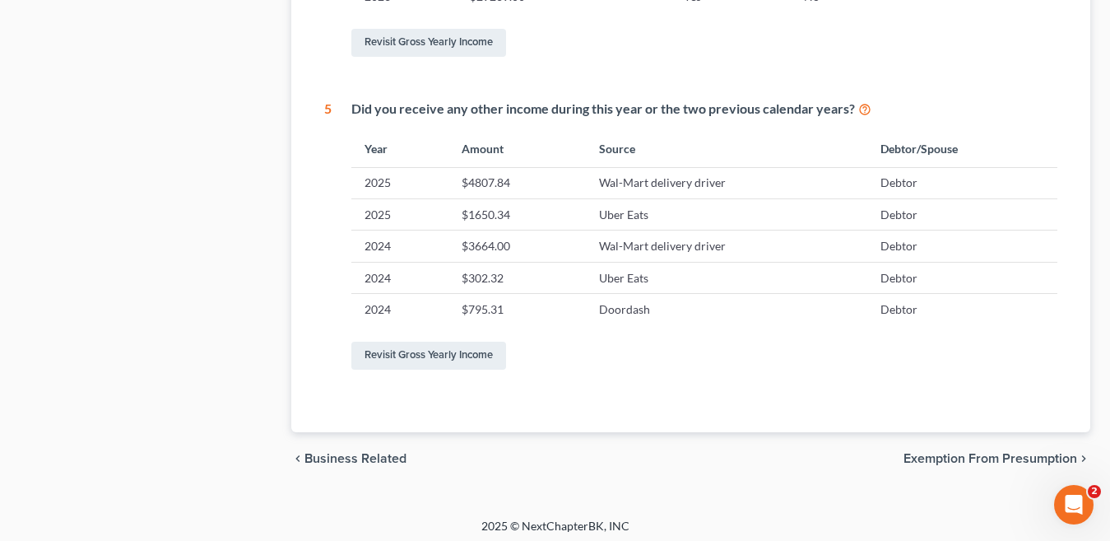
scroll to position [912, 0]
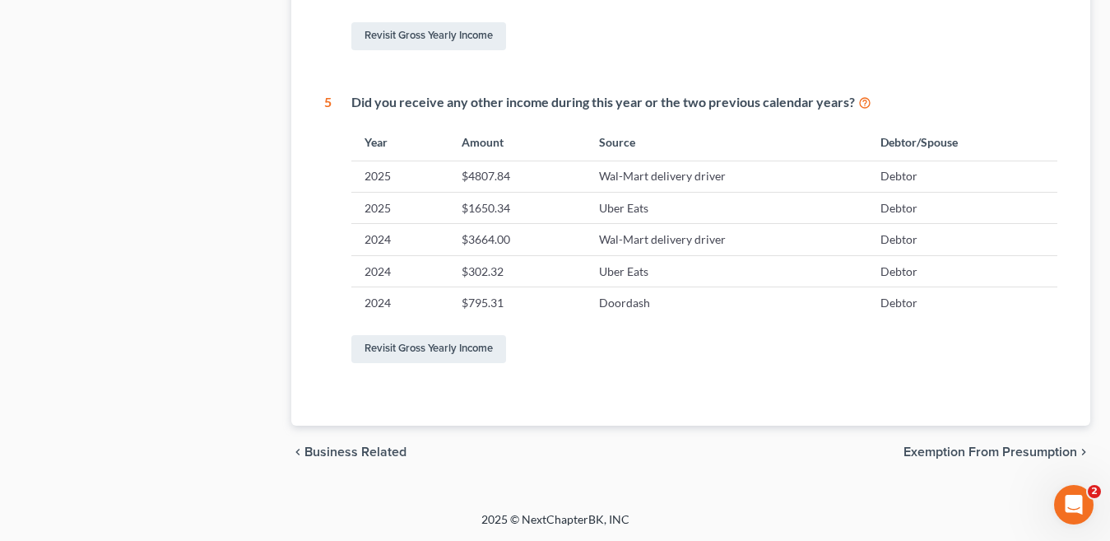
drag, startPoint x: 1008, startPoint y: 450, endPoint x: 867, endPoint y: 405, distance: 147.9
click at [1008, 451] on span "Exemption from Presumption" at bounding box center [991, 451] width 174 height 13
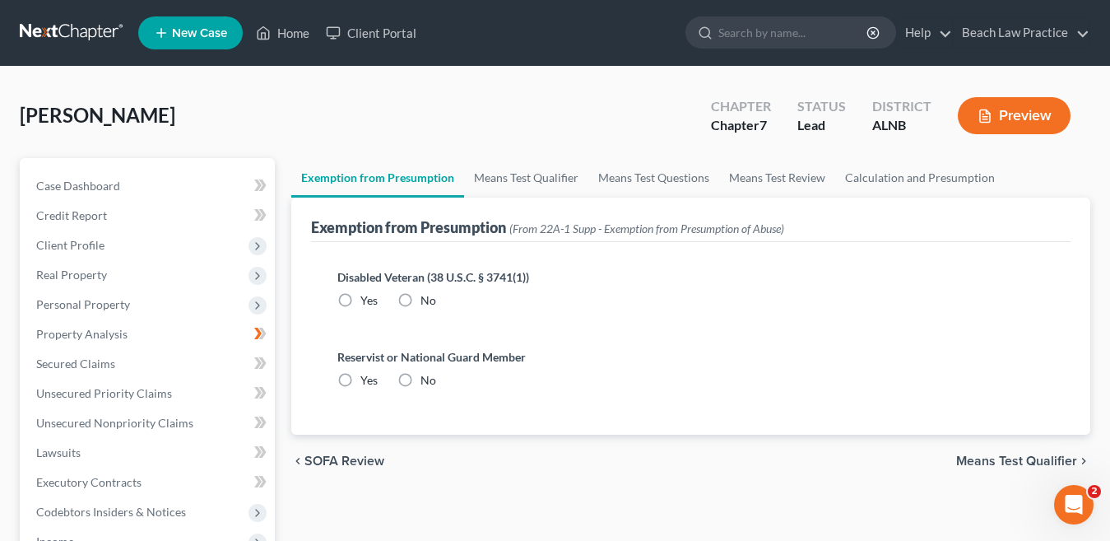
click at [1012, 463] on span "Means Test Qualifier" at bounding box center [1016, 460] width 121 height 13
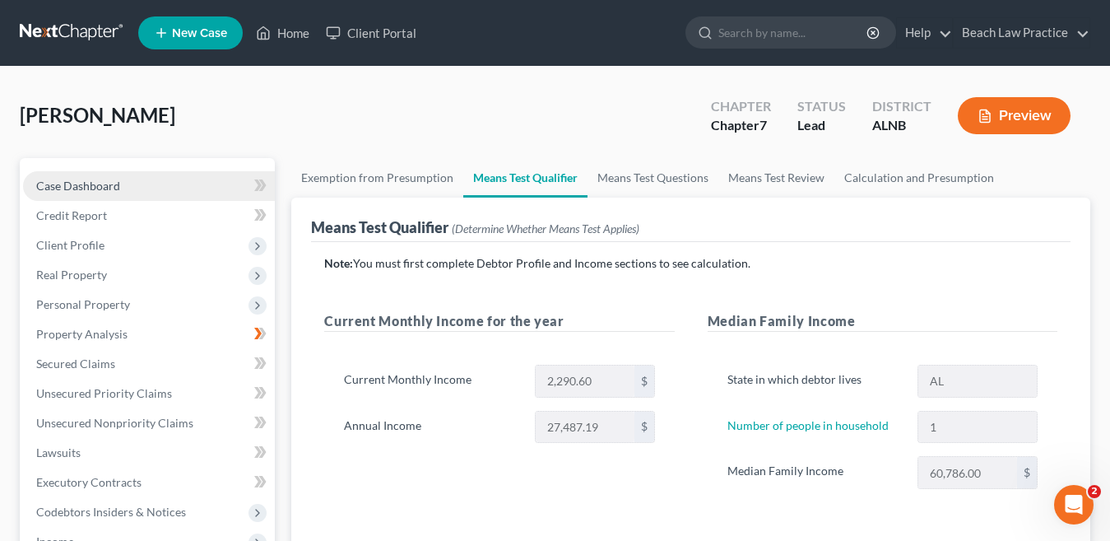
click at [122, 191] on link "Case Dashboard" at bounding box center [149, 186] width 252 height 30
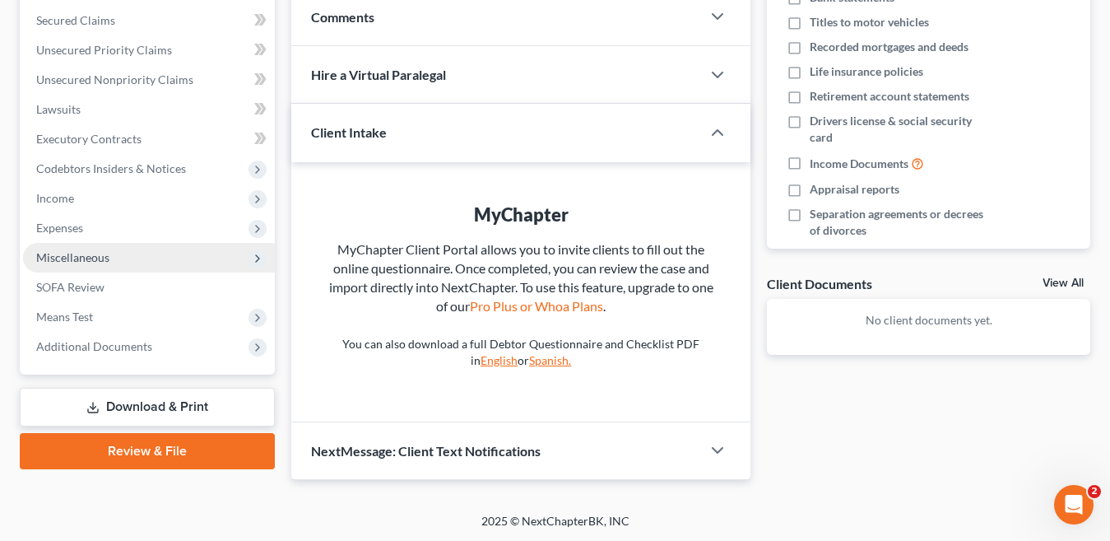
scroll to position [345, 0]
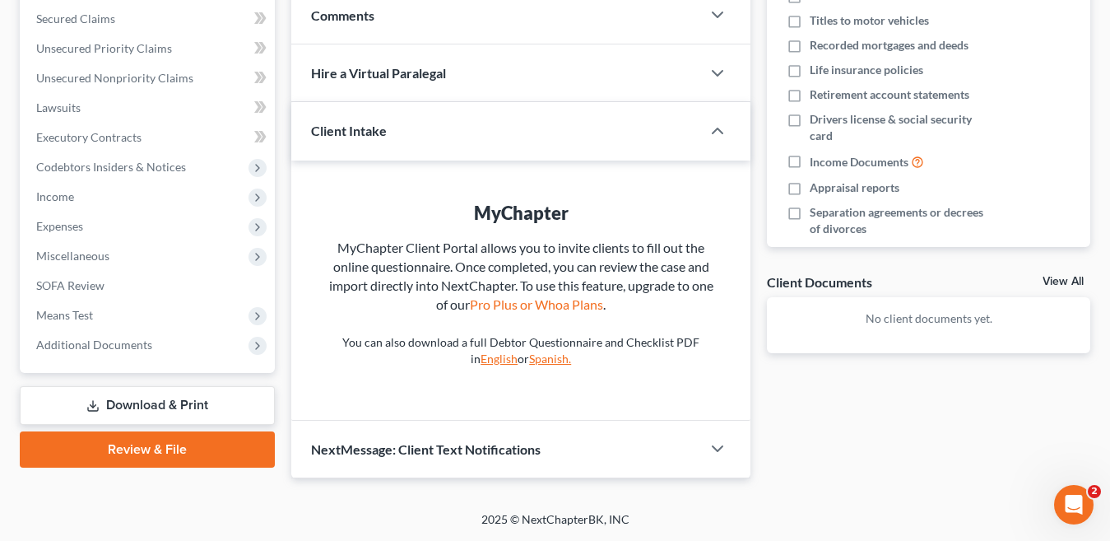
click at [179, 407] on link "Download & Print" at bounding box center [147, 405] width 255 height 39
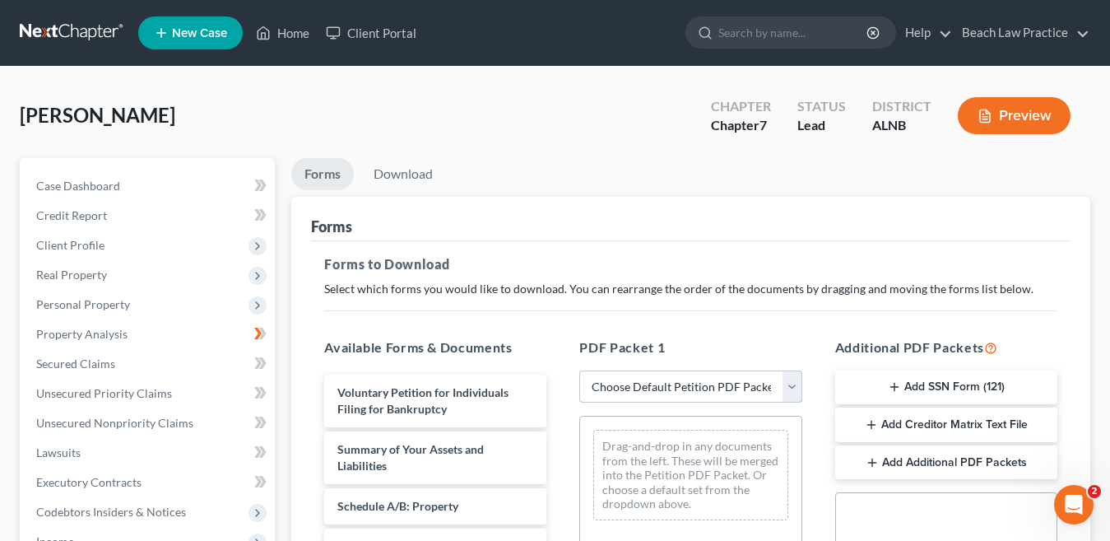
scroll to position [82, 0]
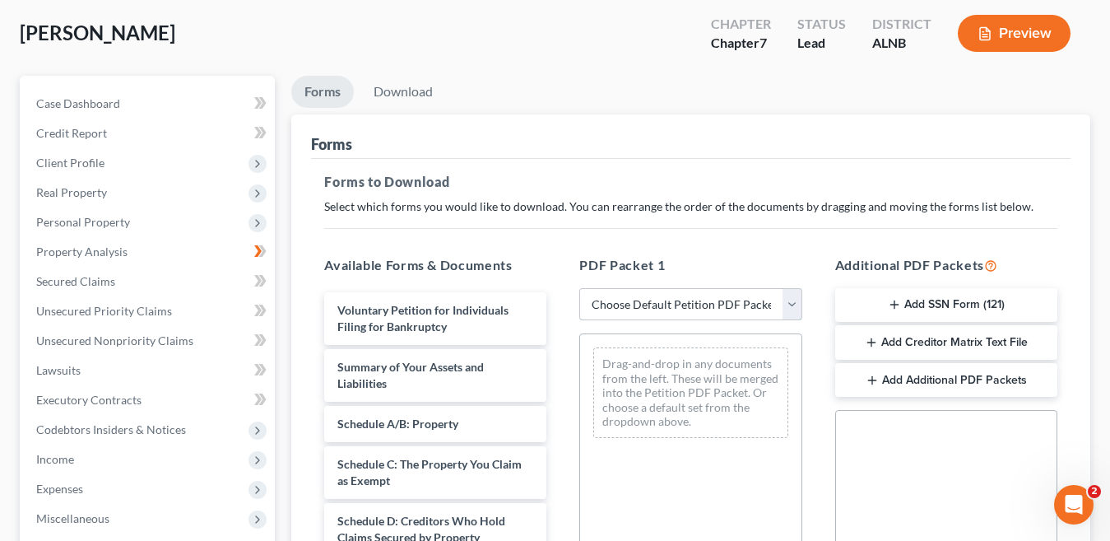
click at [791, 300] on select "Choose Default Petition PDF Packet Complete Bankruptcy Petition (all forms and …" at bounding box center [690, 304] width 222 height 33
select select "0"
click at [579, 288] on select "Choose Default Petition PDF Packet Complete Bankruptcy Petition (all forms and …" at bounding box center [690, 304] width 222 height 33
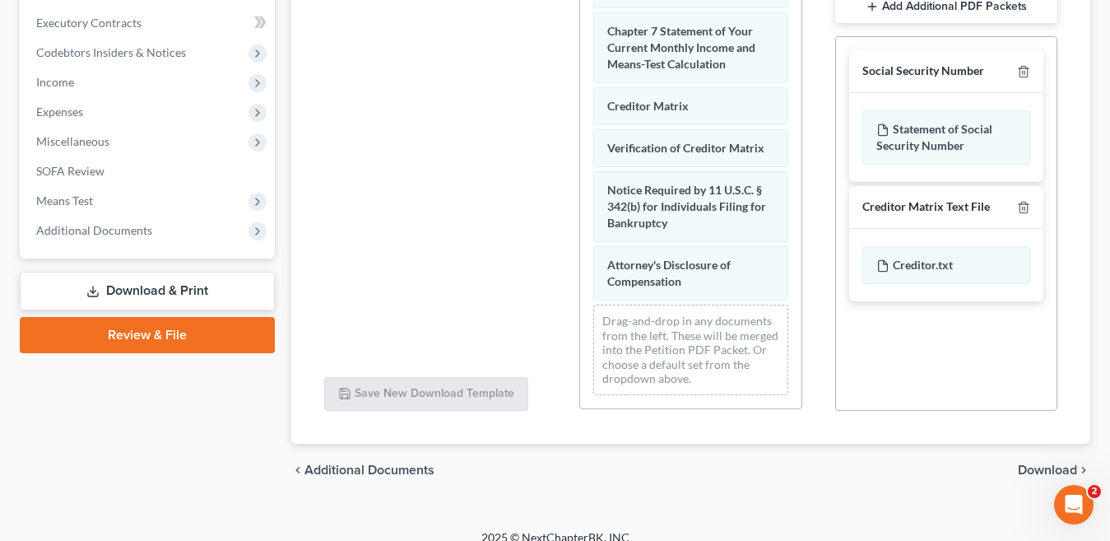
scroll to position [477, 0]
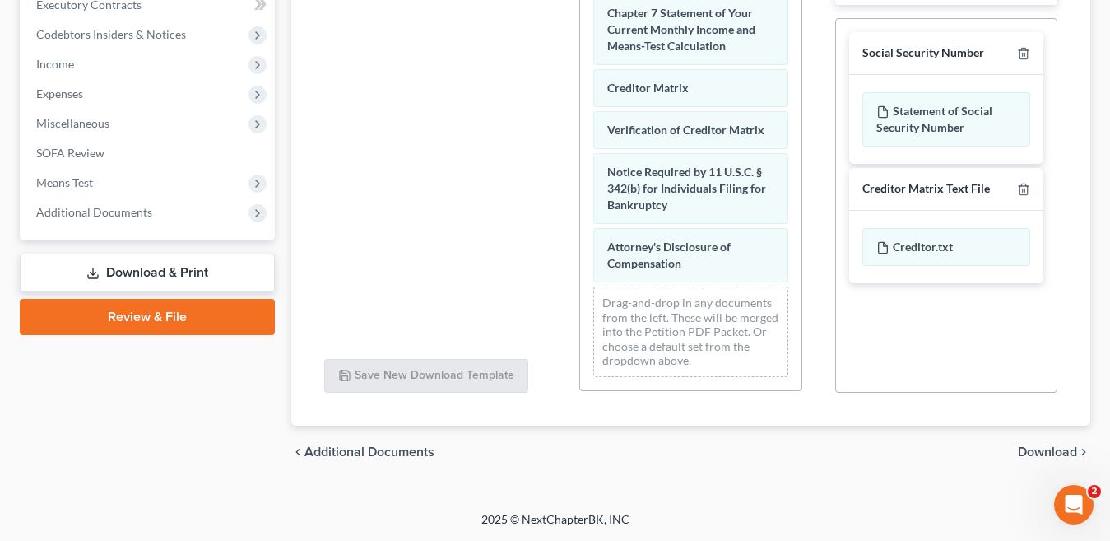
click at [1049, 454] on span "Download" at bounding box center [1047, 451] width 59 height 13
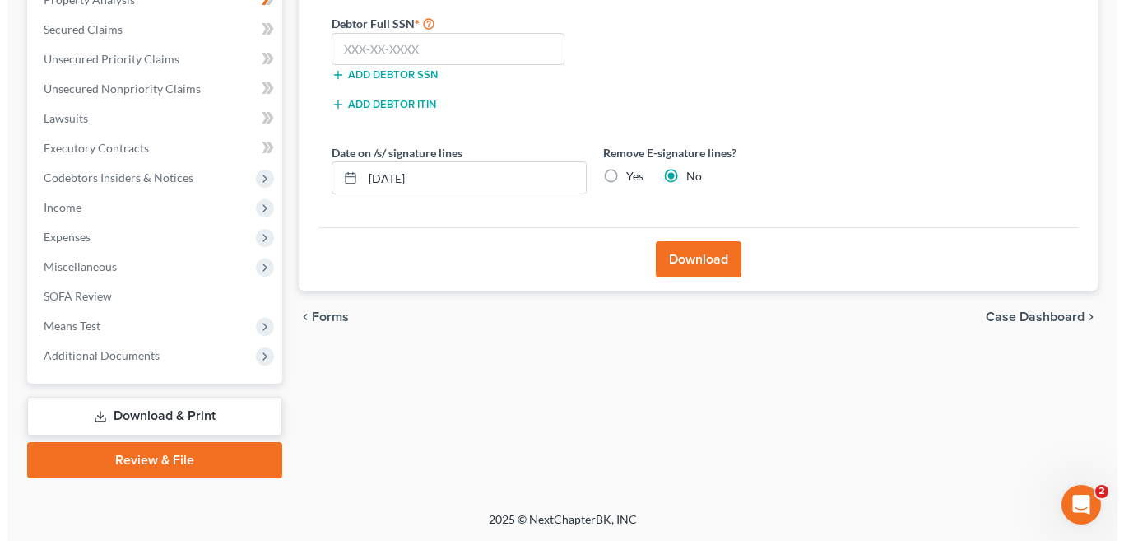
scroll to position [334, 0]
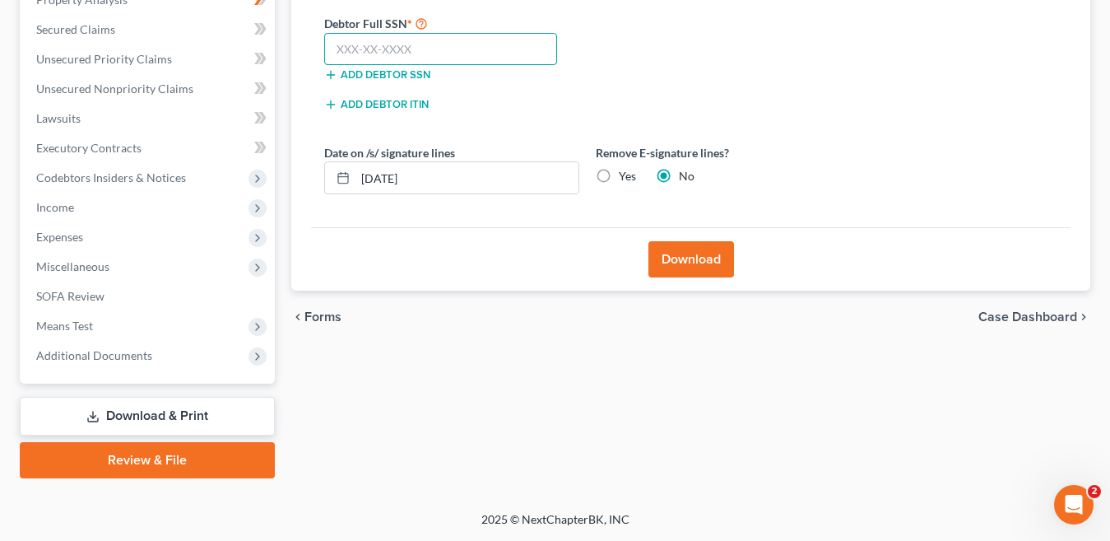
click at [384, 49] on input "text" at bounding box center [440, 49] width 233 height 33
type input "421-43-0636"
click at [700, 264] on button "Download" at bounding box center [692, 259] width 86 height 36
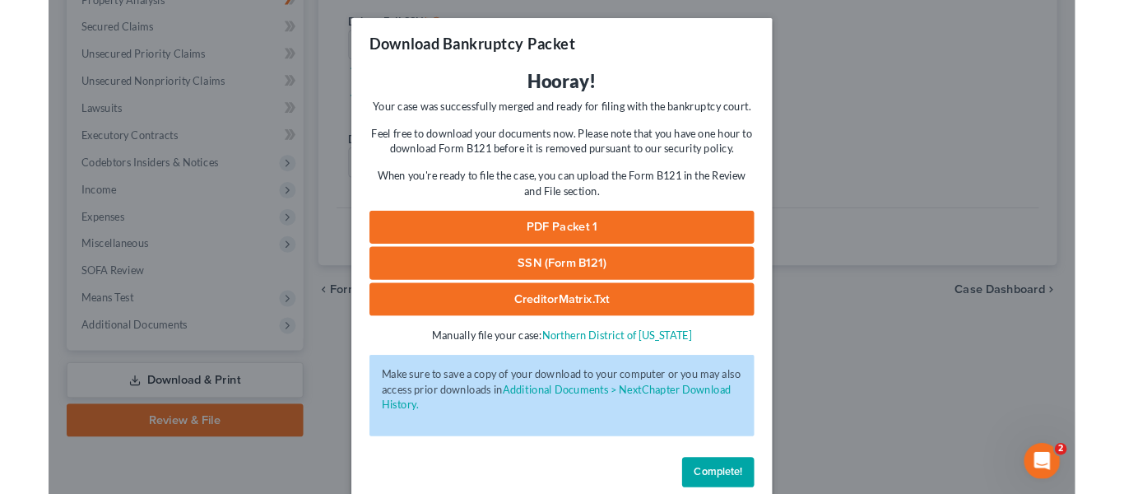
scroll to position [26, 0]
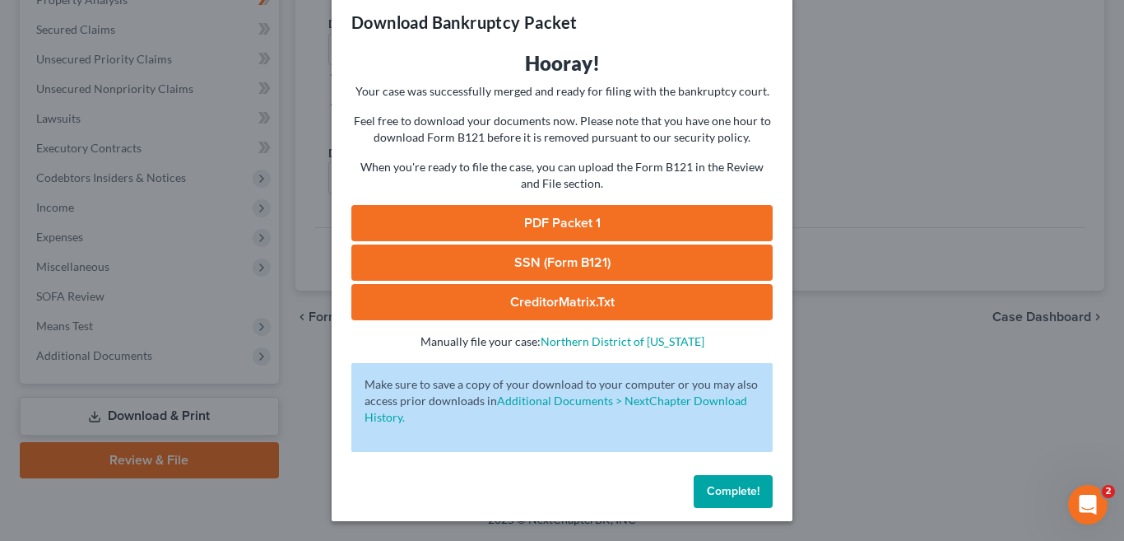
click at [581, 218] on link "PDF Packet 1" at bounding box center [561, 223] width 421 height 36
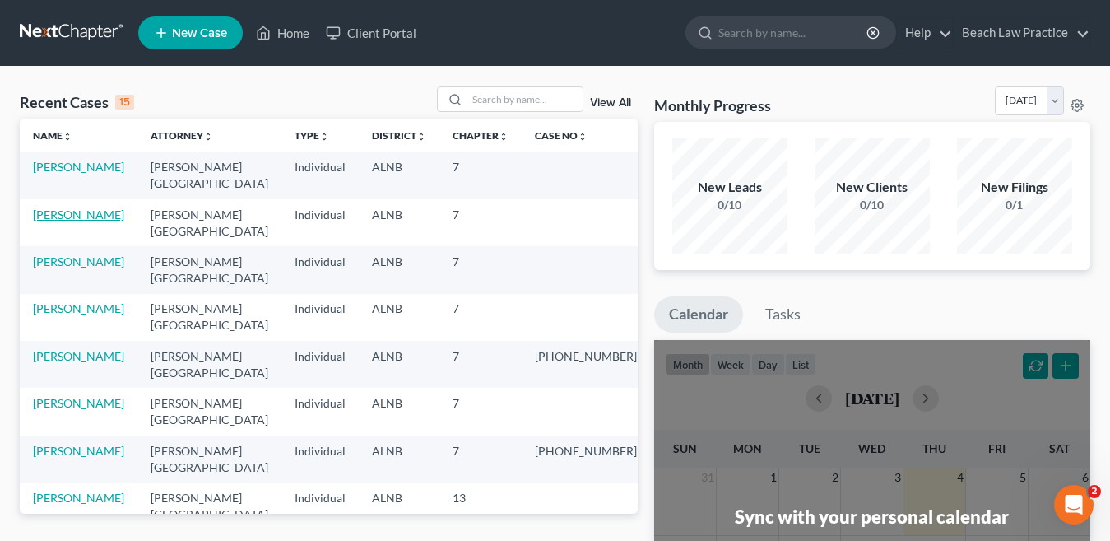
click at [91, 212] on link "[PERSON_NAME]" at bounding box center [78, 214] width 91 height 14
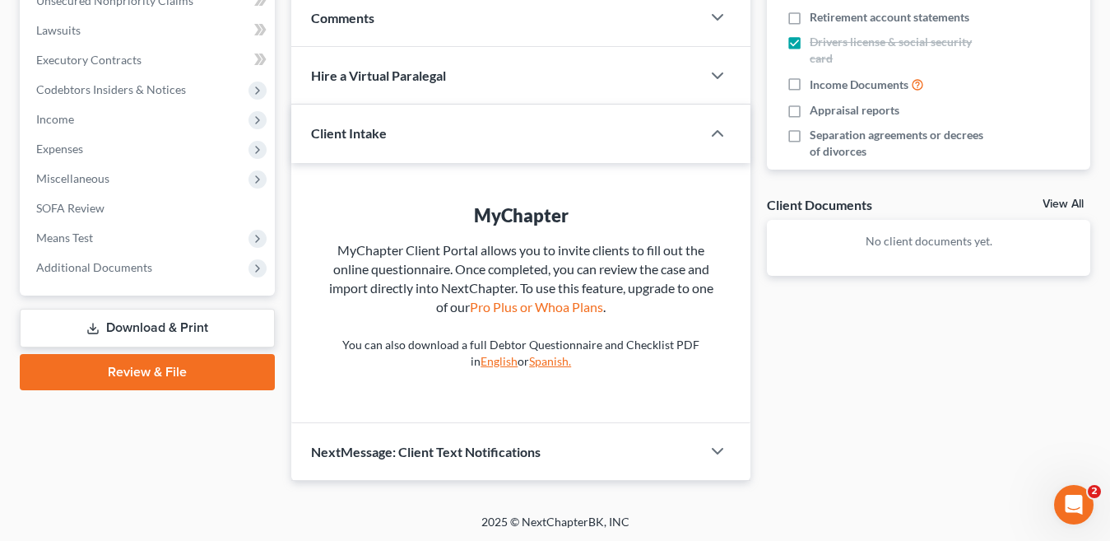
scroll to position [425, 0]
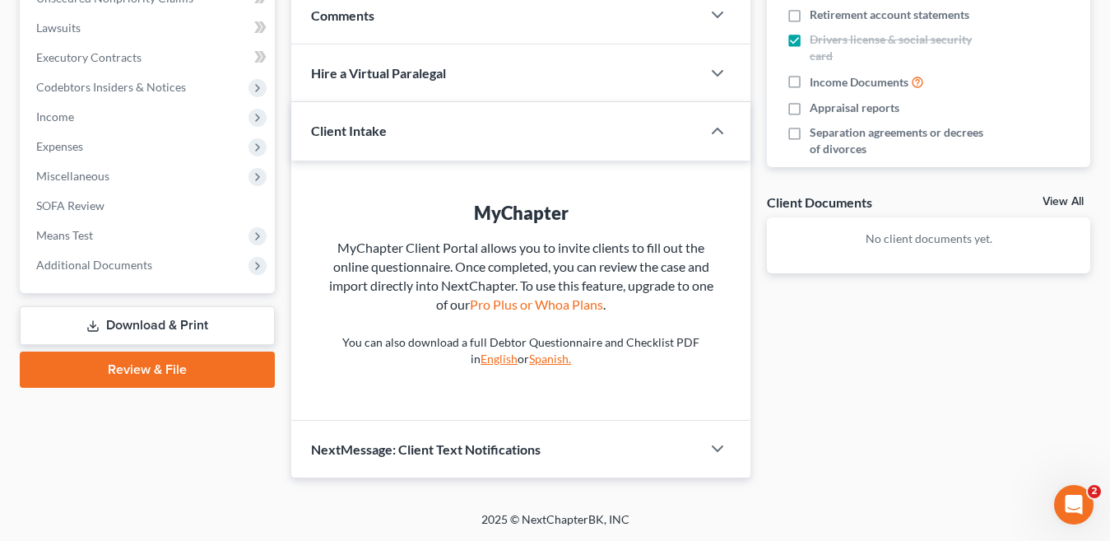
click at [166, 365] on link "Review & File" at bounding box center [147, 369] width 255 height 36
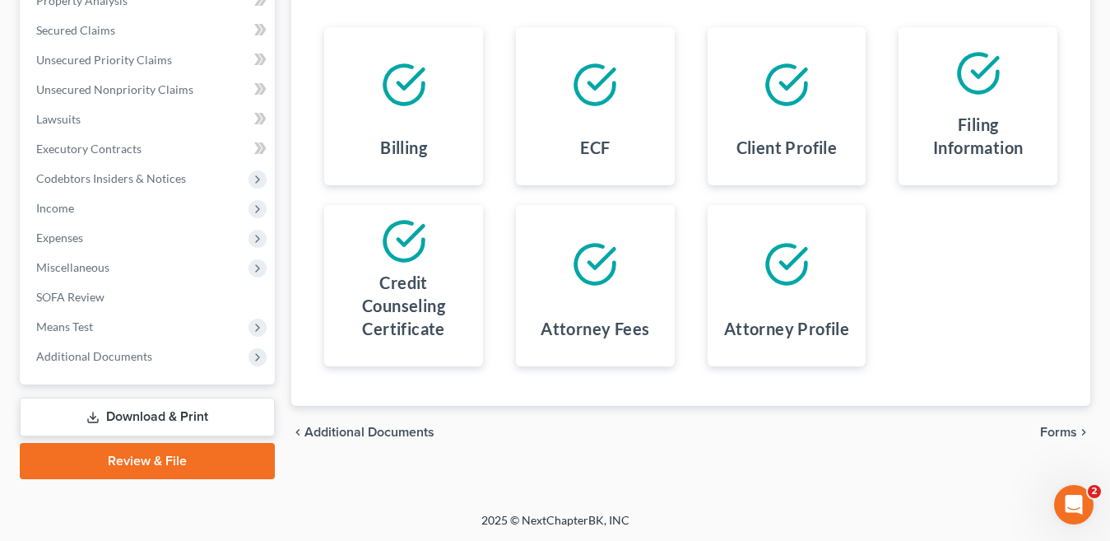
scroll to position [334, 0]
click at [1055, 432] on span "Forms" at bounding box center [1058, 431] width 37 height 13
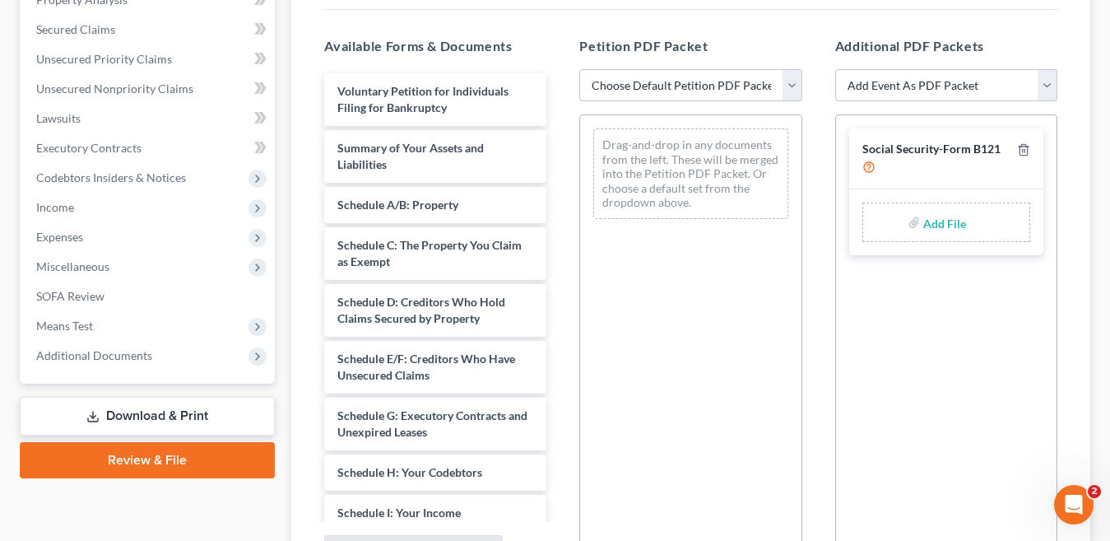
click at [789, 85] on select "Choose Default Petition PDF Packet Complete Bankruptcy Petition (all forms and …" at bounding box center [690, 85] width 222 height 33
select select "0"
click at [579, 69] on select "Choose Default Petition PDF Packet Complete Bankruptcy Petition (all forms and …" at bounding box center [690, 85] width 222 height 33
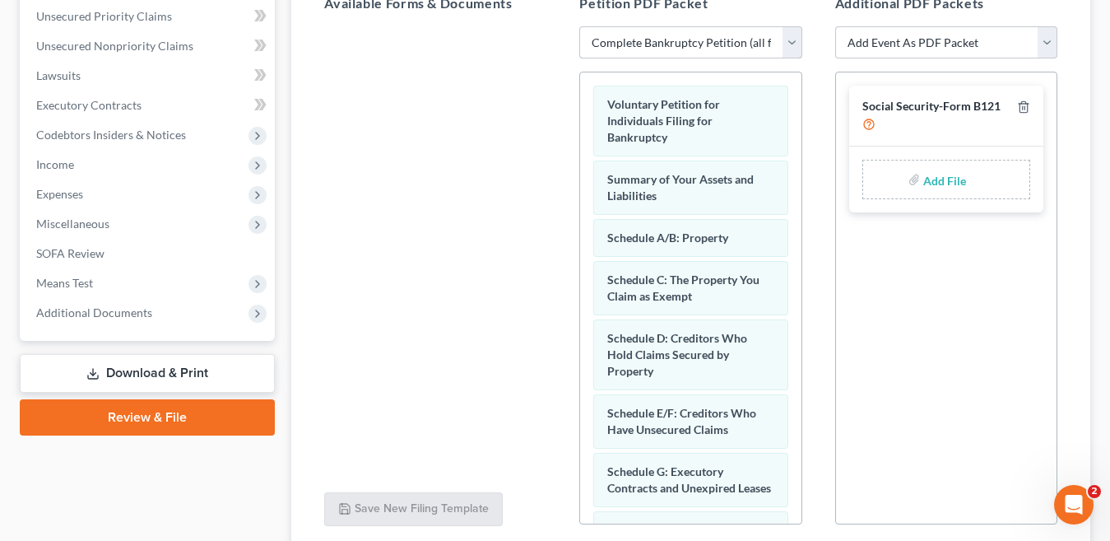
scroll to position [509, 0]
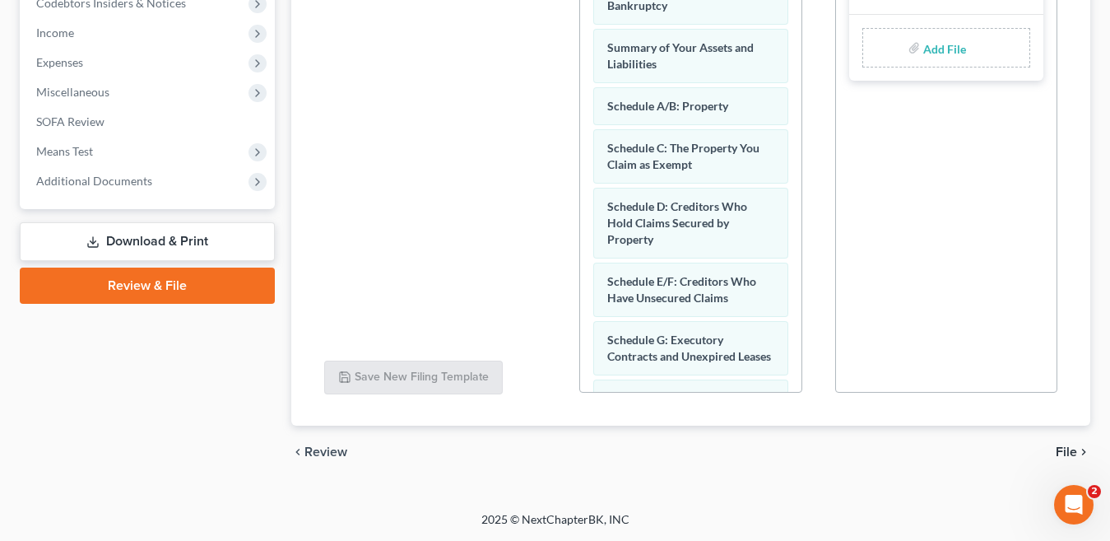
click at [1066, 450] on span "File" at bounding box center [1066, 451] width 21 height 13
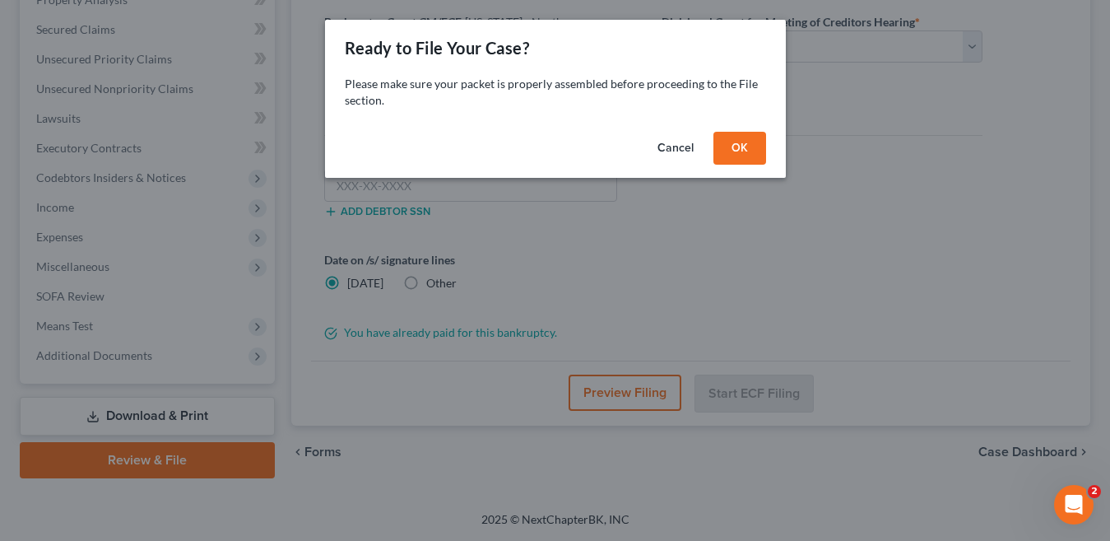
scroll to position [334, 0]
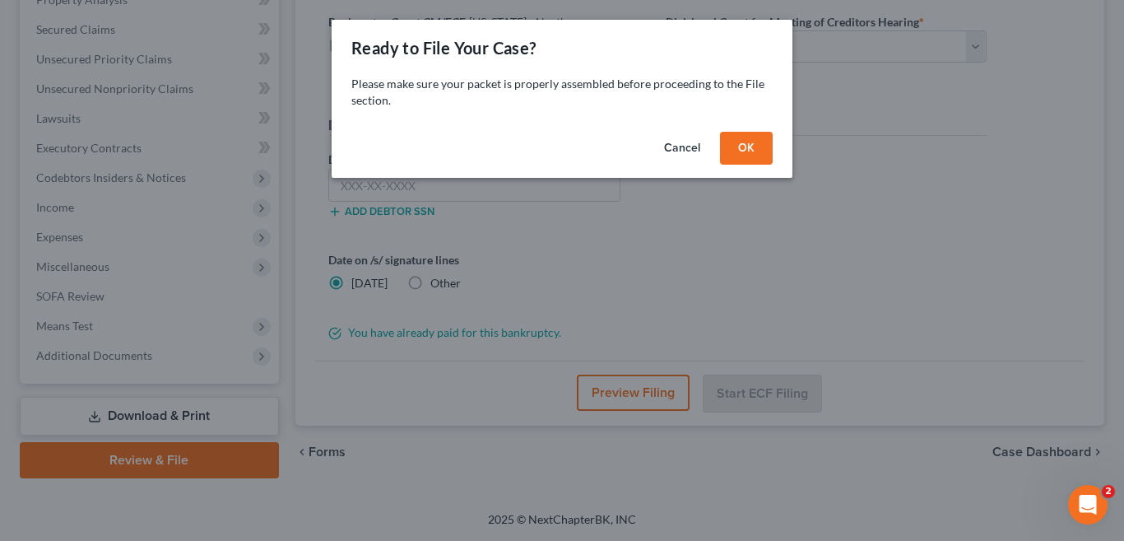
click at [751, 150] on button "OK" at bounding box center [746, 148] width 53 height 33
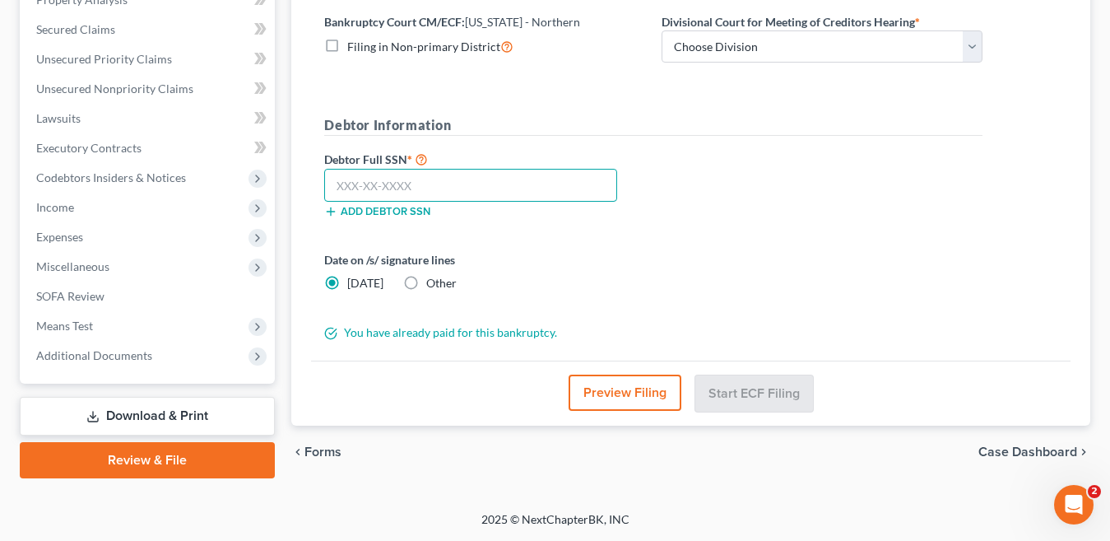
click at [474, 188] on input "text" at bounding box center [470, 185] width 293 height 33
click at [395, 184] on input "text" at bounding box center [470, 185] width 293 height 33
click at [351, 189] on input "text" at bounding box center [470, 185] width 293 height 33
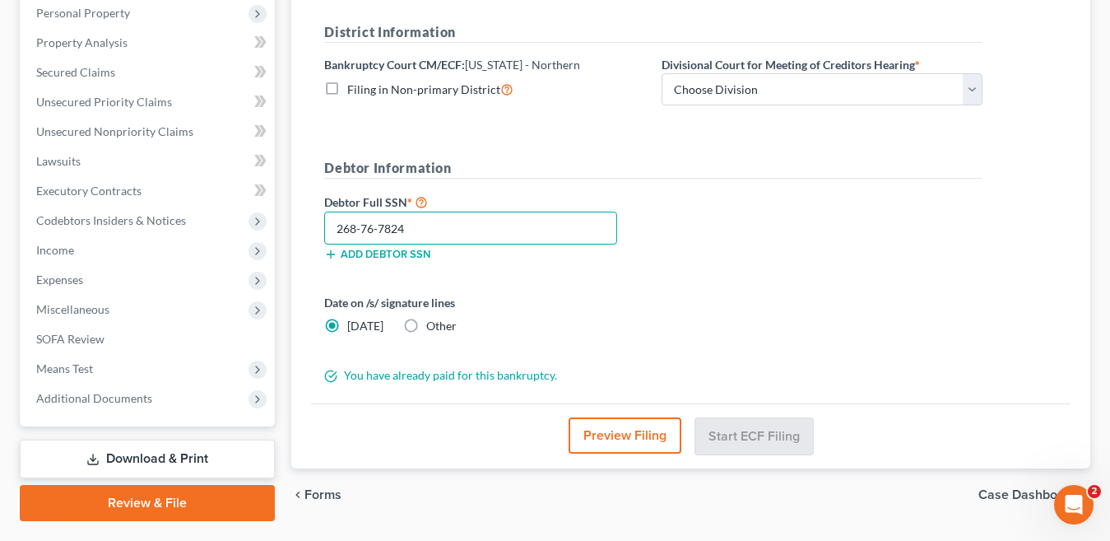
scroll to position [170, 0]
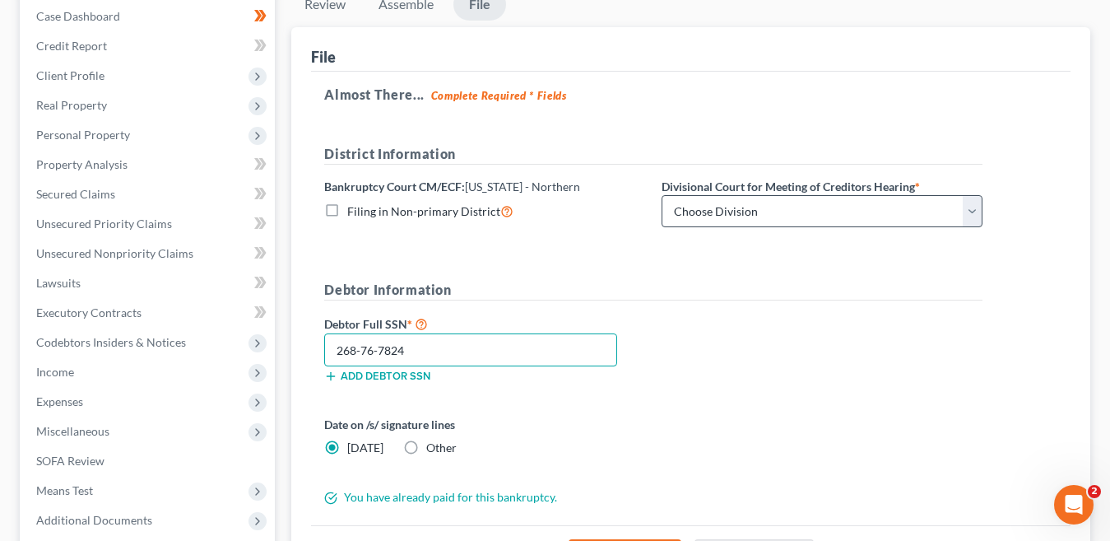
type input "268-76-7824"
click at [963, 210] on select "Choose Division Anniston Birmingham Hunstville Tuscaloosa" at bounding box center [822, 211] width 321 height 33
select select "2"
click at [662, 195] on select "Choose Division Anniston Birmingham Hunstville Tuscaloosa" at bounding box center [822, 211] width 321 height 33
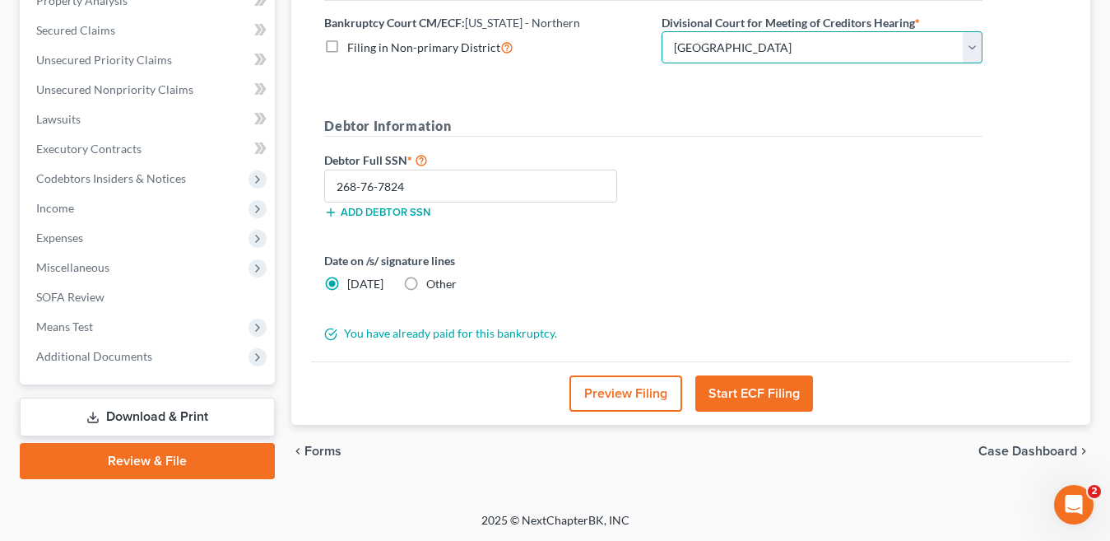
scroll to position [334, 0]
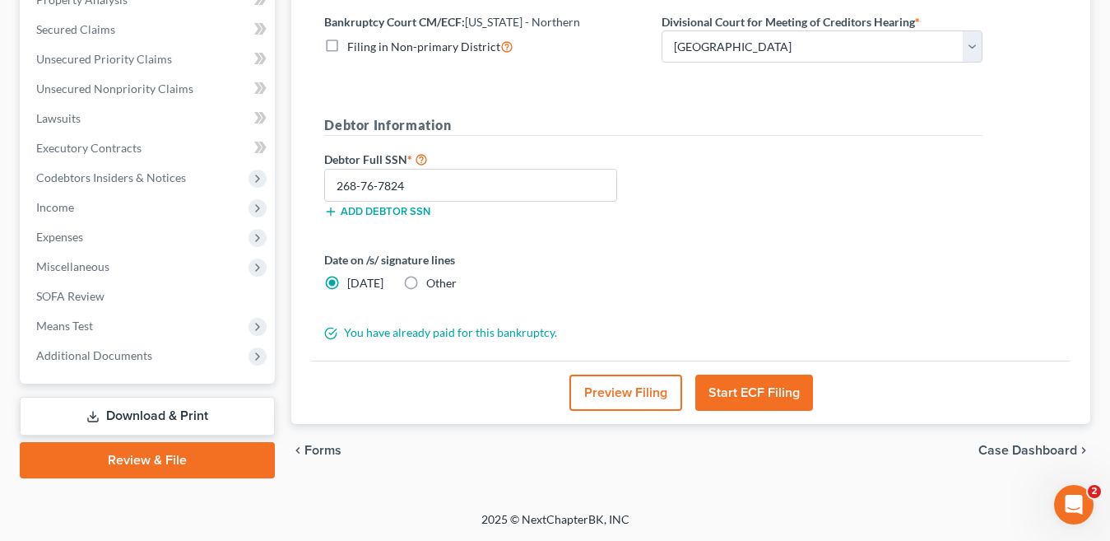
click at [770, 393] on button "Start ECF Filing" at bounding box center [755, 393] width 118 height 36
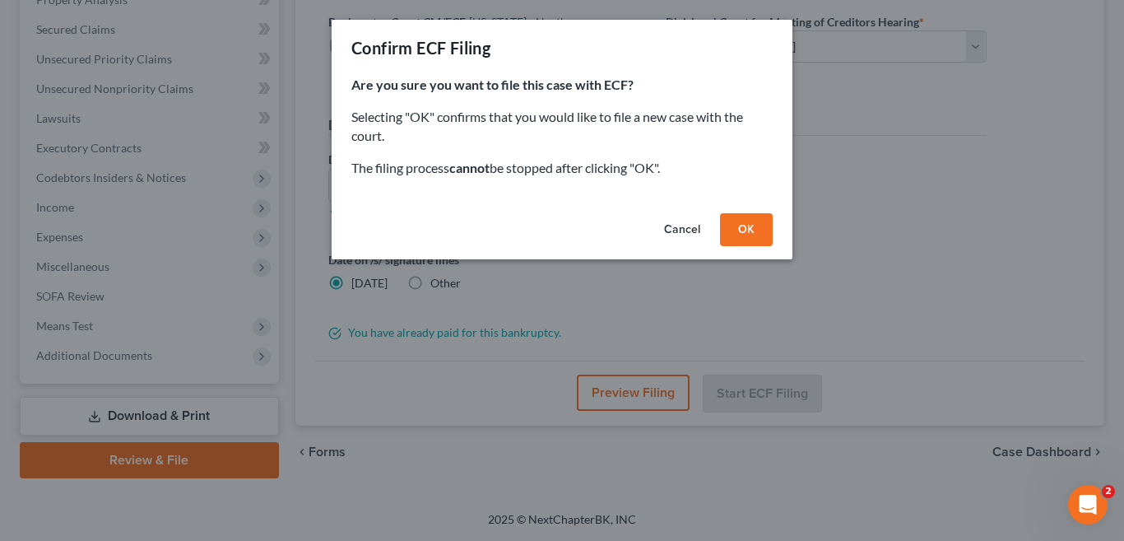
click at [760, 233] on button "OK" at bounding box center [746, 229] width 53 height 33
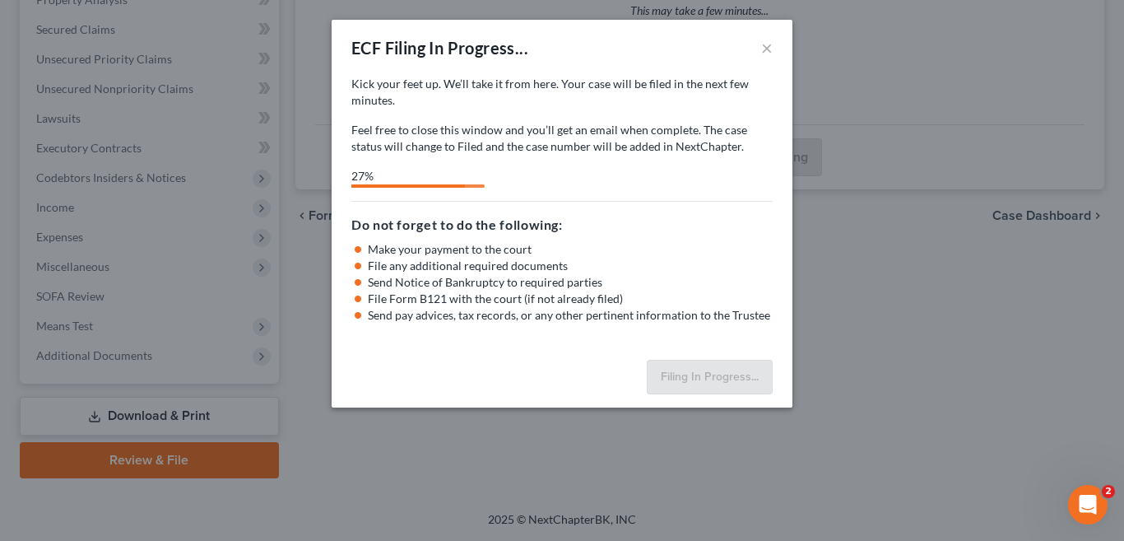
select select "2"
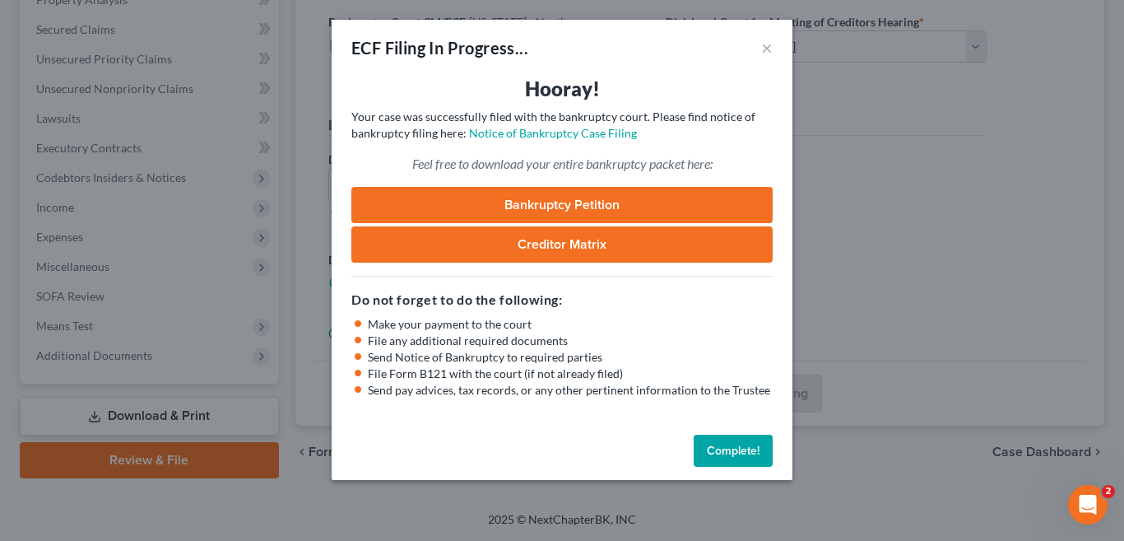
click at [750, 454] on button "Complete!" at bounding box center [733, 451] width 79 height 33
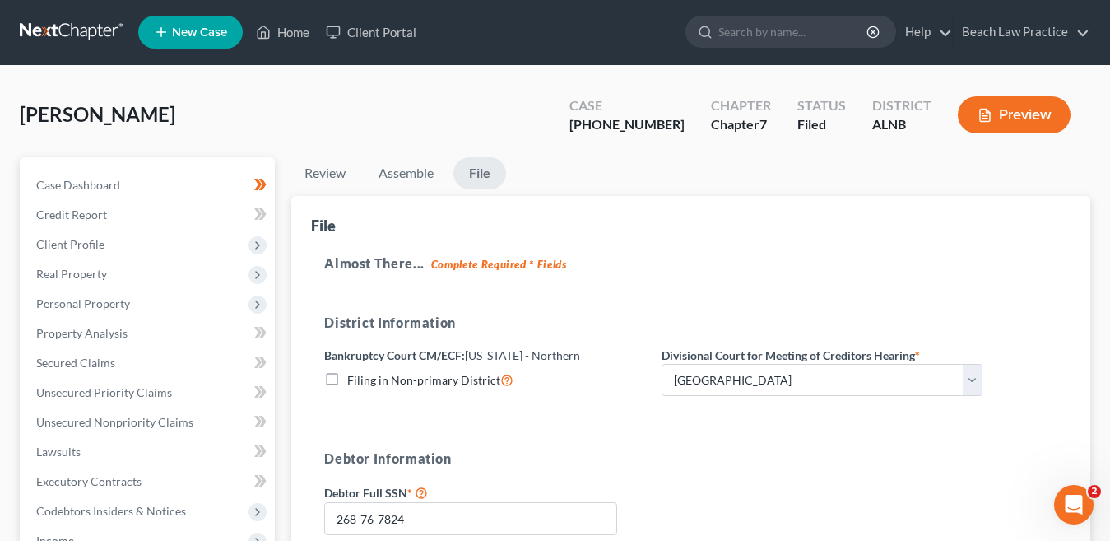
scroll to position [0, 0]
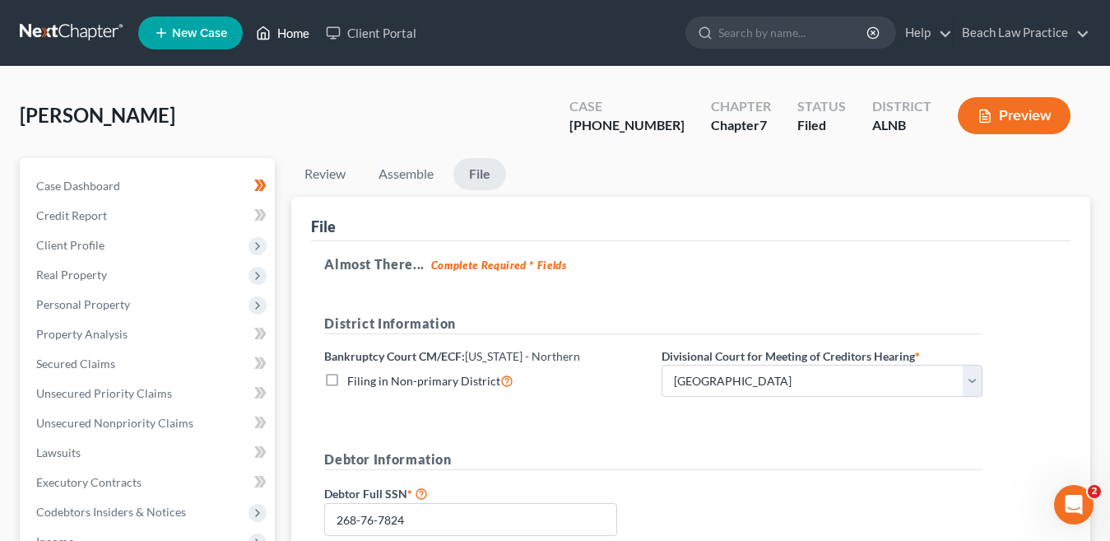
click at [296, 29] on link "Home" at bounding box center [283, 33] width 70 height 30
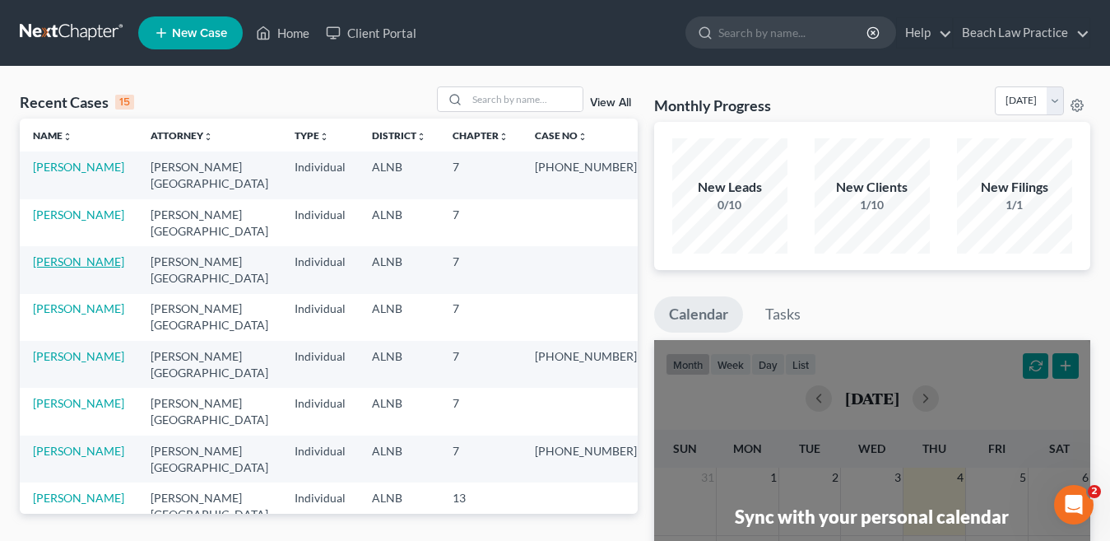
click at [96, 263] on link "[PERSON_NAME]" at bounding box center [78, 261] width 91 height 14
